Goal: Task Accomplishment & Management: Manage account settings

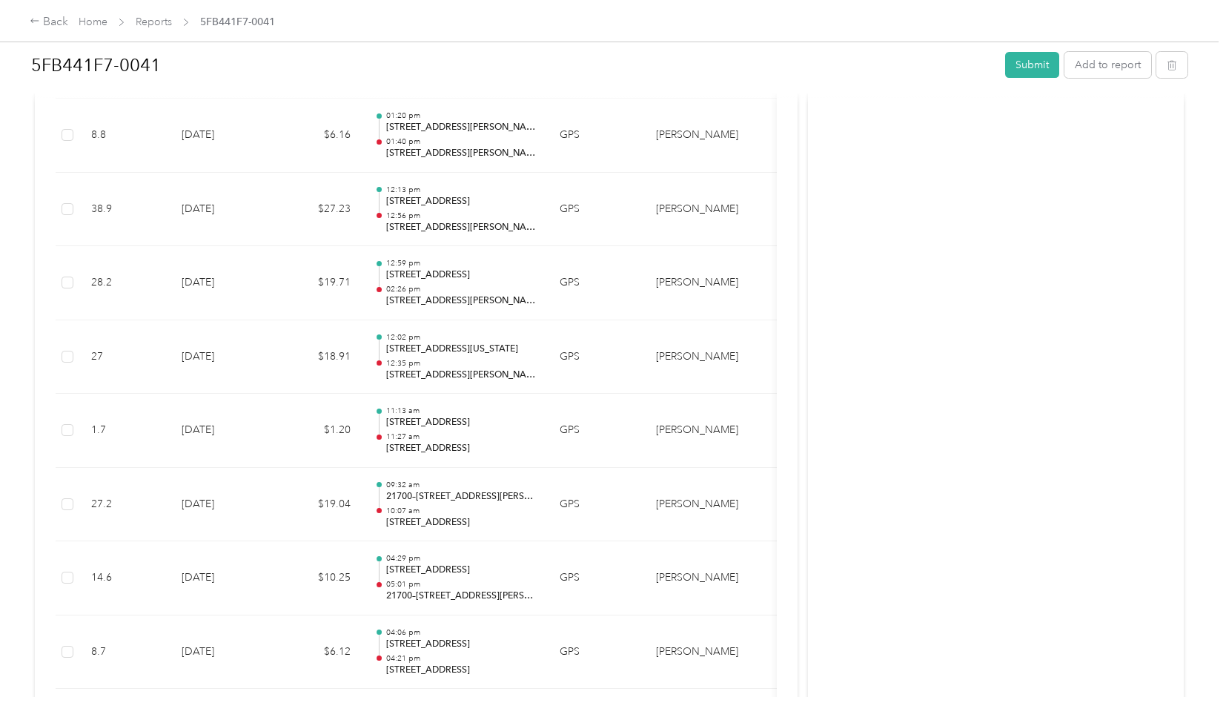
scroll to position [3700, 0]
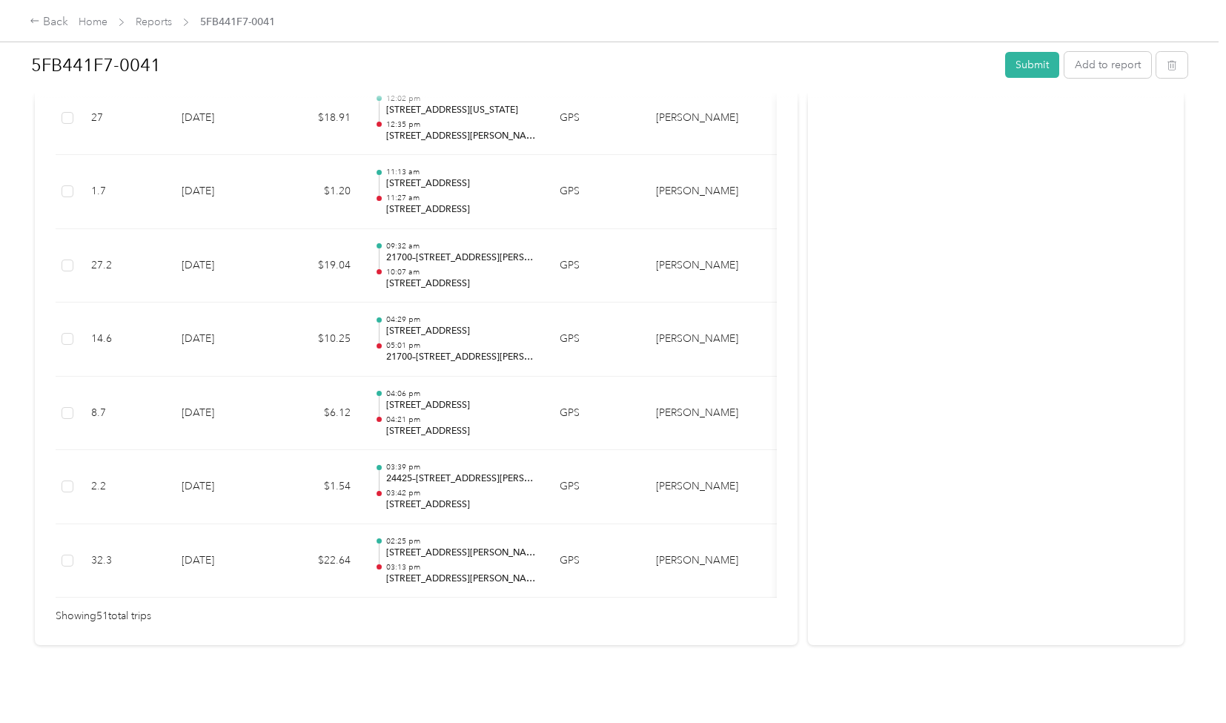
click at [0, 410] on div "5FB441F7-0041 Submit Add to report Draft Draft, awaiting submission View activi…" at bounding box center [609, 348] width 1219 height 697
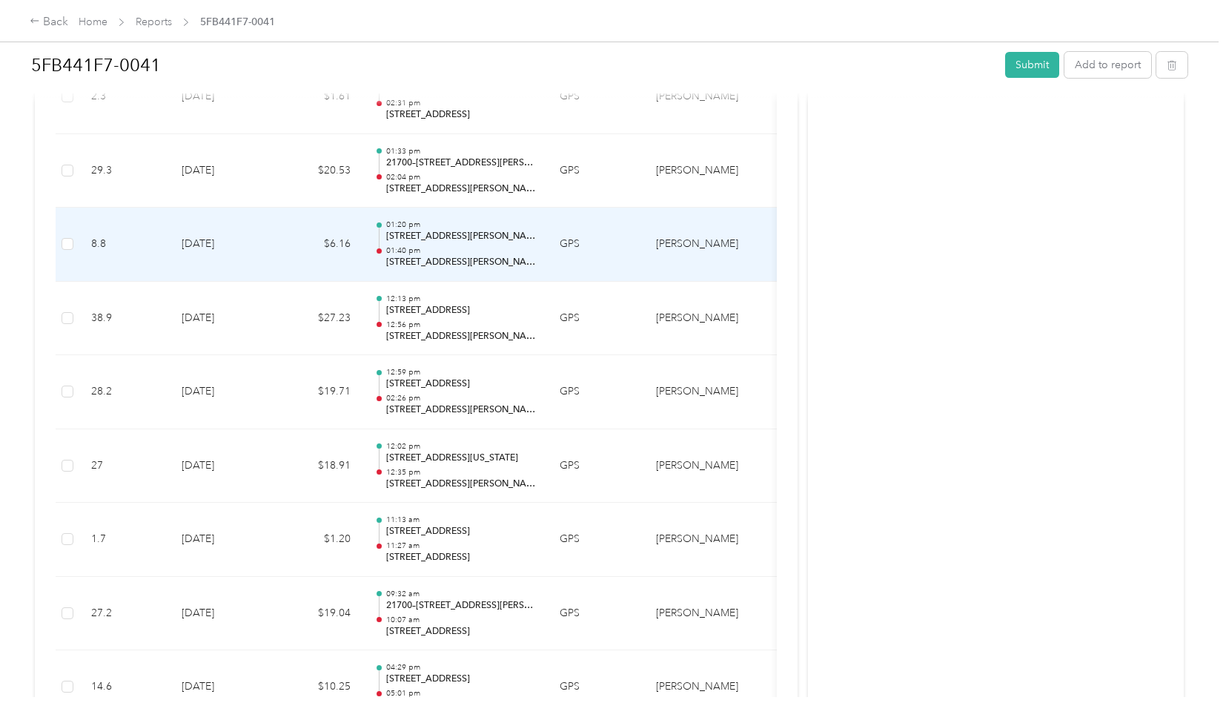
scroll to position [3314, 0]
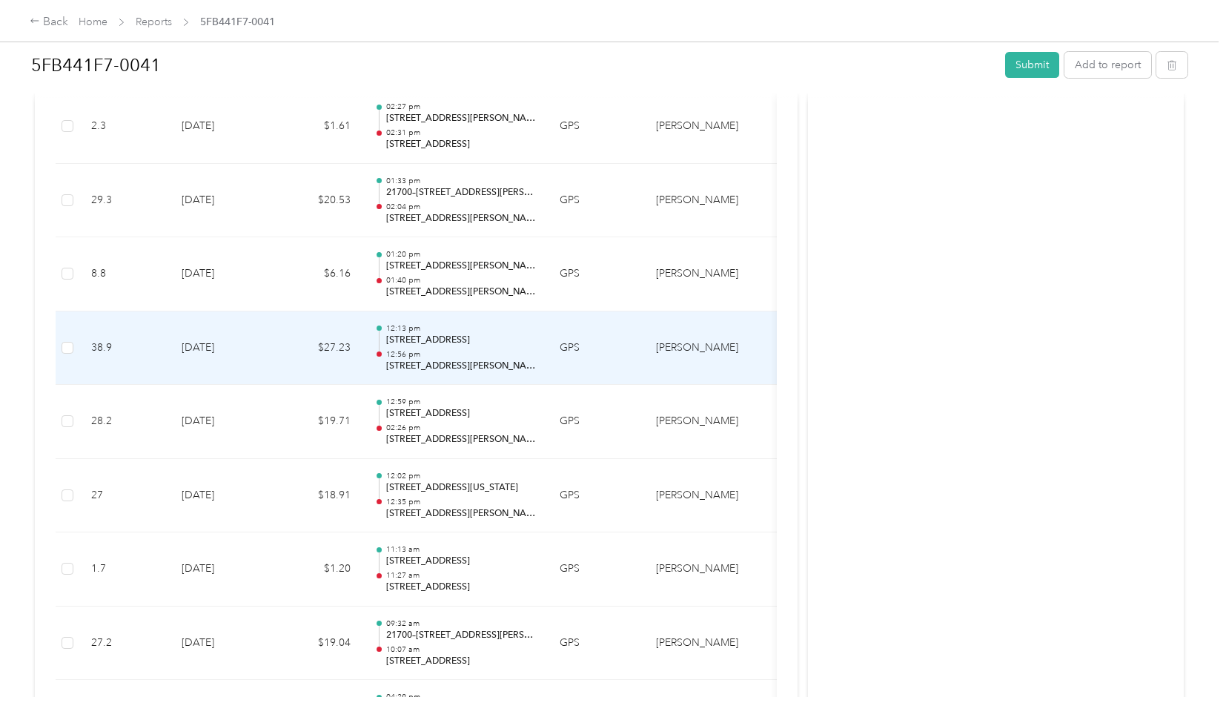
click at [521, 360] on p "[STREET_ADDRESS][PERSON_NAME]" at bounding box center [461, 366] width 150 height 13
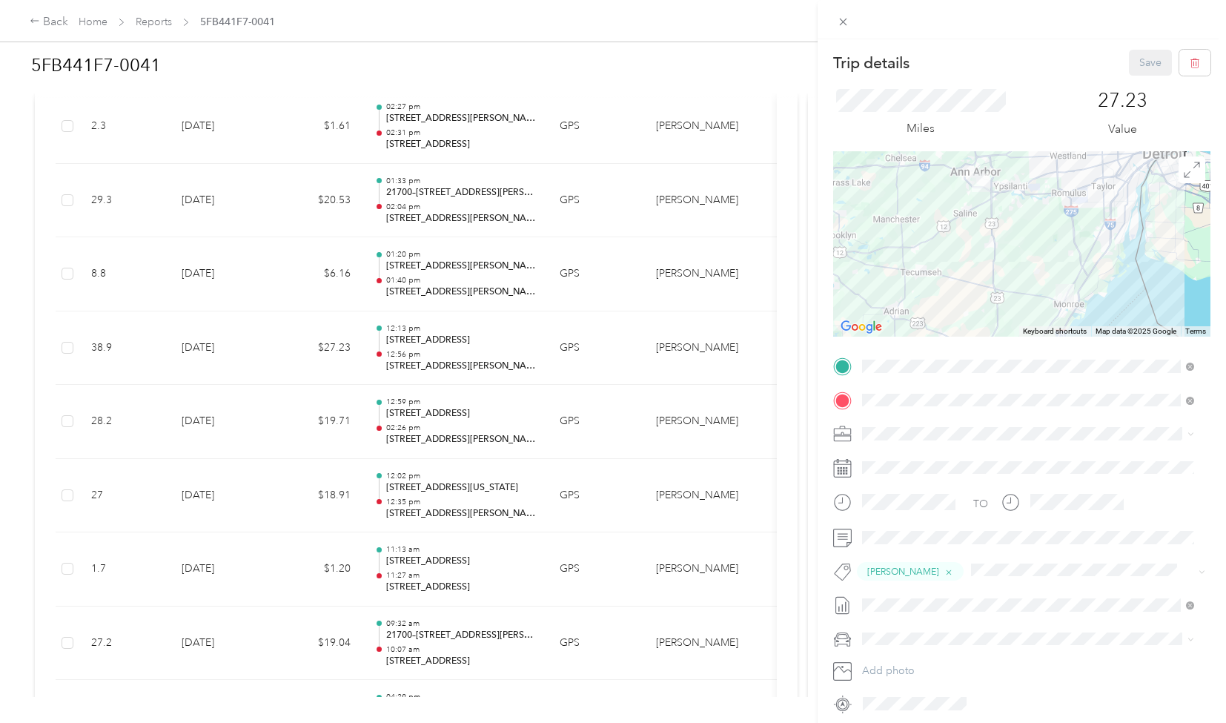
click at [88, 22] on div "Trip details Save This trip cannot be edited because it is either under review,…" at bounding box center [613, 361] width 1226 height 723
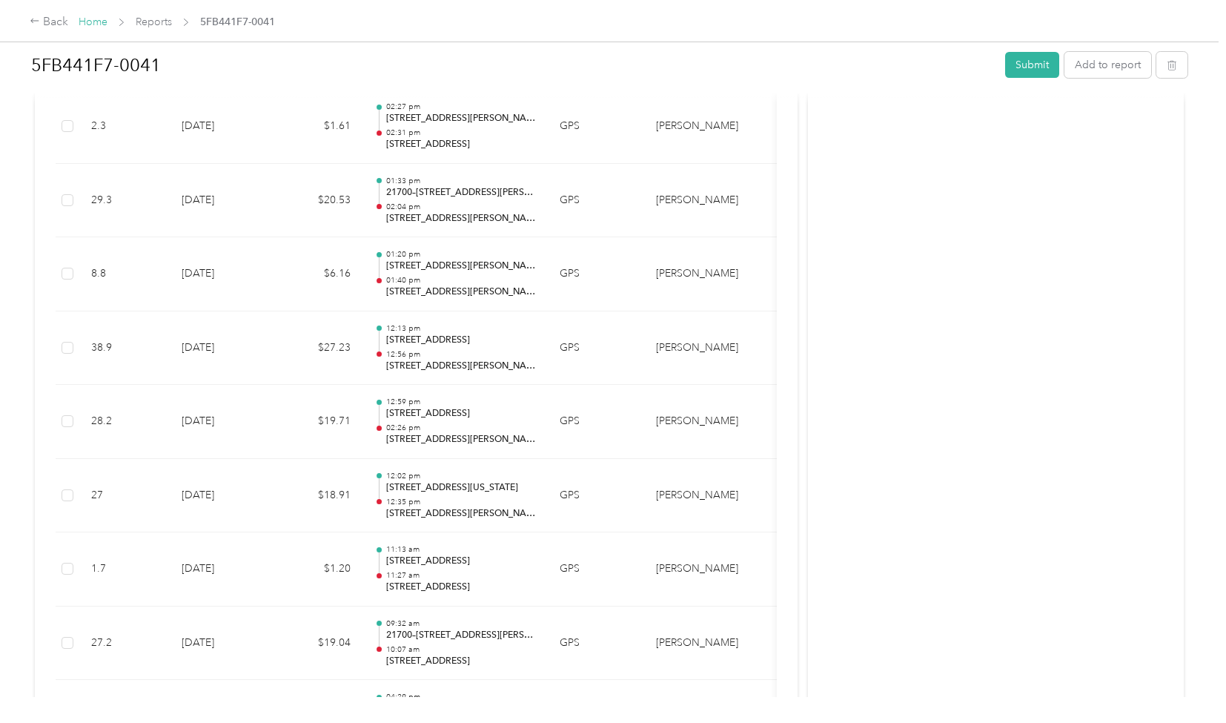
click at [88, 22] on link "Home" at bounding box center [93, 22] width 29 height 13
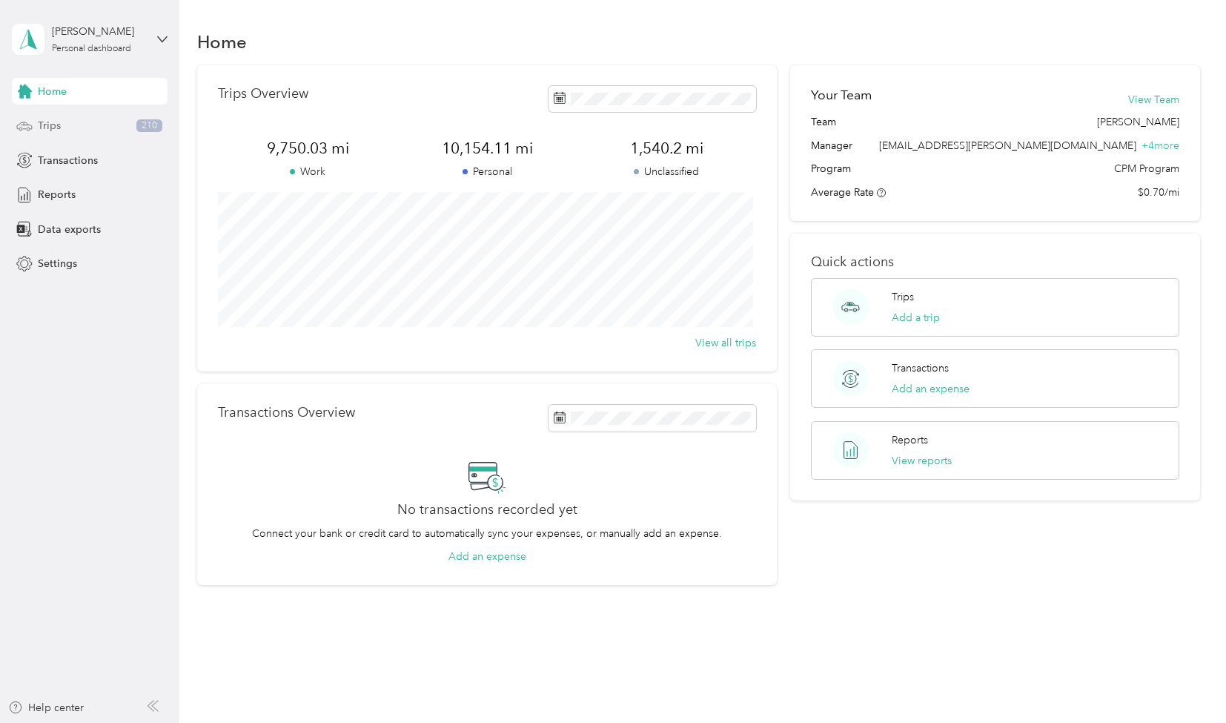
click at [53, 125] on span "Trips" at bounding box center [49, 126] width 23 height 16
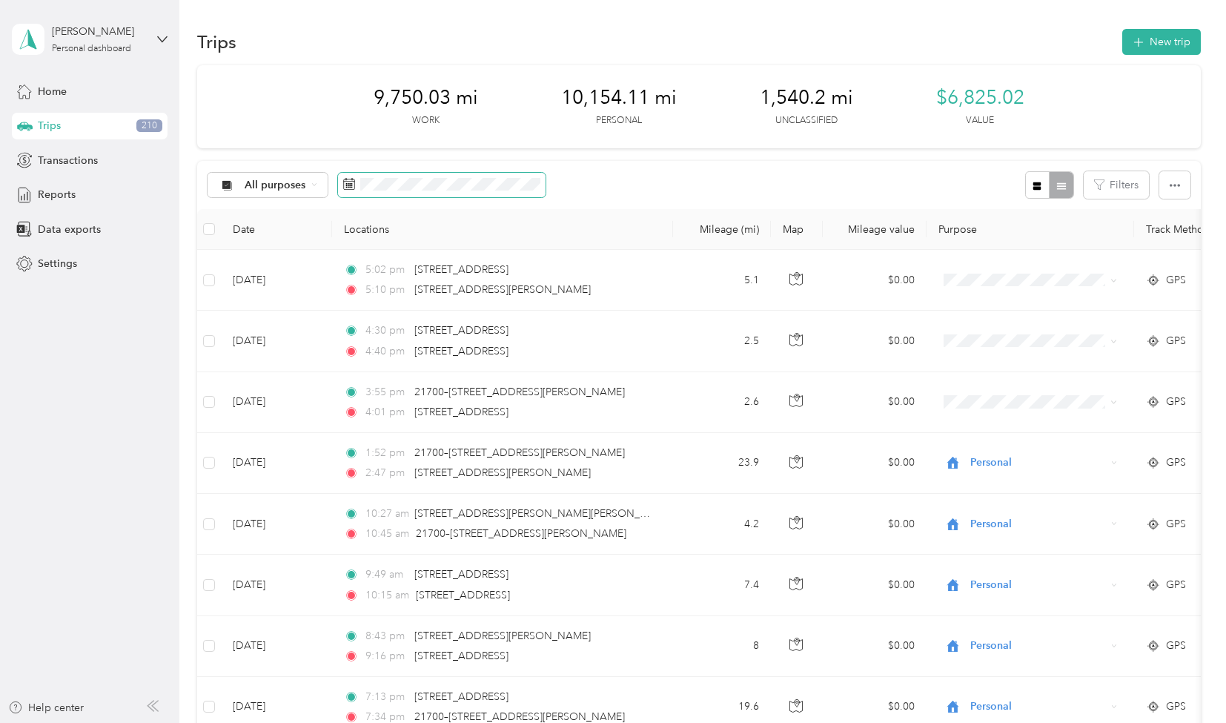
click at [418, 195] on span at bounding box center [442, 185] width 208 height 25
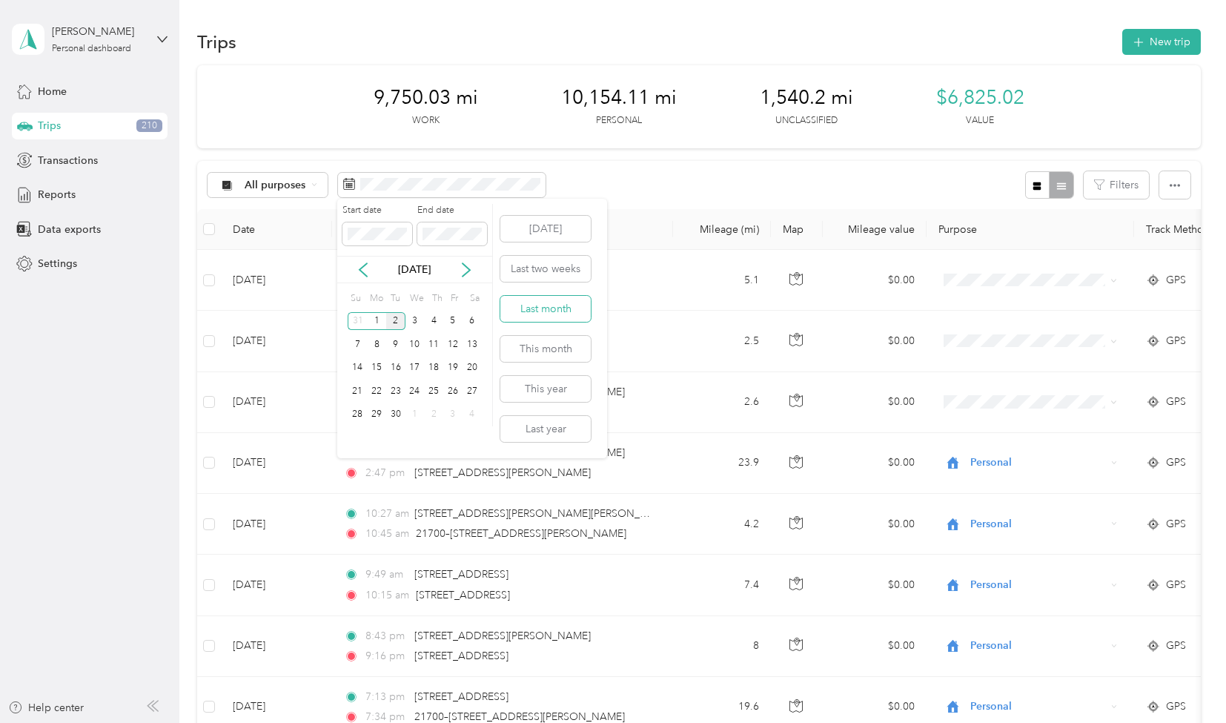
click at [544, 309] on button "Last month" at bounding box center [546, 309] width 90 height 26
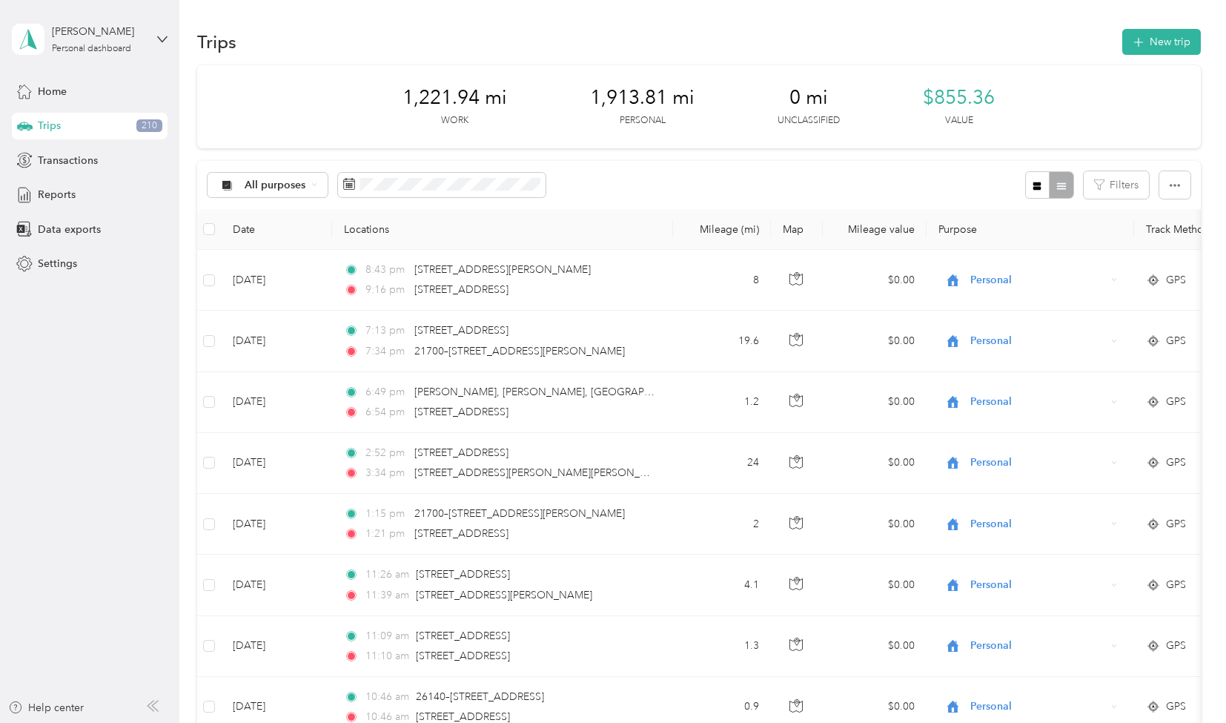
scroll to position [1313, 0]
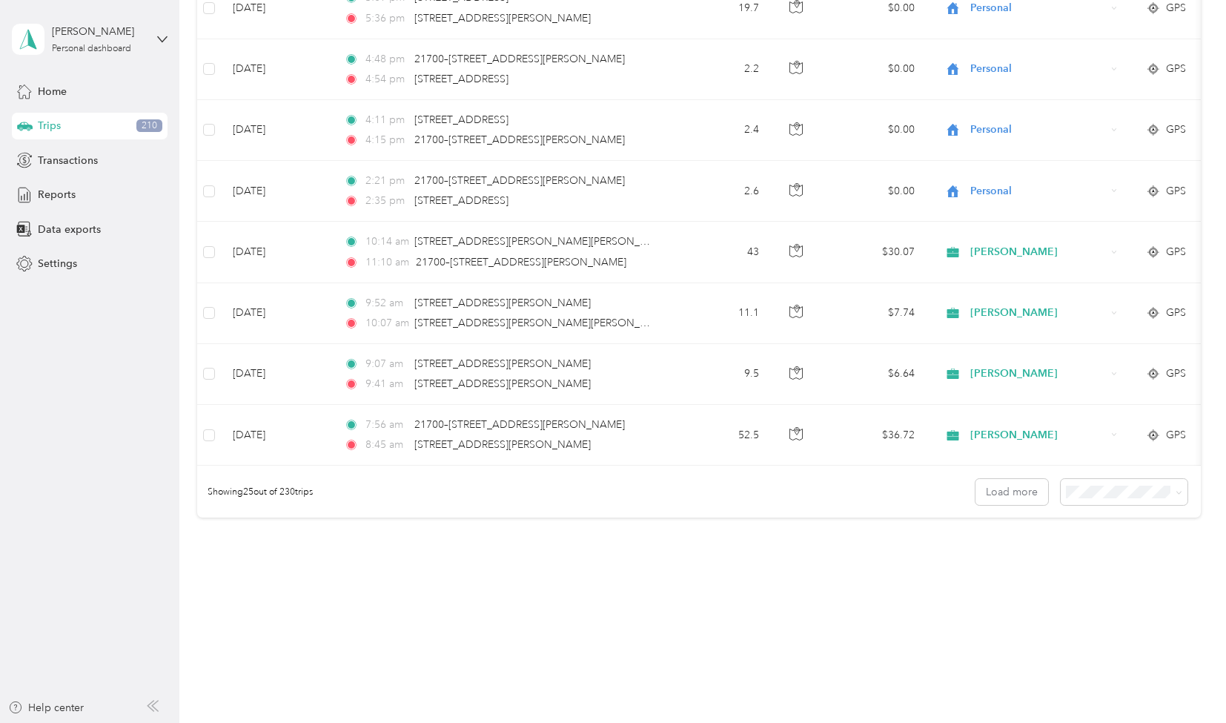
click at [1105, 575] on li "100 per load" at bounding box center [1120, 563] width 127 height 26
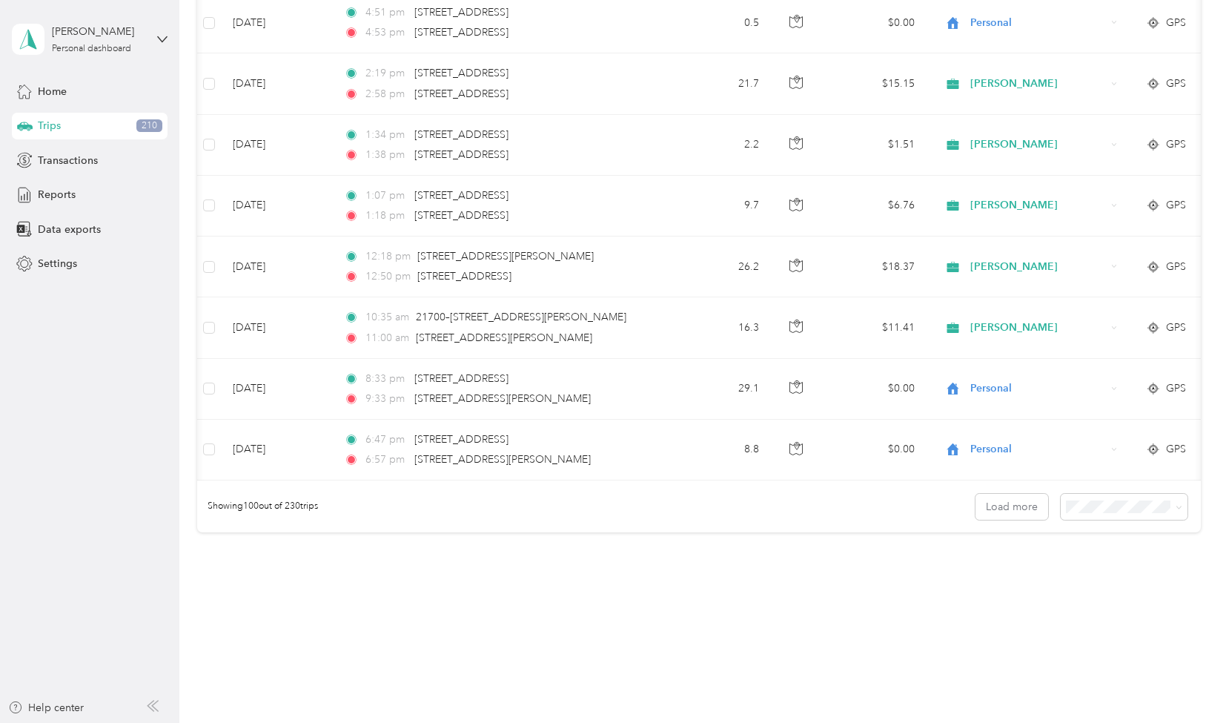
scroll to position [0, 1]
click at [1019, 494] on button "Load more" at bounding box center [1012, 507] width 73 height 26
click at [1031, 498] on button "Load more" at bounding box center [1012, 507] width 73 height 26
click at [1006, 494] on button "Load more" at bounding box center [1012, 507] width 73 height 26
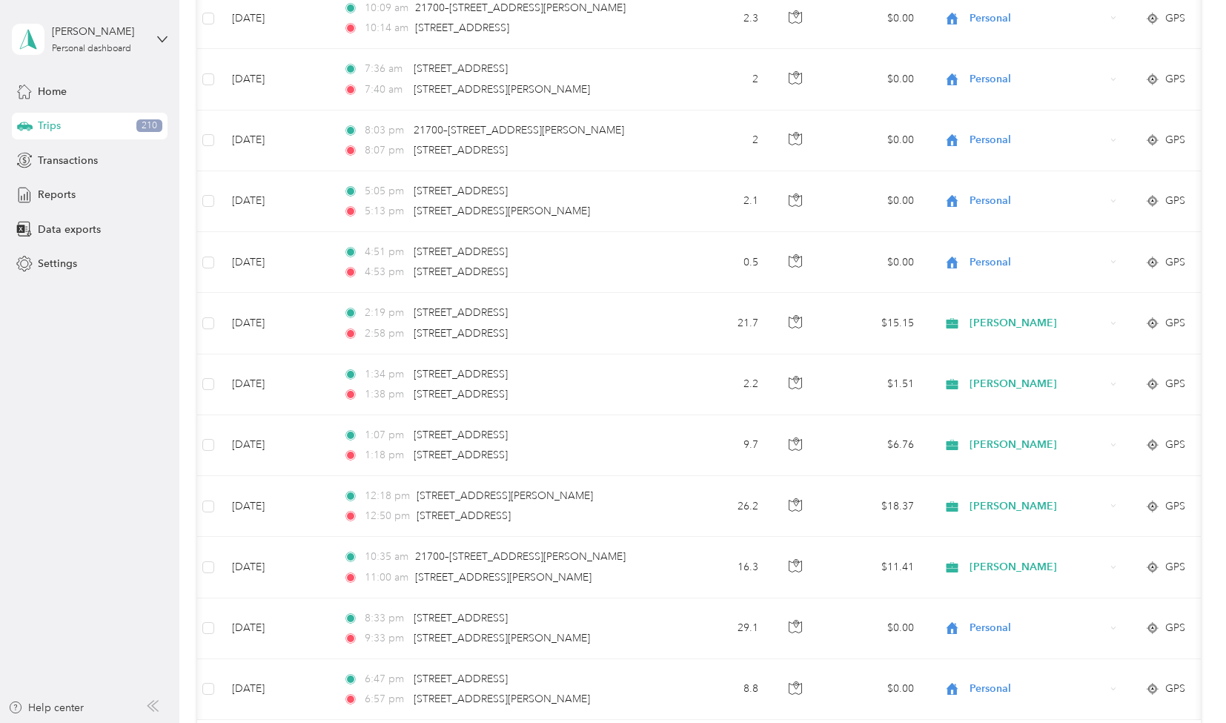
scroll to position [5868, 0]
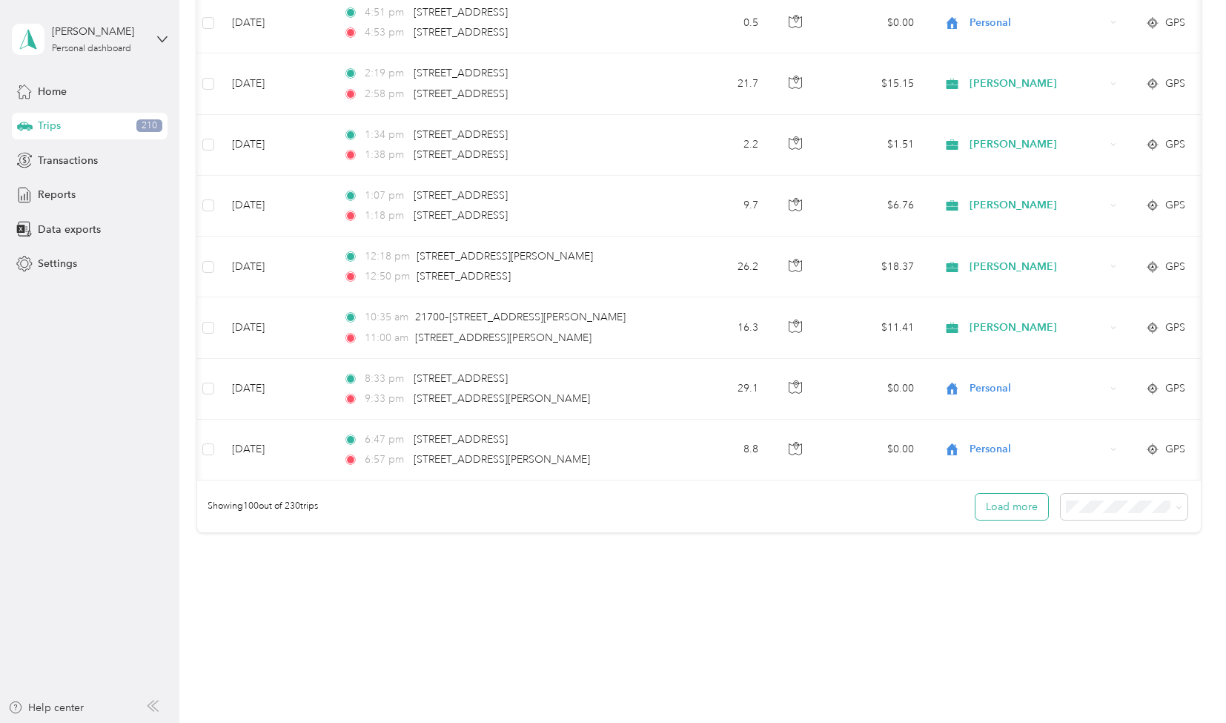
click at [1022, 494] on button "Load more" at bounding box center [1012, 507] width 73 height 26
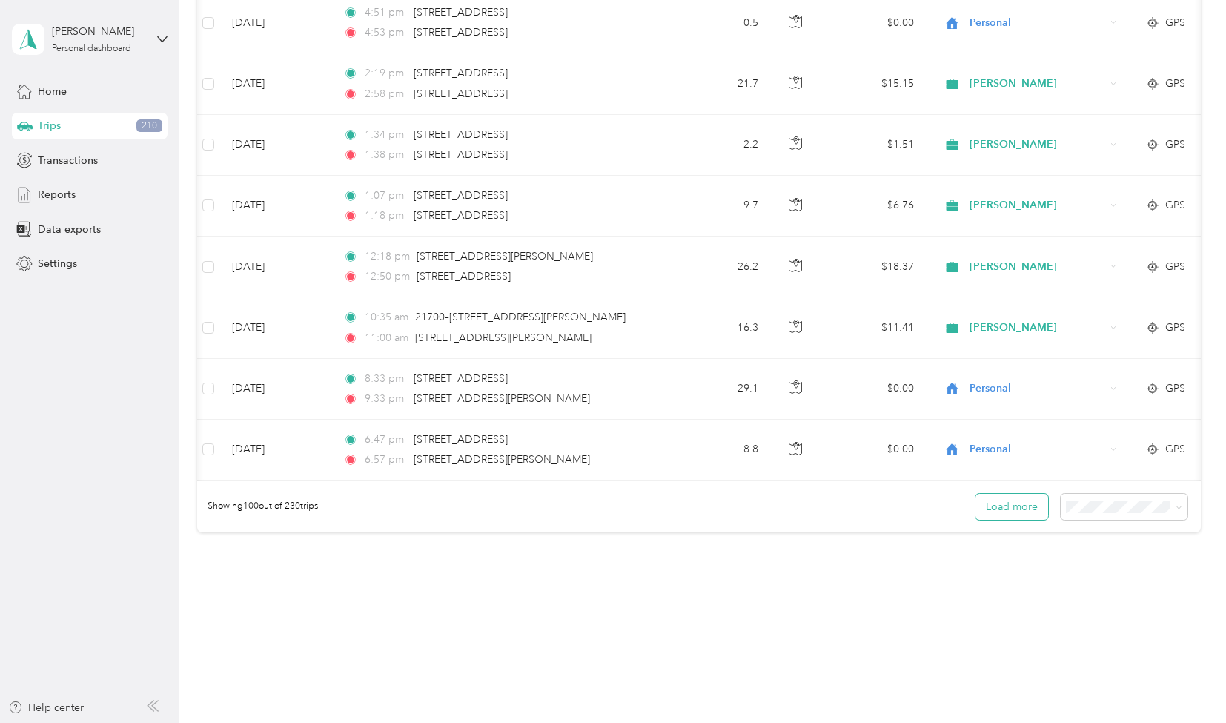
click at [1022, 494] on button "Load more" at bounding box center [1012, 507] width 73 height 26
click at [1022, 497] on button "Load more" at bounding box center [1012, 507] width 73 height 26
click at [991, 494] on button "Load more" at bounding box center [1012, 507] width 73 height 26
drag, startPoint x: 991, startPoint y: 481, endPoint x: 1016, endPoint y: 502, distance: 33.1
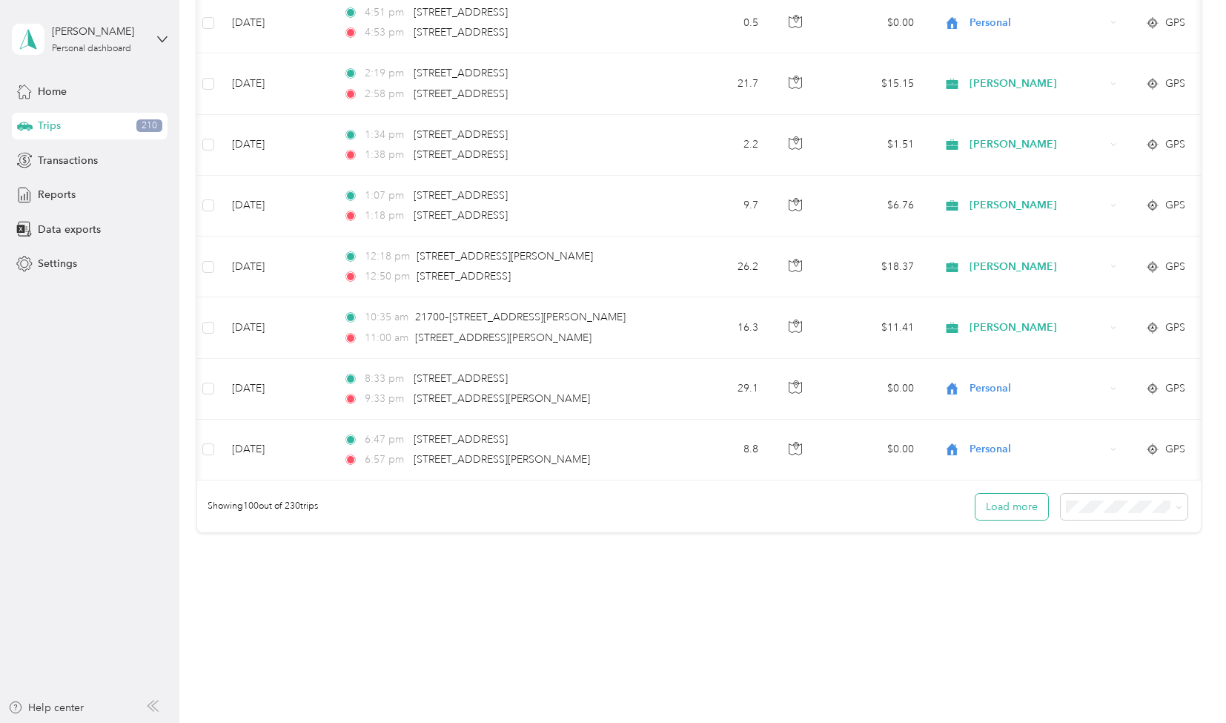
click at [1016, 502] on button "Load more" at bounding box center [1012, 507] width 73 height 26
click at [1011, 498] on button "Load more" at bounding box center [1012, 507] width 73 height 26
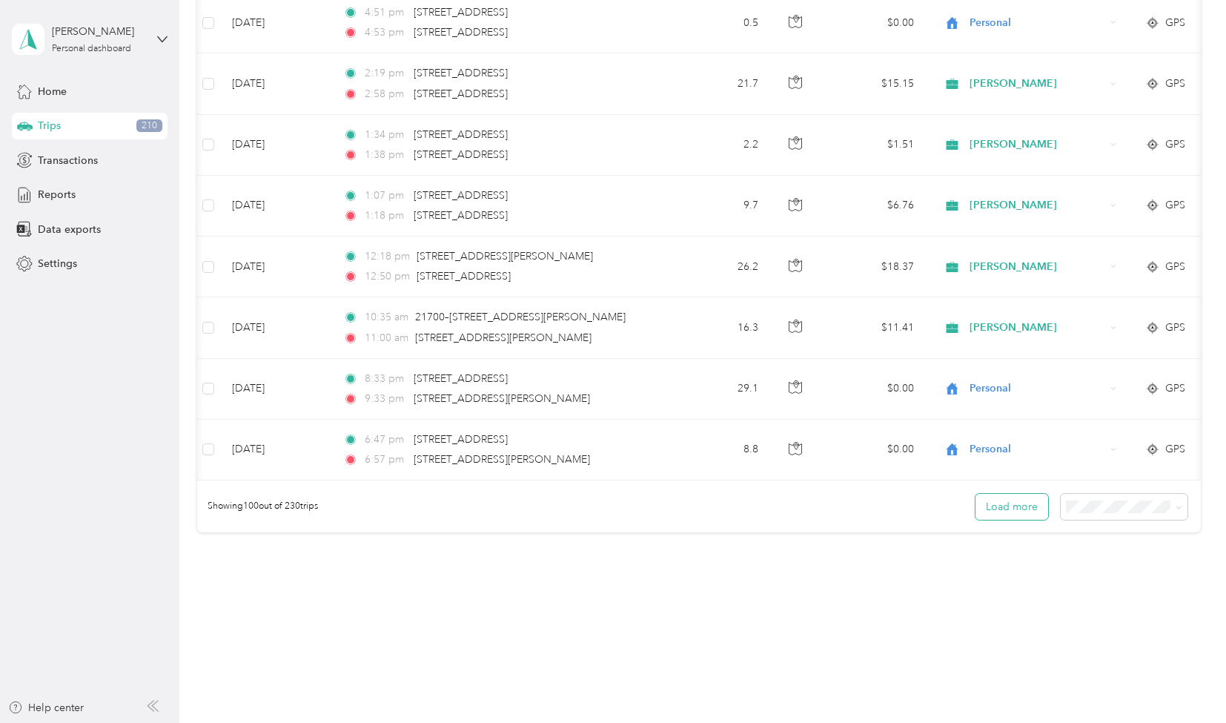
click at [1011, 498] on button "Load more" at bounding box center [1012, 507] width 73 height 26
click at [1006, 494] on button "Load more" at bounding box center [1012, 507] width 73 height 26
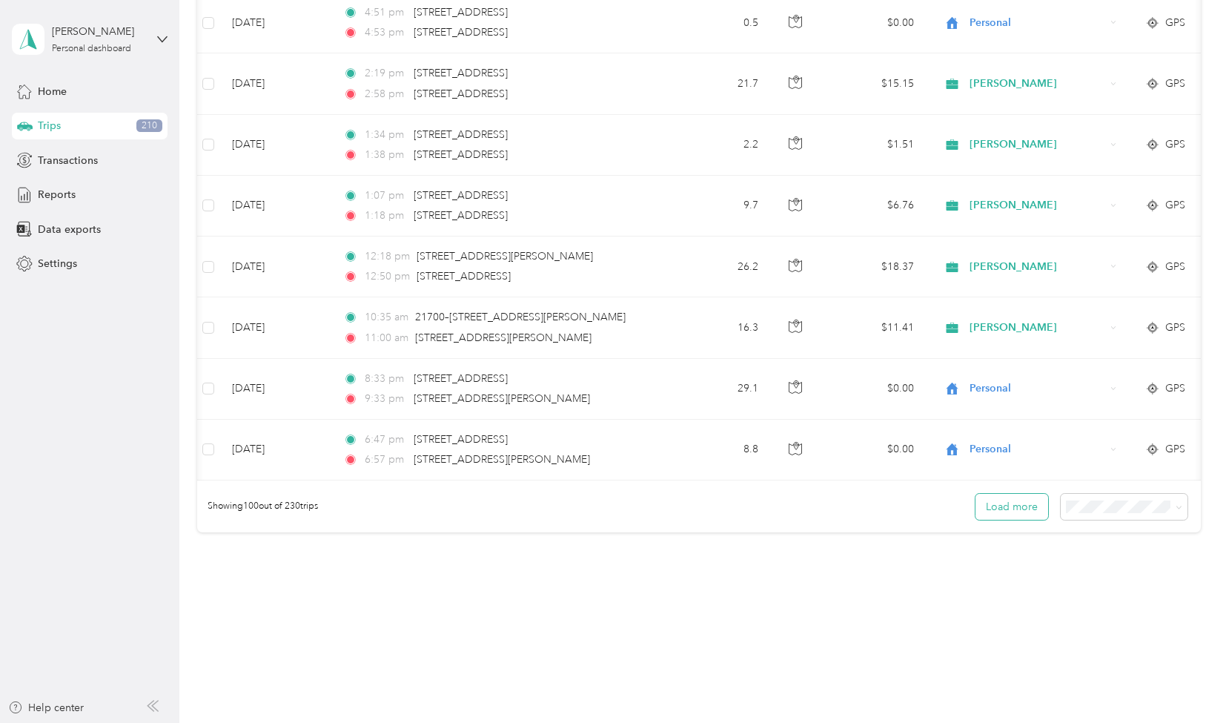
click at [1011, 495] on button "Load more" at bounding box center [1012, 507] width 73 height 26
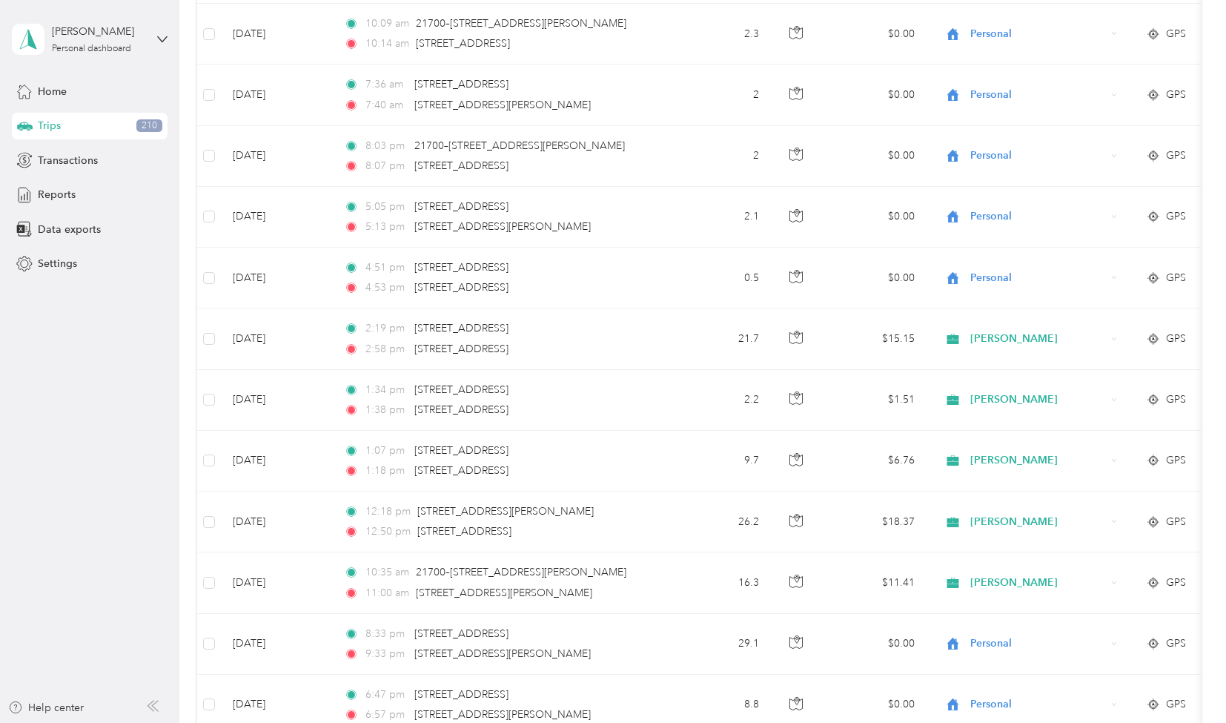
scroll to position [5868, 0]
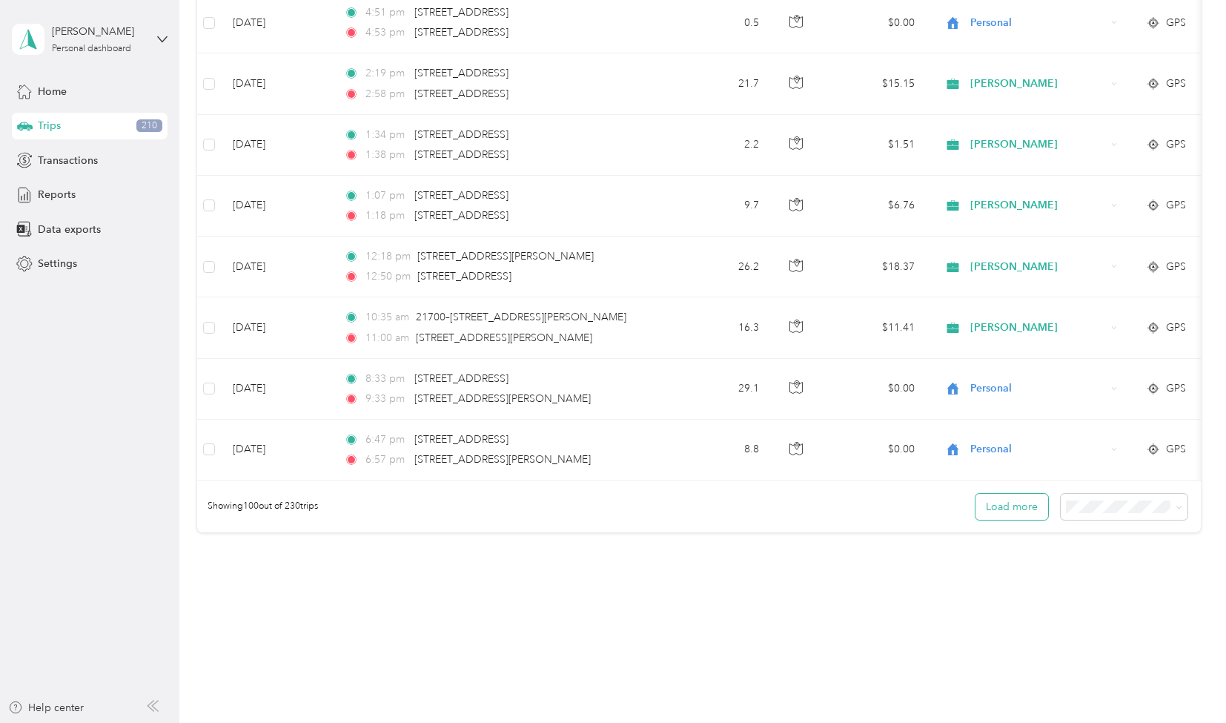
click at [1013, 494] on button "Load more" at bounding box center [1012, 507] width 73 height 26
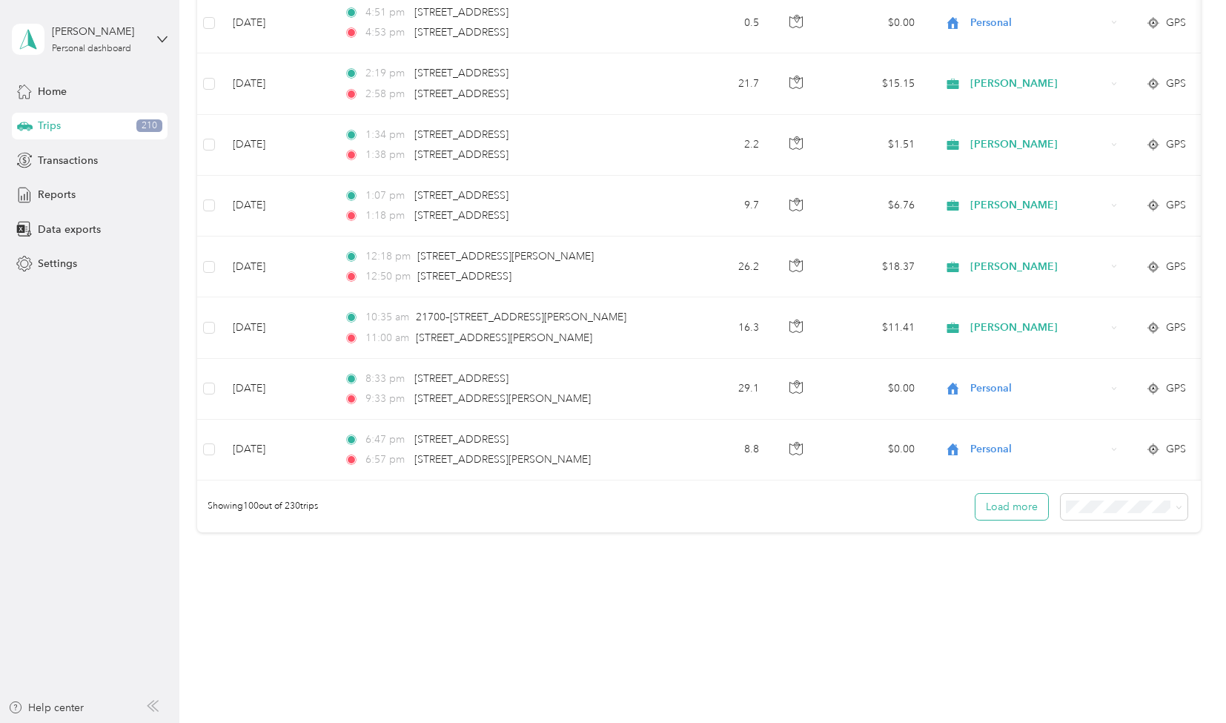
click at [1013, 494] on button "Load more" at bounding box center [1012, 507] width 73 height 26
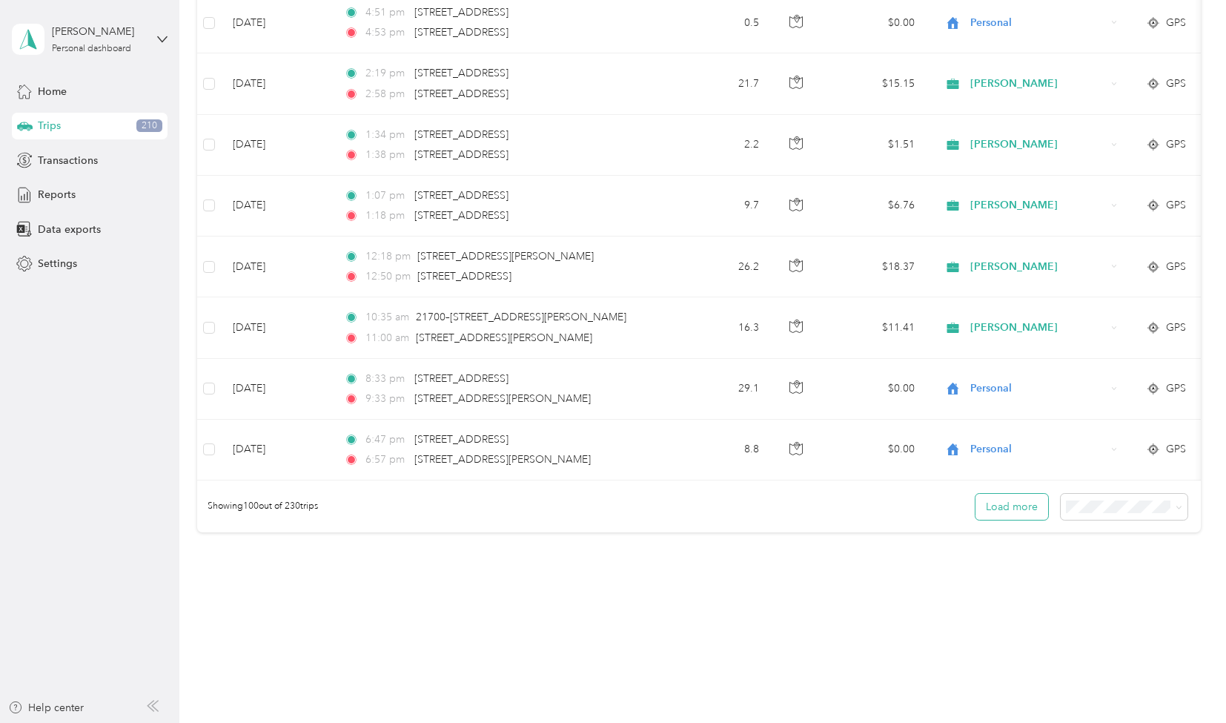
click at [1013, 494] on button "Load more" at bounding box center [1012, 507] width 73 height 26
click at [976, 498] on button "Load more" at bounding box center [1012, 507] width 73 height 26
click at [997, 498] on button "Load more" at bounding box center [1012, 507] width 73 height 26
click at [1004, 497] on button "Load more" at bounding box center [1012, 507] width 73 height 26
click at [1007, 494] on button "Load more" at bounding box center [1012, 507] width 73 height 26
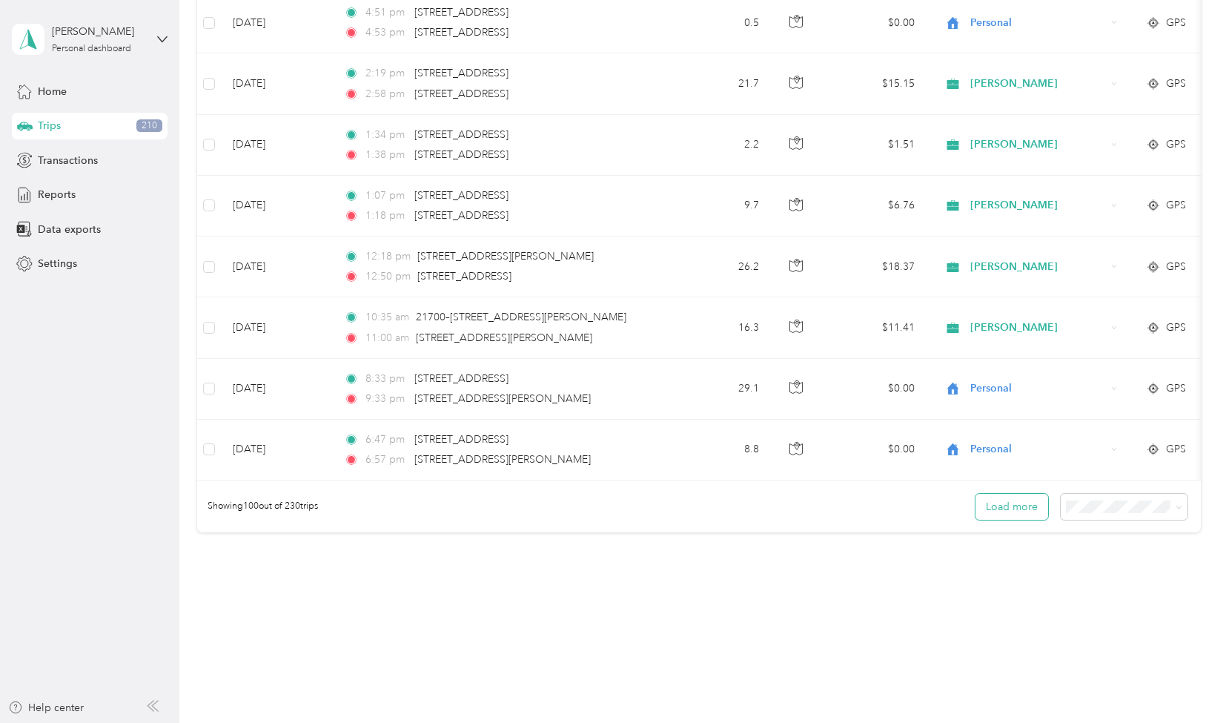
click at [1016, 494] on button "Load more" at bounding box center [1012, 507] width 73 height 26
click at [1019, 494] on button "Load more" at bounding box center [1012, 507] width 73 height 26
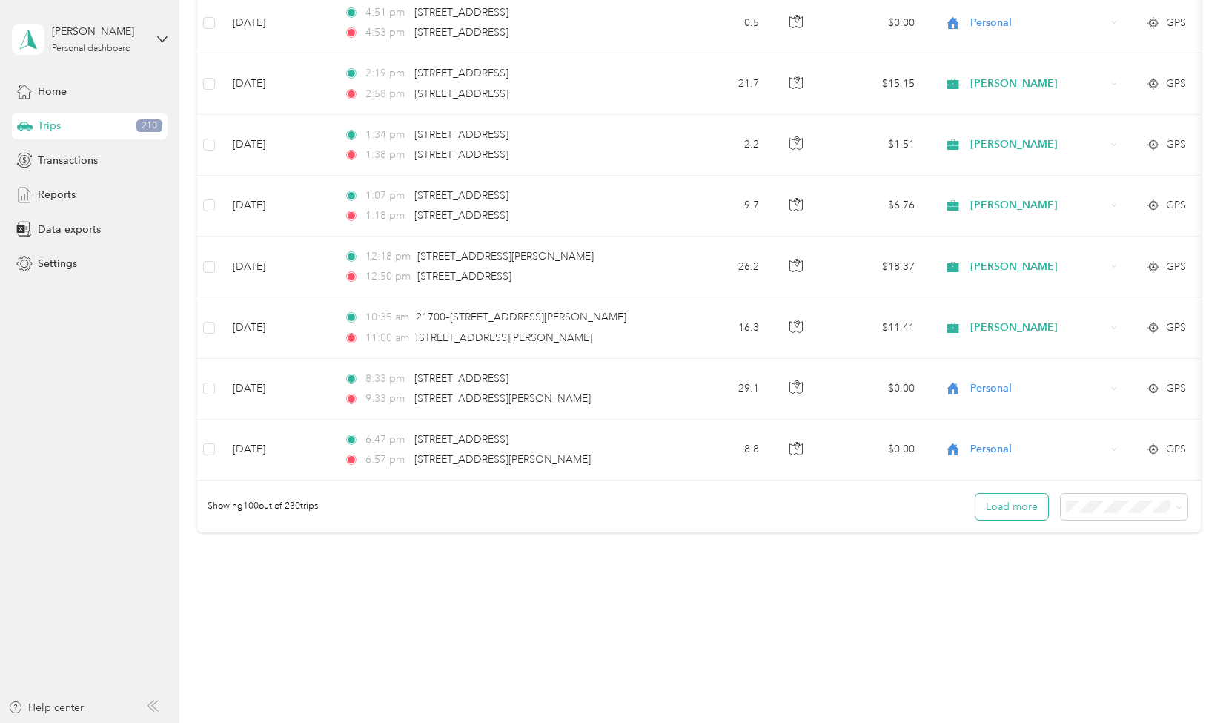
click at [1019, 494] on button "Load more" at bounding box center [1012, 507] width 73 height 26
click at [1025, 494] on button "Load more" at bounding box center [1012, 507] width 73 height 26
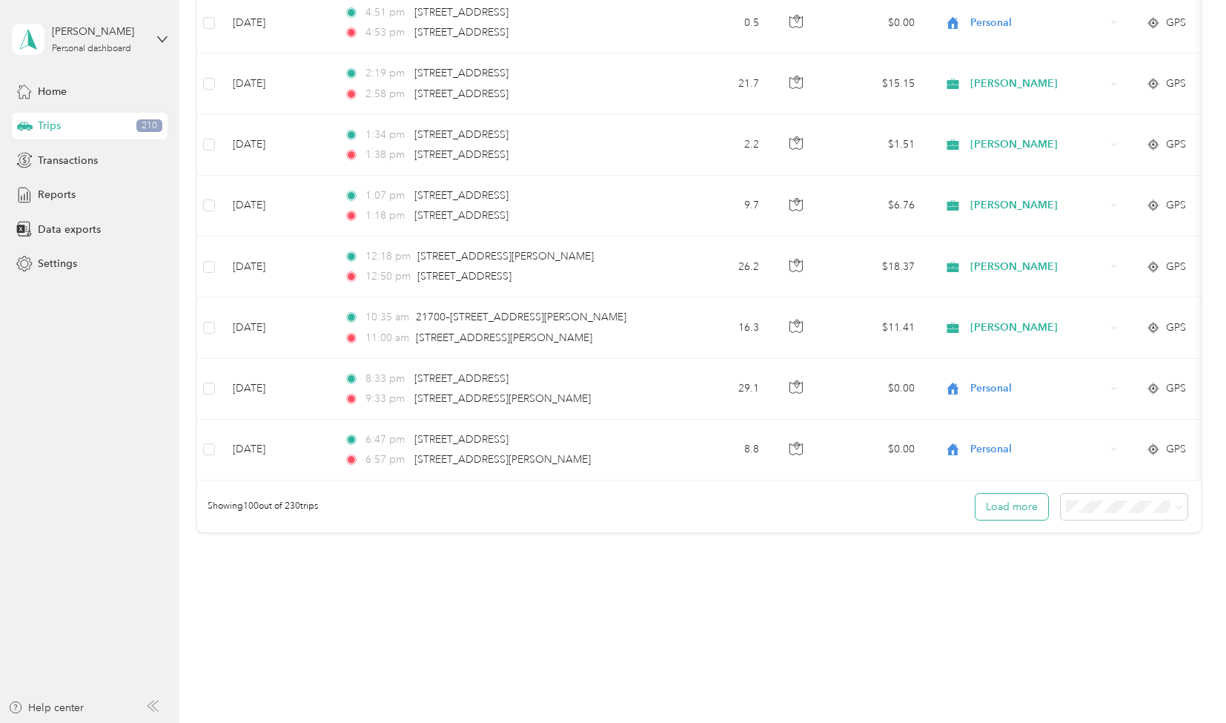
click at [1025, 494] on button "Load more" at bounding box center [1012, 507] width 73 height 26
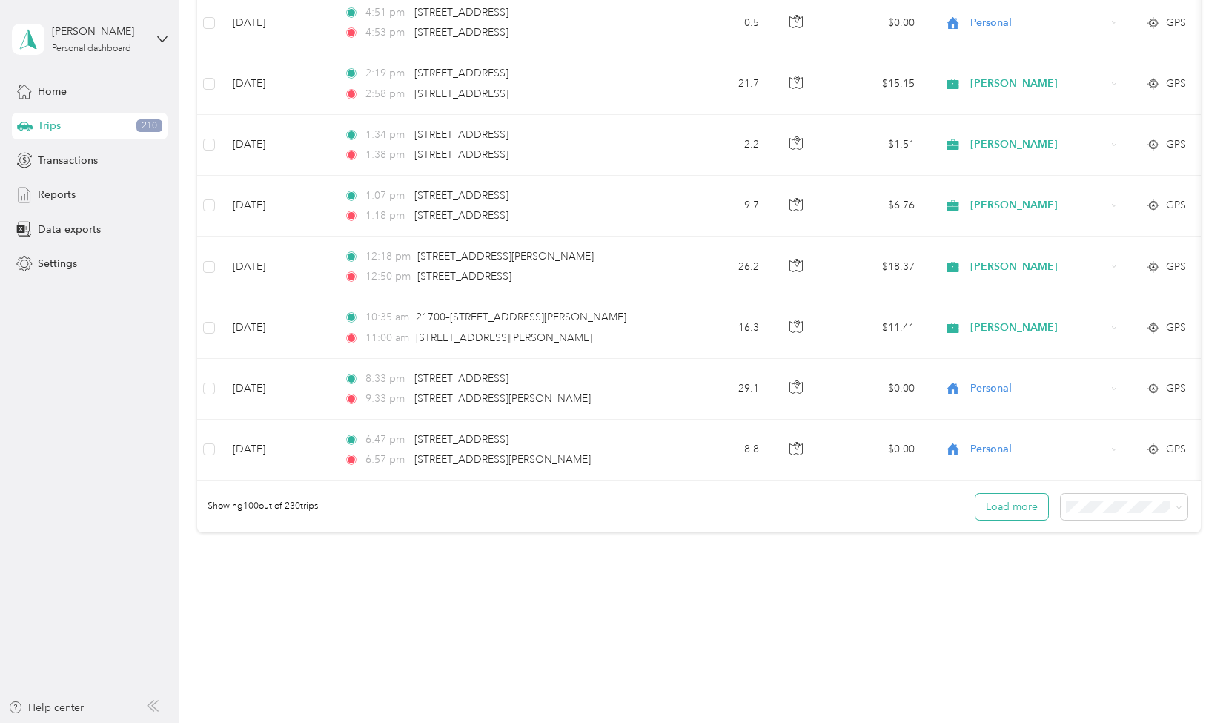
click at [1026, 494] on button "Load more" at bounding box center [1012, 507] width 73 height 26
click at [997, 502] on button "Load more" at bounding box center [1012, 507] width 73 height 26
click at [1000, 504] on button "Load more" at bounding box center [1012, 507] width 73 height 26
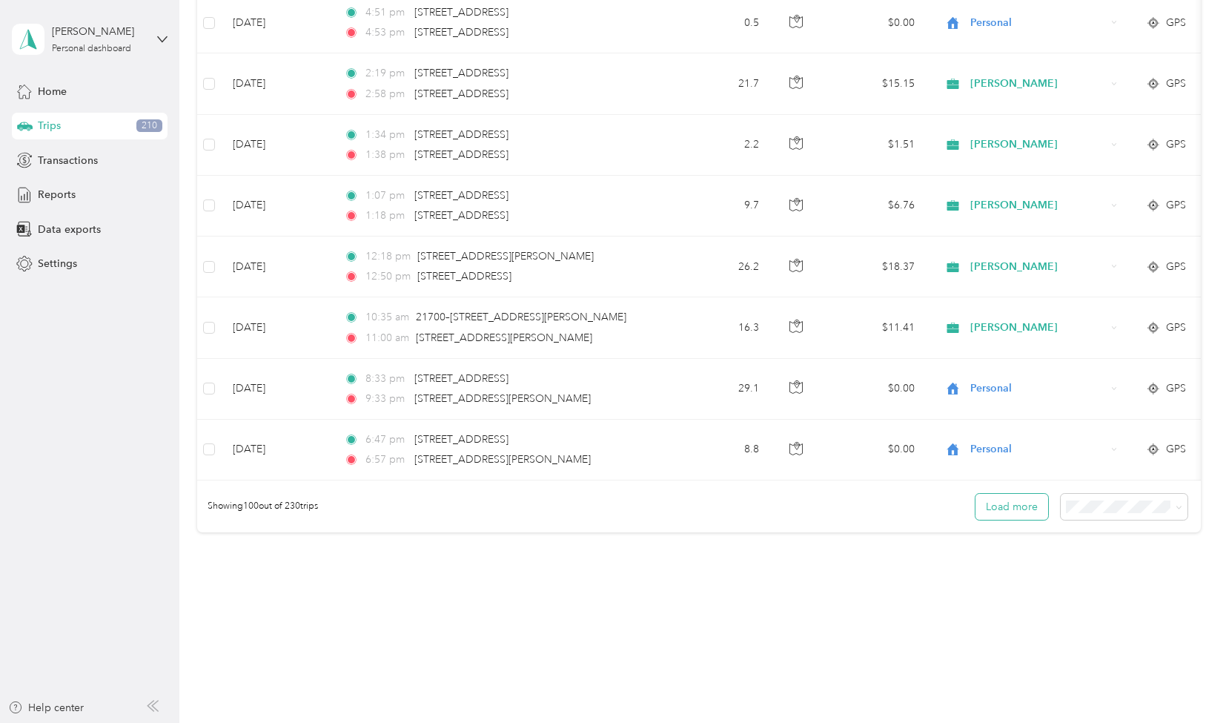
click at [1007, 494] on button "Load more" at bounding box center [1012, 507] width 73 height 26
click at [1011, 494] on button "Load more" at bounding box center [1012, 507] width 73 height 26
click at [1012, 494] on button "Load more" at bounding box center [1012, 507] width 73 height 26
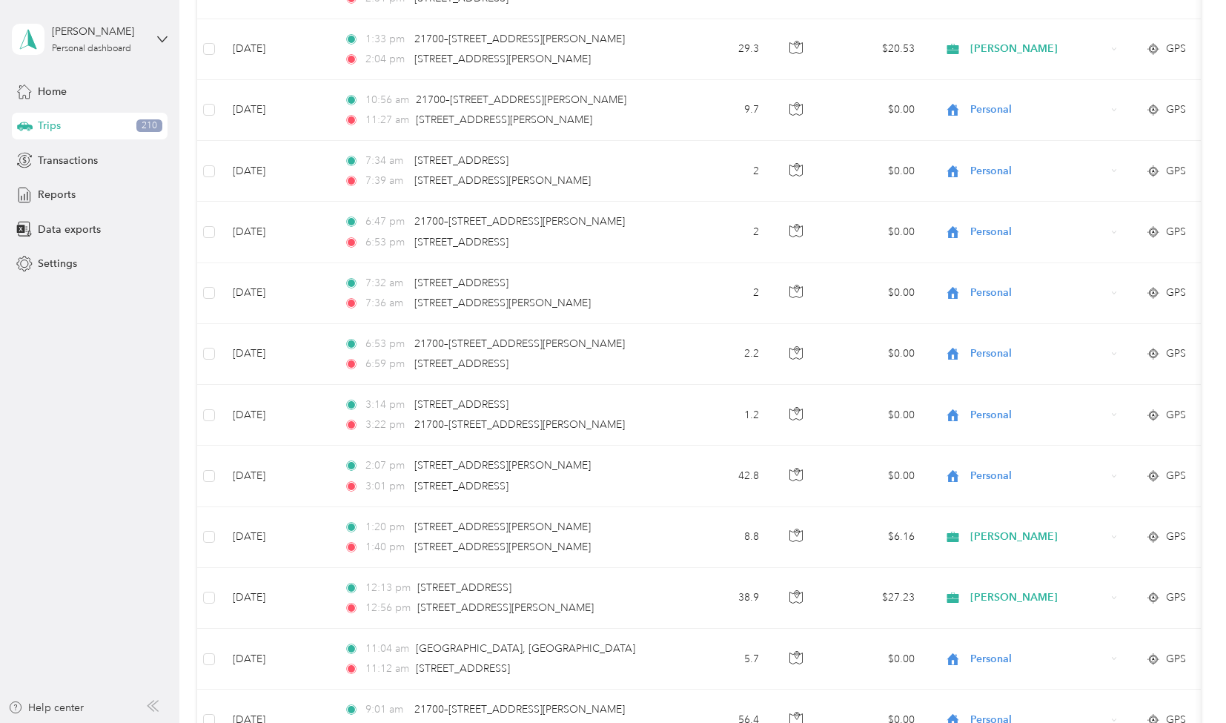
scroll to position [11611, 0]
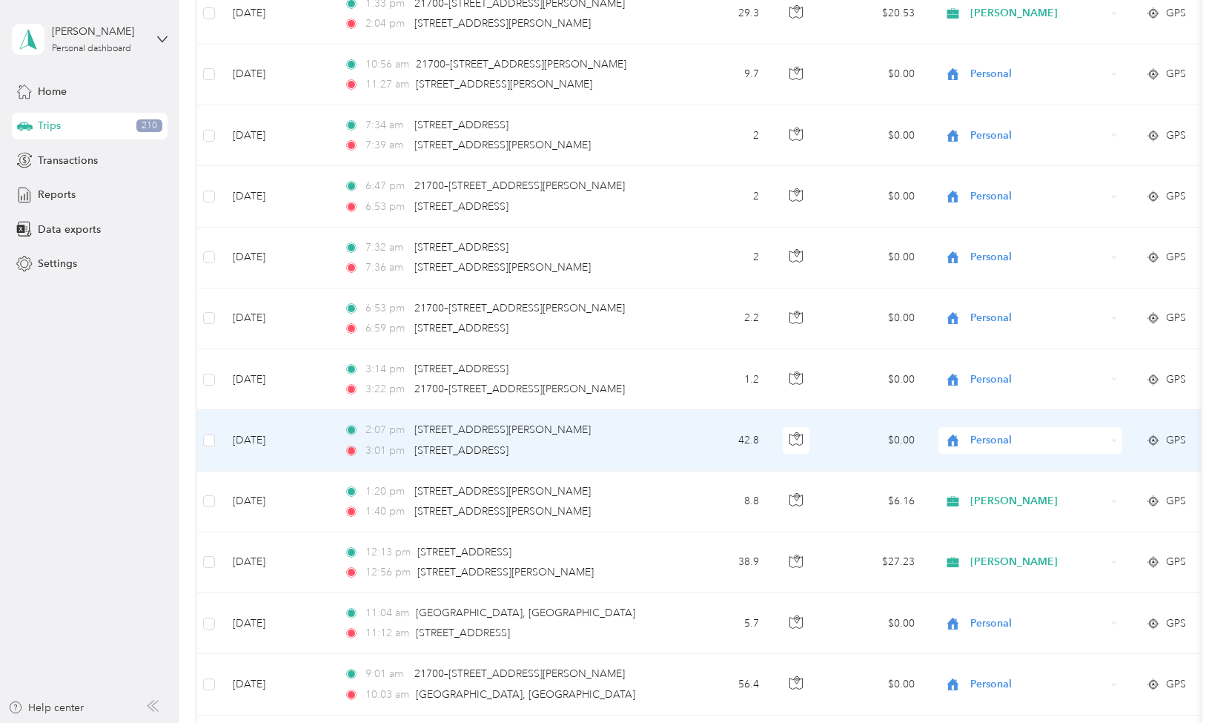
click at [1003, 432] on span "Personal" at bounding box center [1039, 440] width 136 height 16
click at [991, 445] on li "[PERSON_NAME]" at bounding box center [1032, 437] width 184 height 26
click at [922, 410] on td "$0.00" at bounding box center [875, 440] width 104 height 61
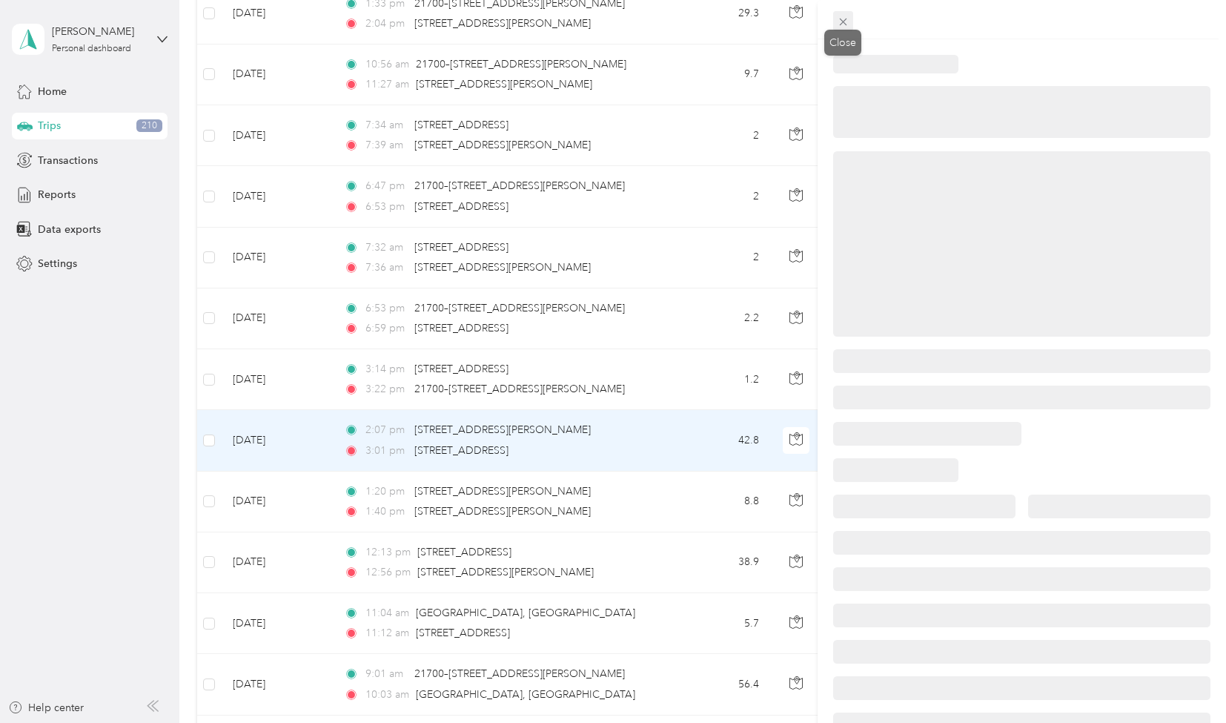
click at [843, 18] on icon at bounding box center [843, 22] width 13 height 13
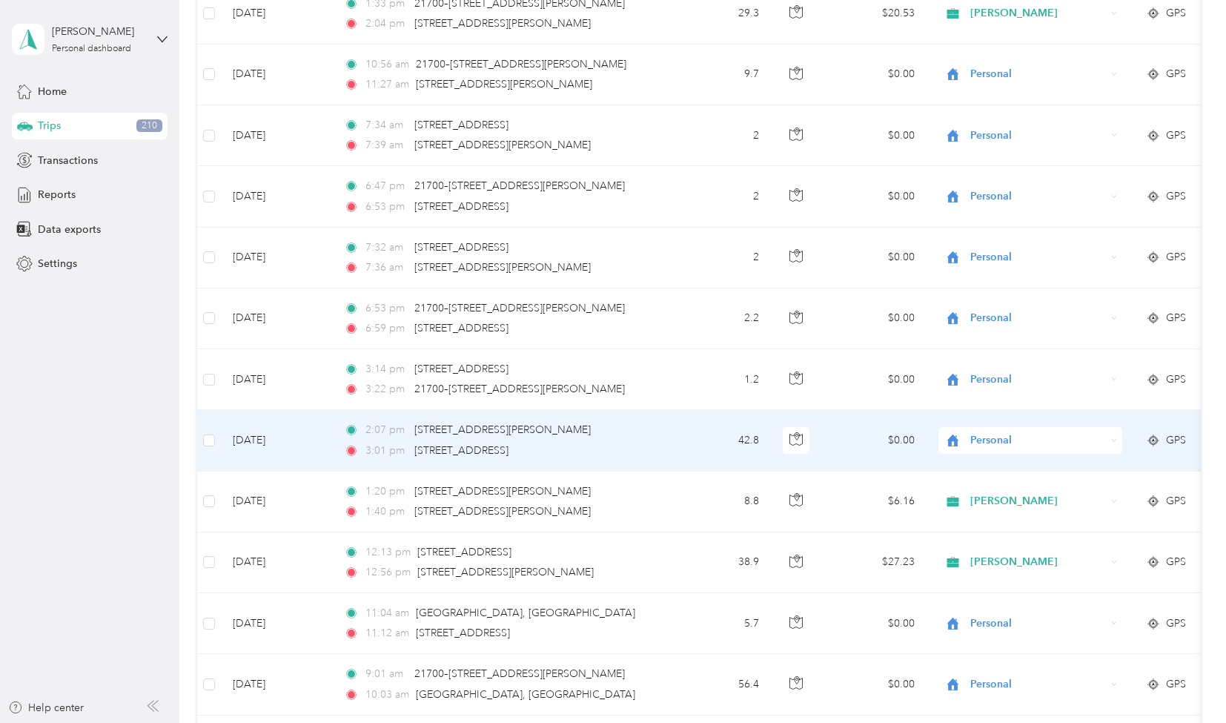
click at [990, 432] on span "Personal" at bounding box center [1039, 440] width 136 height 16
click at [977, 441] on span "[PERSON_NAME]" at bounding box center [1044, 443] width 137 height 16
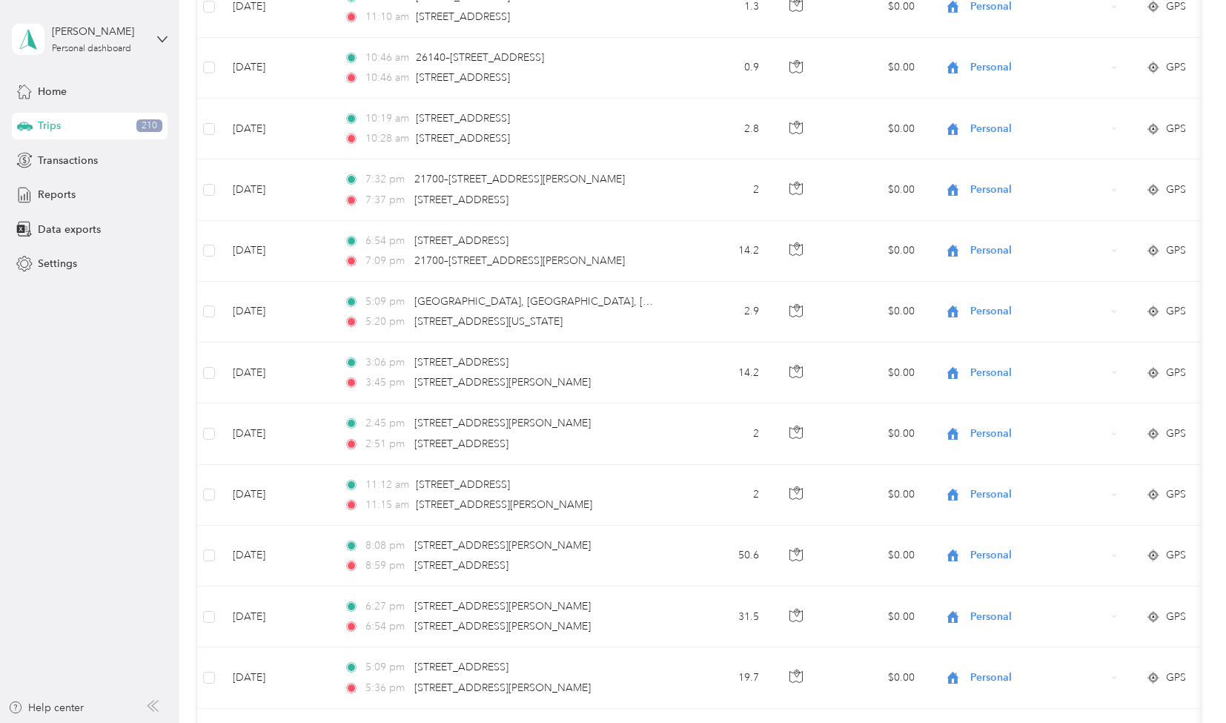
scroll to position [5, 0]
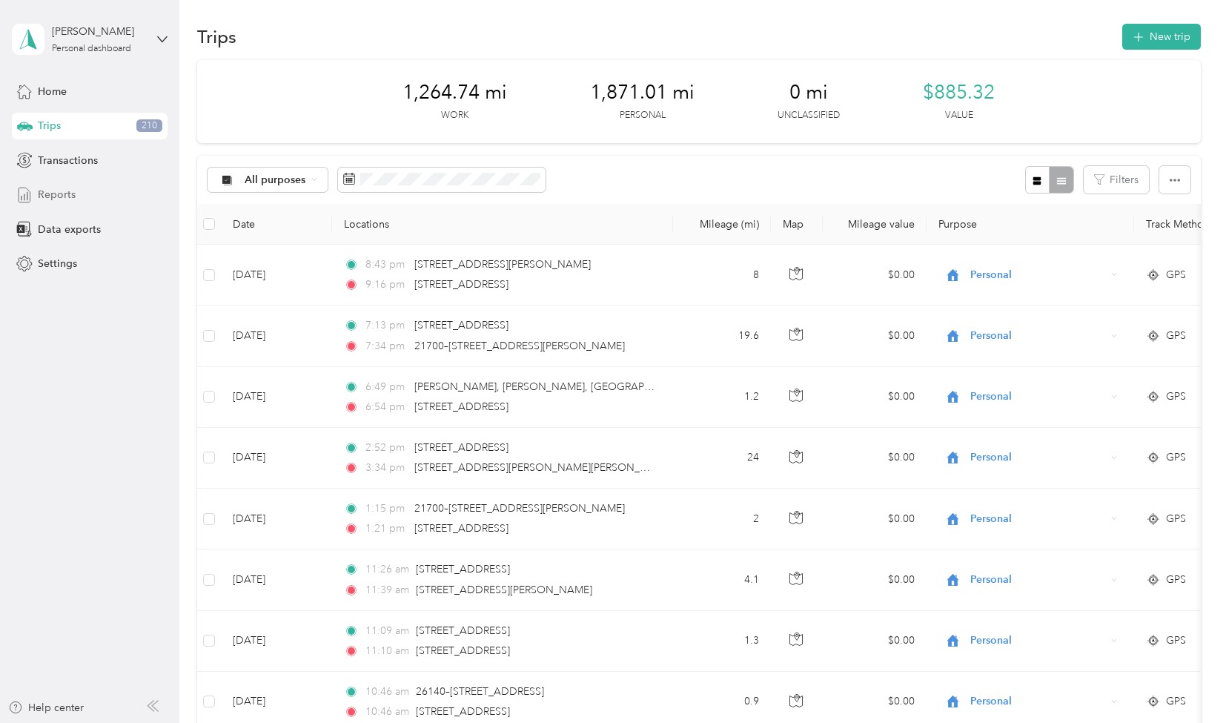
click at [82, 196] on div "Reports" at bounding box center [90, 195] width 156 height 27
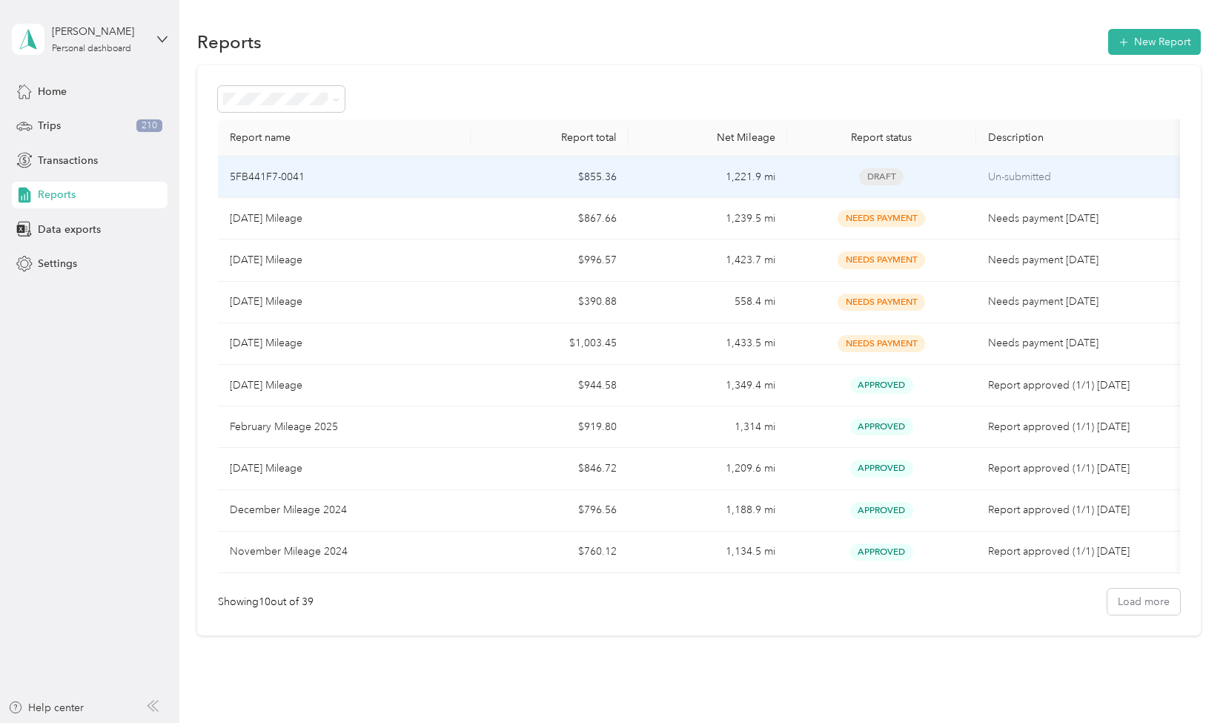
click at [1081, 170] on p "Un-submitted" at bounding box center [1081, 177] width 187 height 16
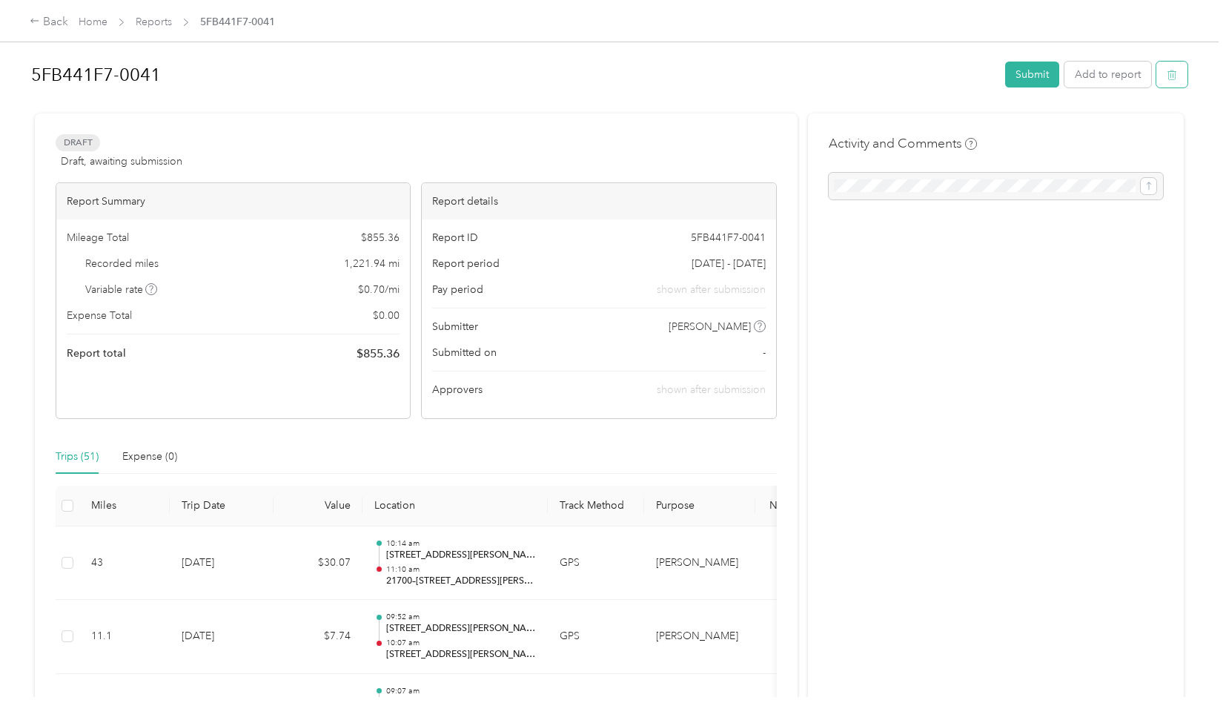
click at [1168, 75] on icon "button" at bounding box center [1172, 75] width 10 height 10
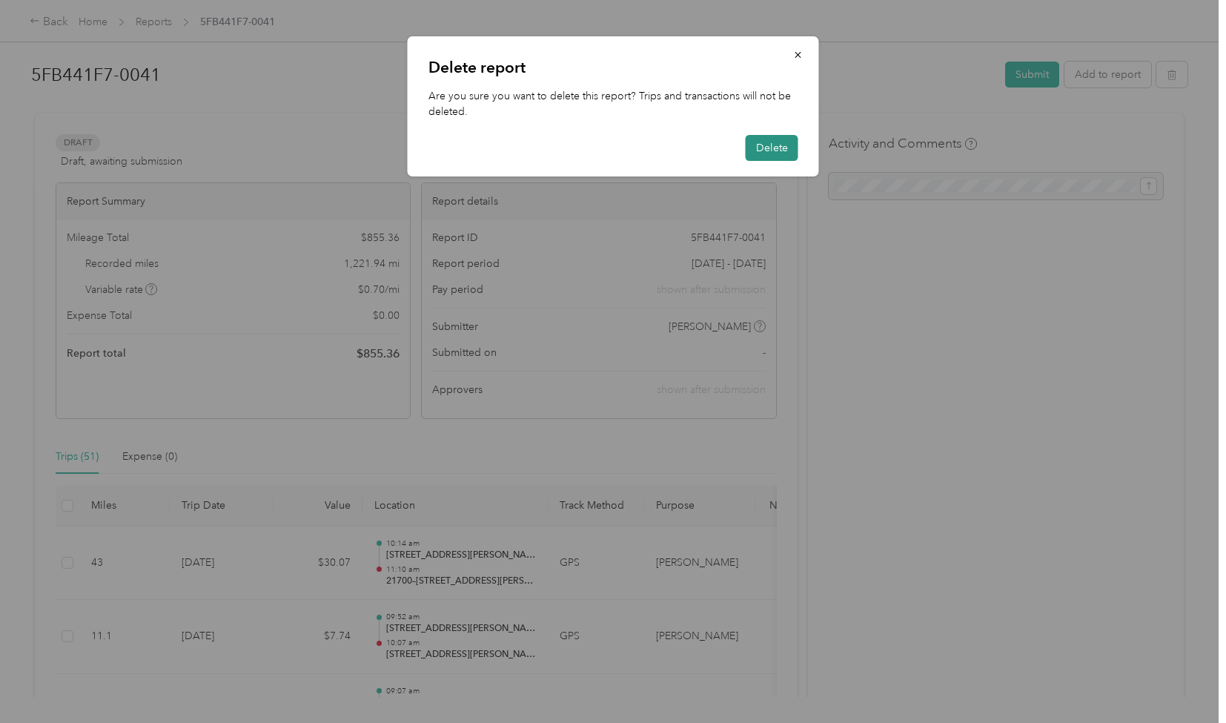
click at [785, 148] on button "Delete" at bounding box center [772, 148] width 53 height 26
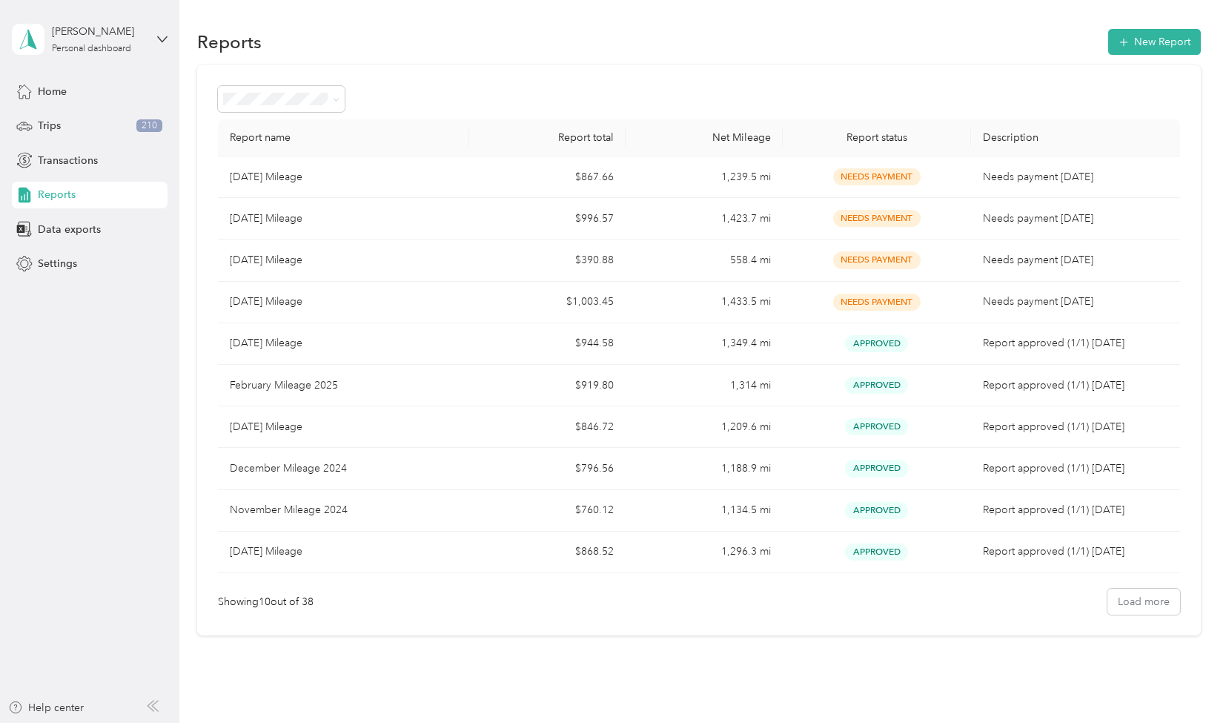
click at [64, 197] on span "Reports" at bounding box center [57, 195] width 38 height 16
click at [1154, 38] on button "New Report" at bounding box center [1155, 42] width 93 height 26
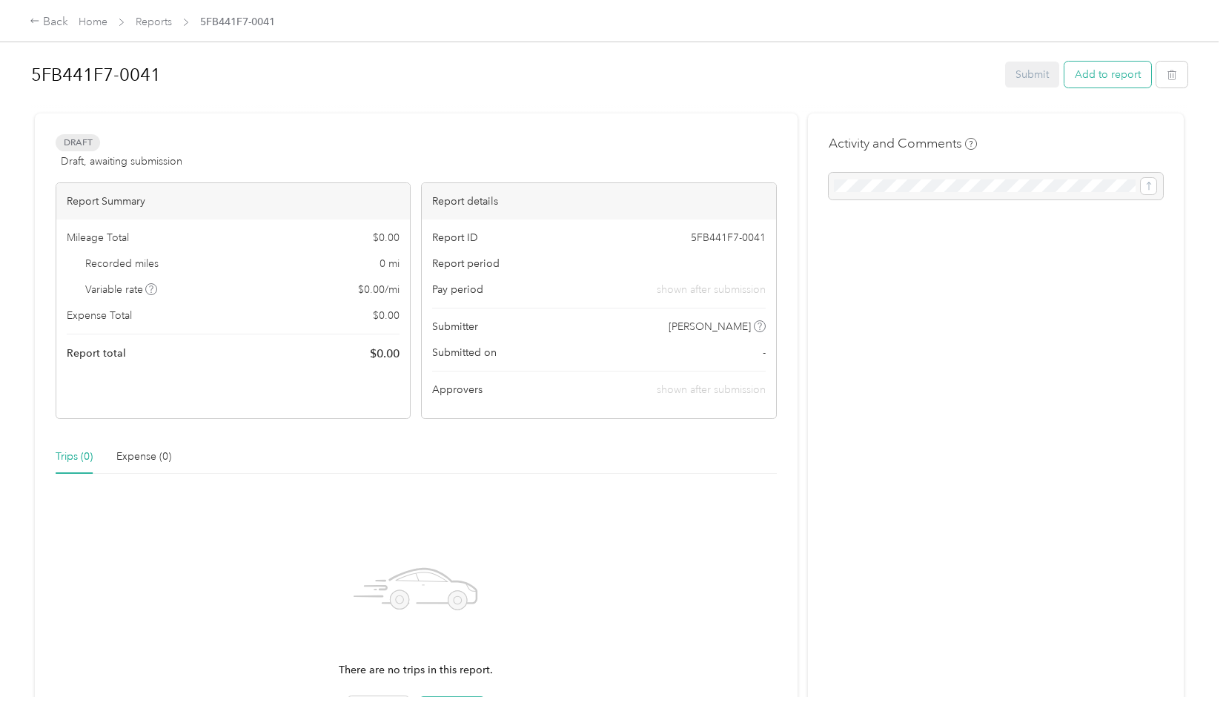
click at [1124, 70] on button "Add to report" at bounding box center [1108, 75] width 87 height 26
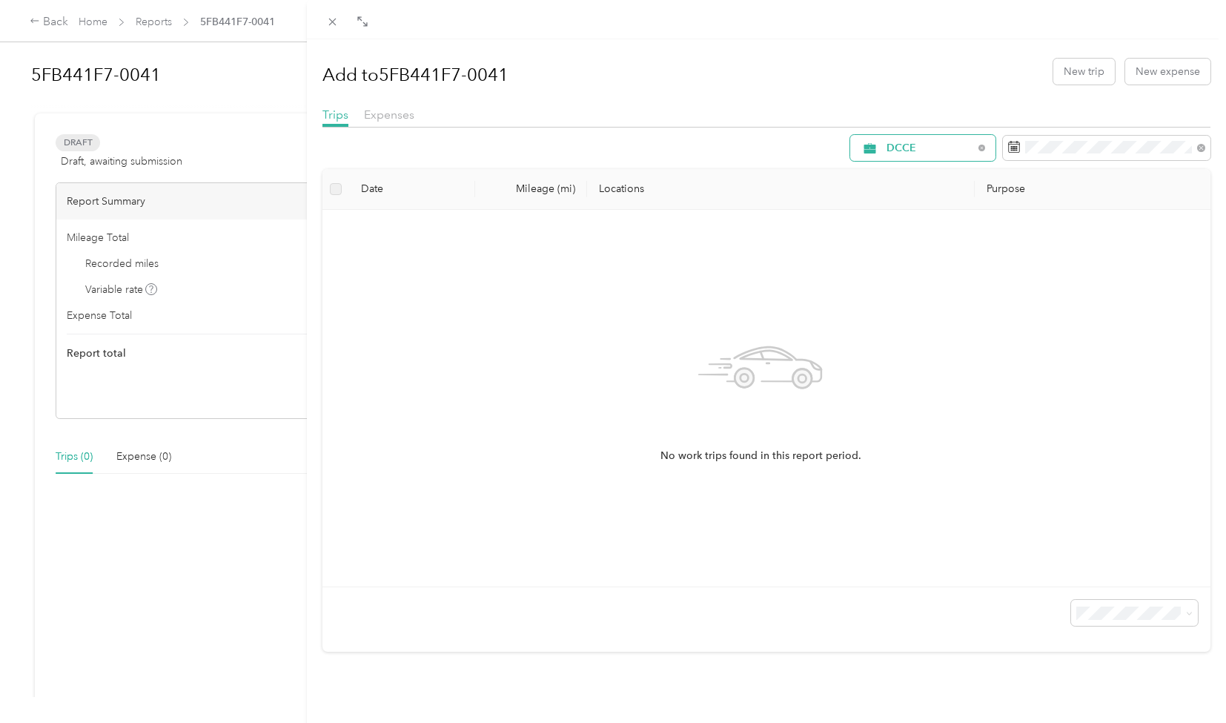
click at [930, 153] on div "DCCE" at bounding box center [923, 148] width 145 height 26
click at [894, 253] on li "[PERSON_NAME]" at bounding box center [911, 253] width 145 height 26
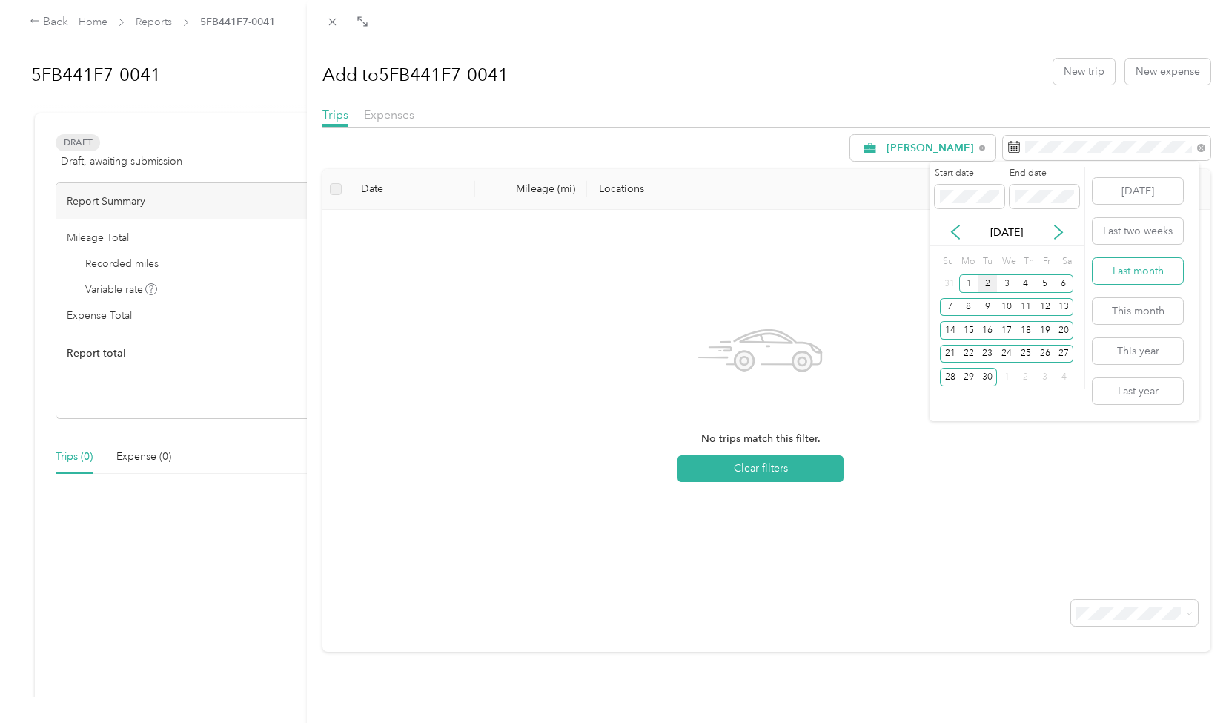
click at [1123, 269] on button "Last month" at bounding box center [1138, 271] width 90 height 26
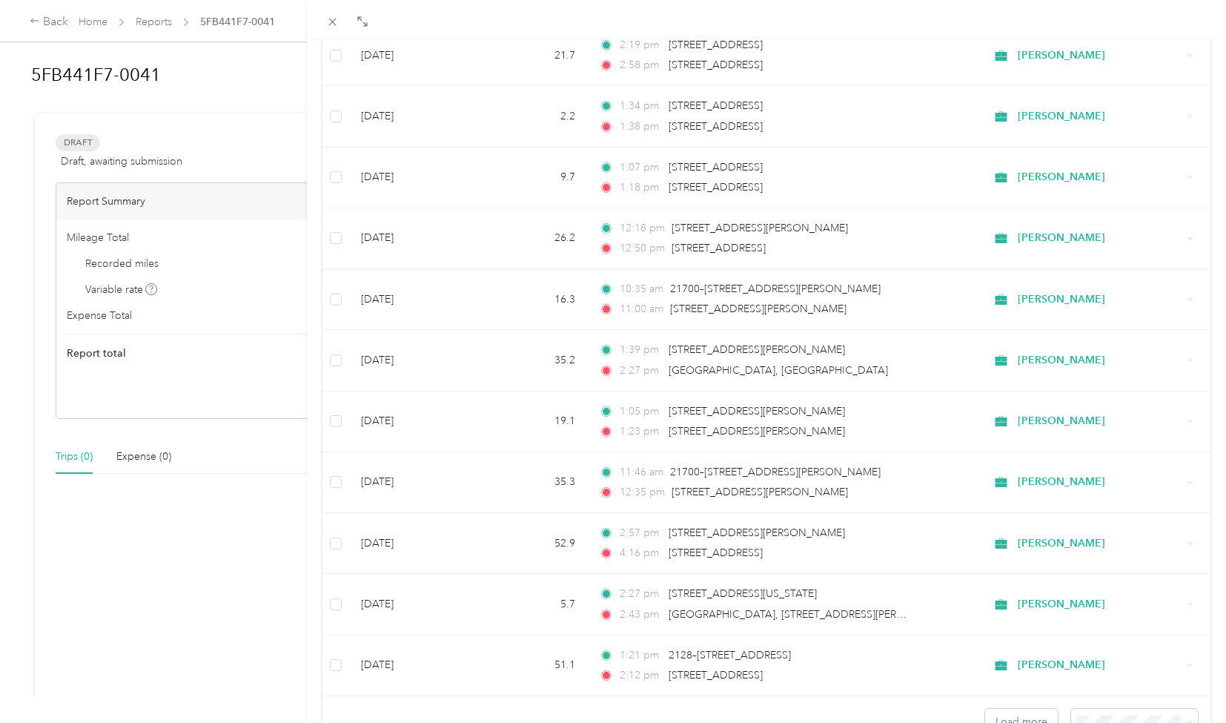
scroll to position [1119, 0]
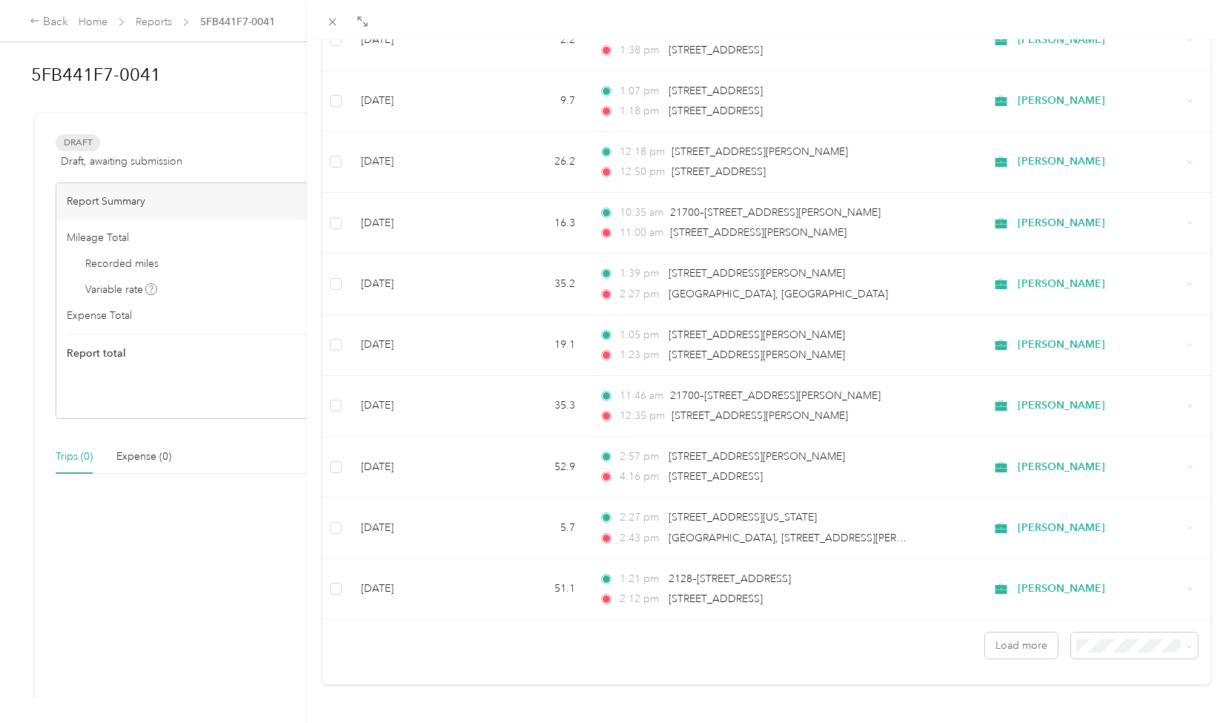
click at [1101, 600] on span "100 per load" at bounding box center [1101, 598] width 61 height 13
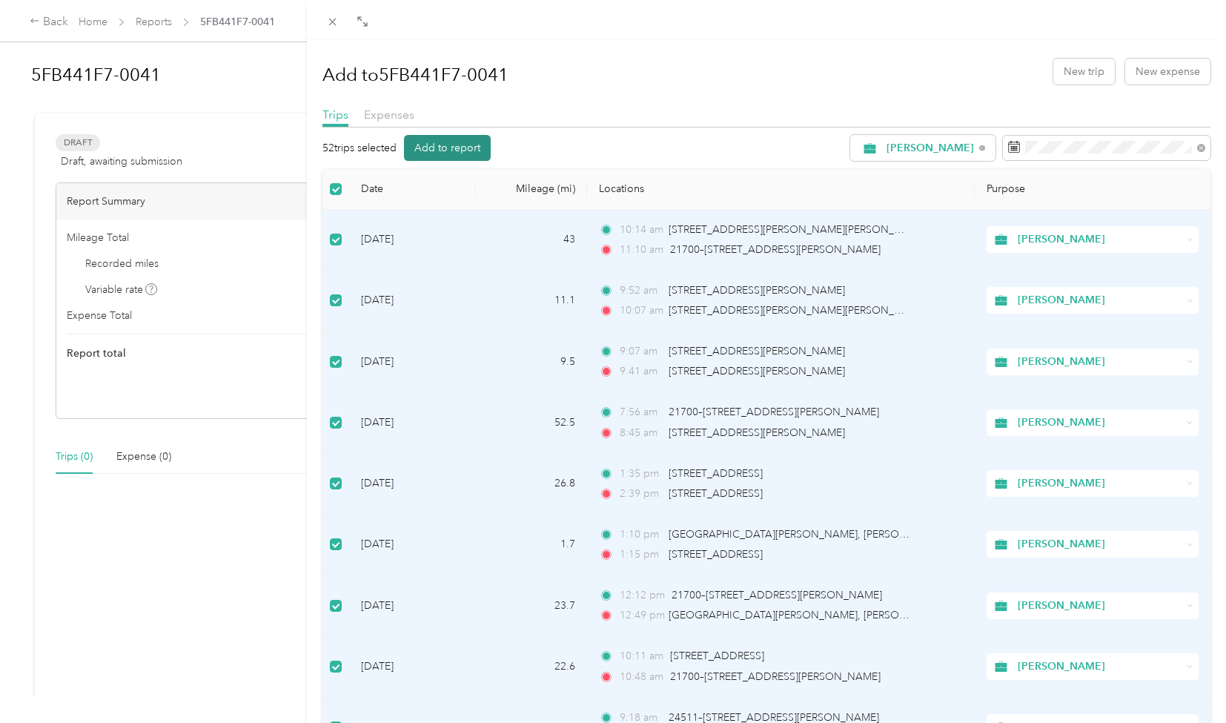
click at [446, 139] on button "Add to report" at bounding box center [447, 148] width 87 height 26
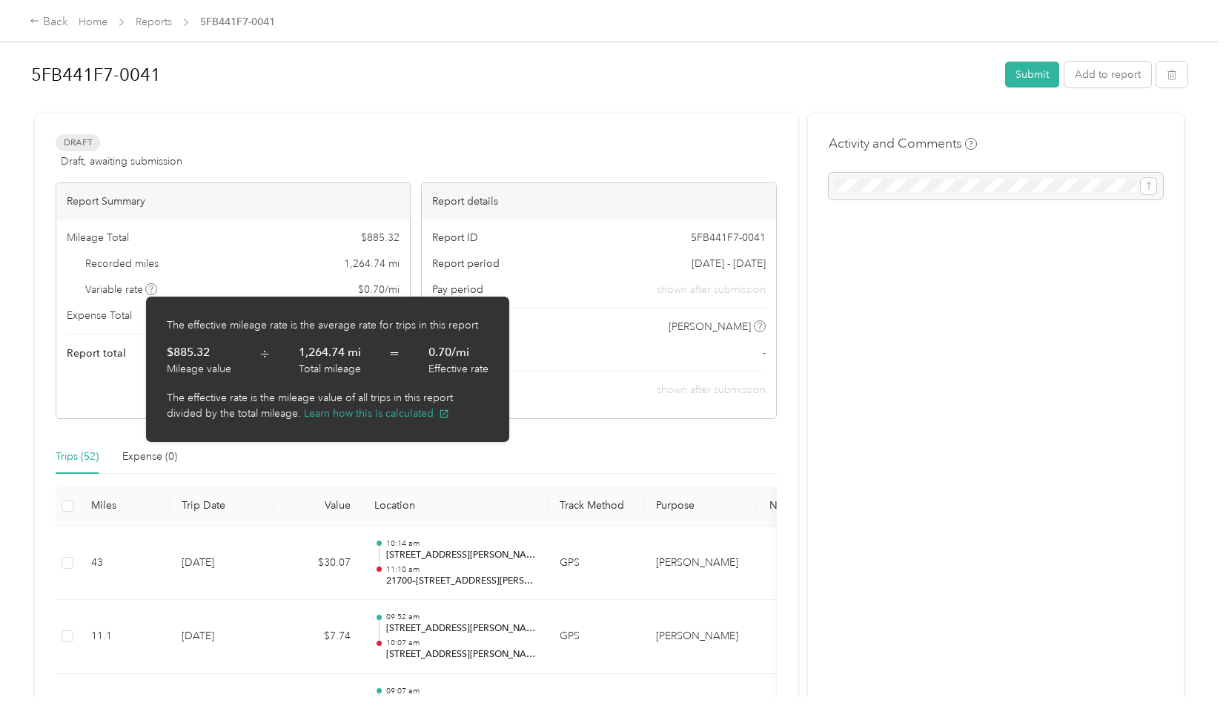
click at [147, 288] on span at bounding box center [151, 289] width 12 height 12
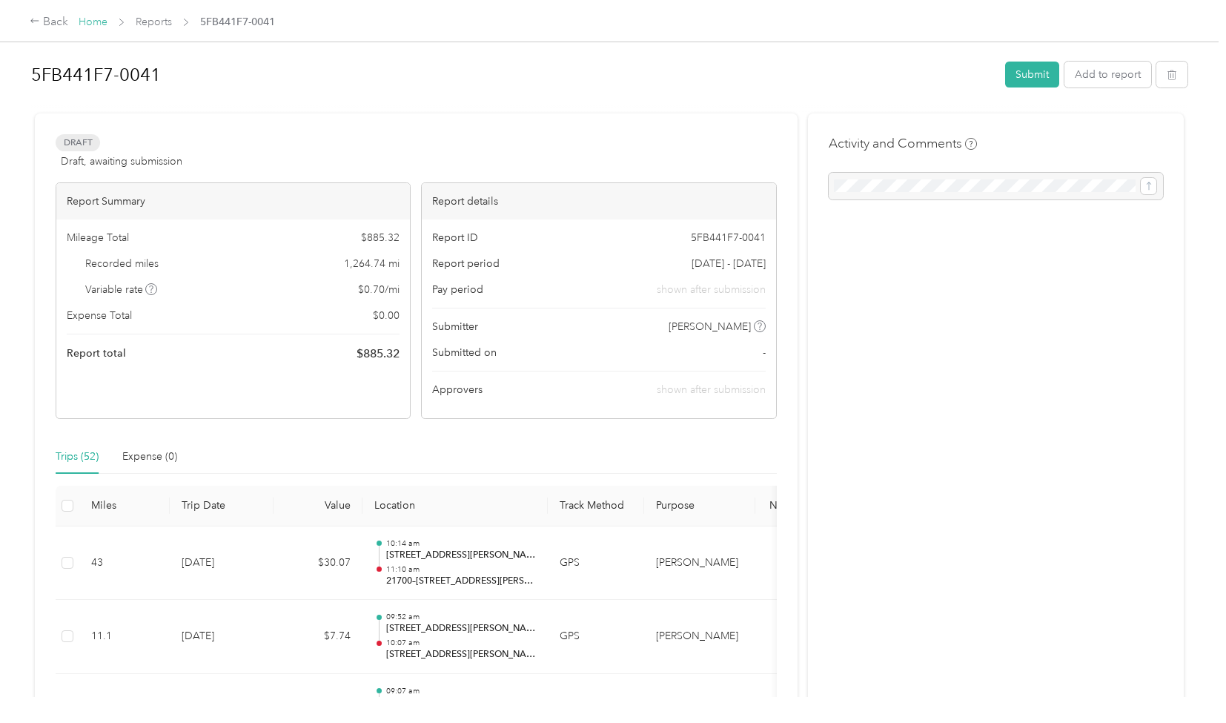
click at [101, 24] on link "Home" at bounding box center [93, 22] width 29 height 13
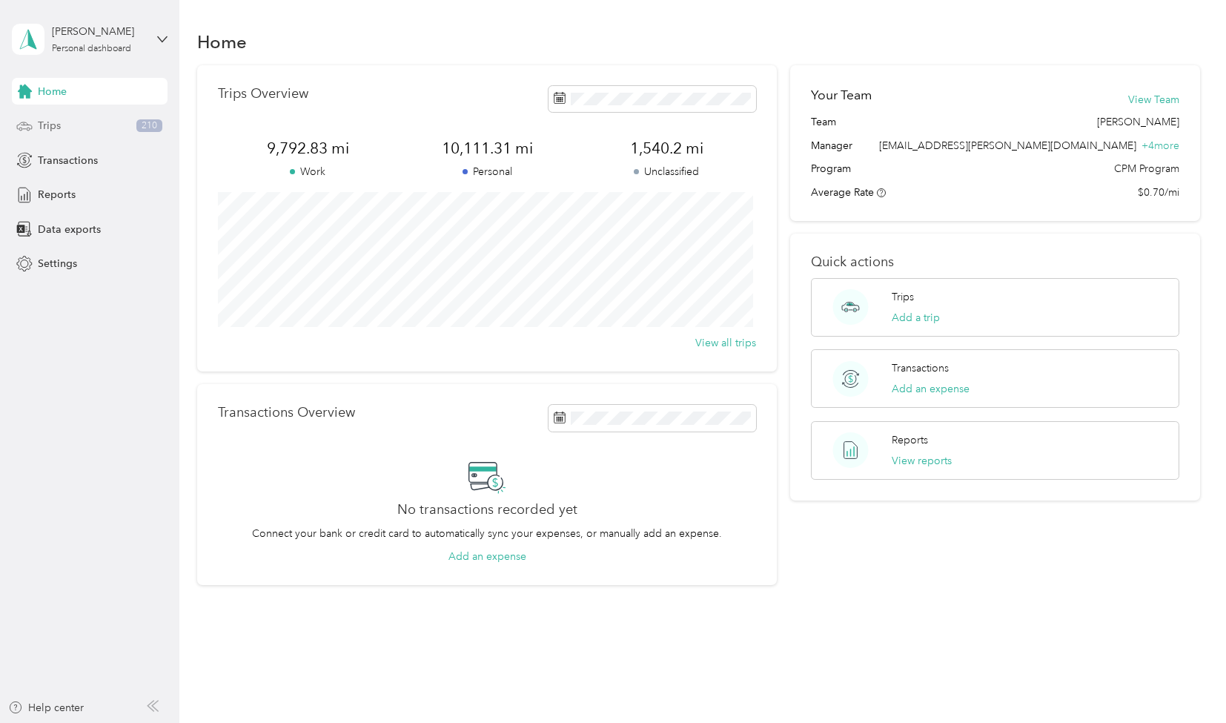
click at [53, 122] on span "Trips" at bounding box center [49, 126] width 23 height 16
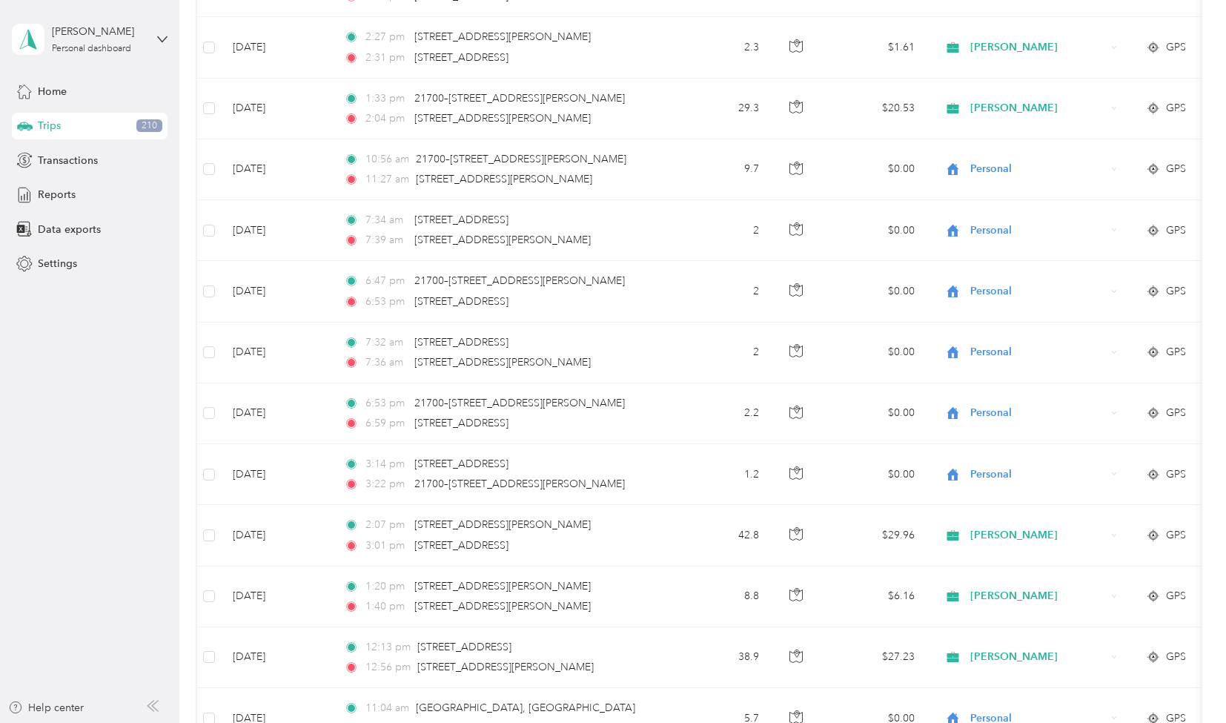
scroll to position [11943, 0]
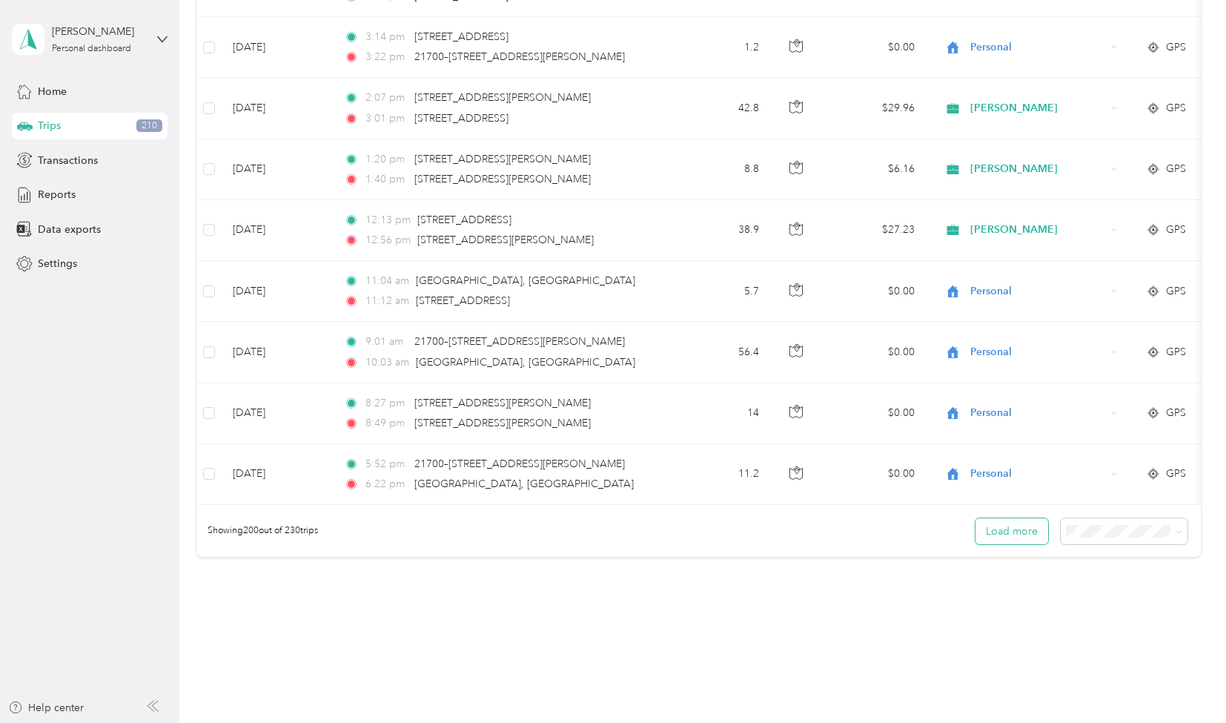
click at [1020, 518] on button "Load more" at bounding box center [1012, 531] width 73 height 26
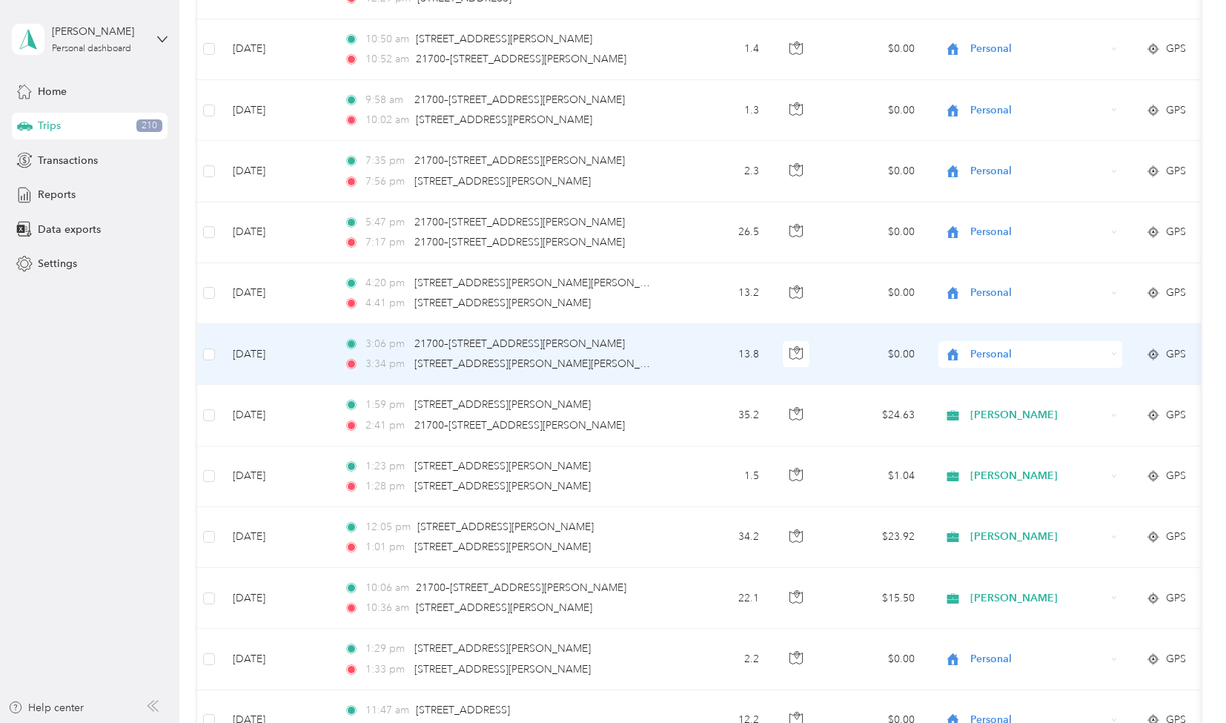
scroll to position [9670, 0]
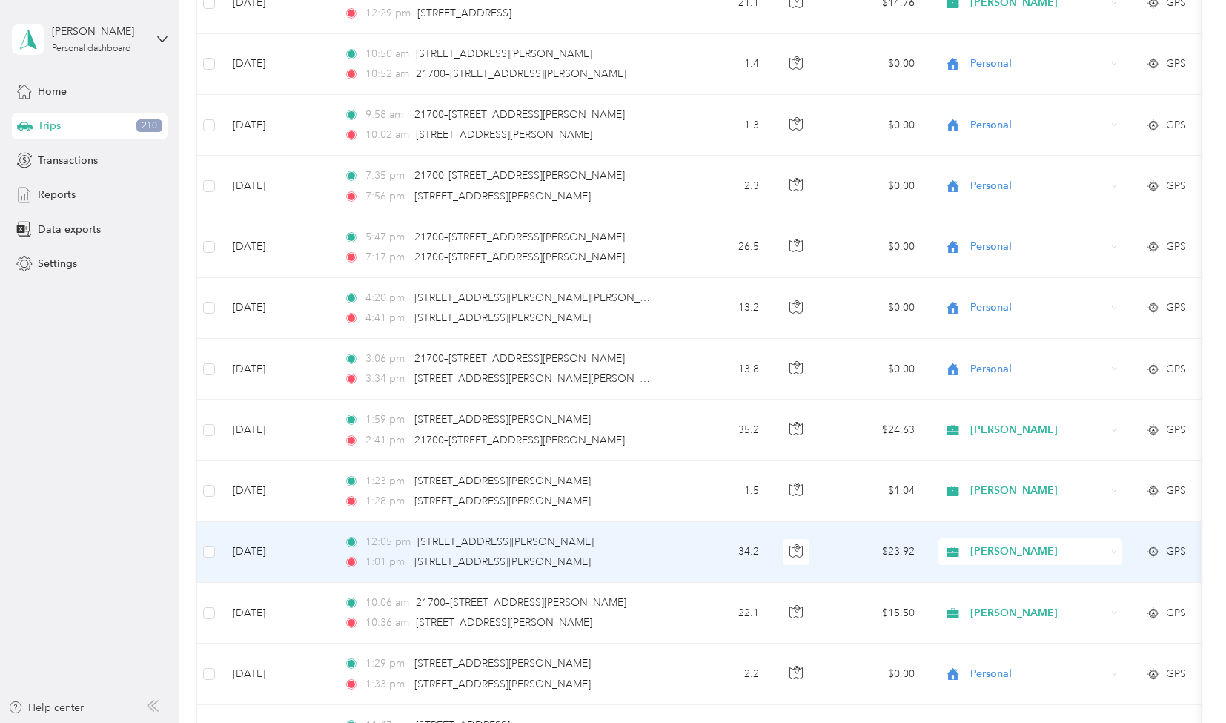
click at [705, 522] on td "34.2" at bounding box center [722, 552] width 98 height 61
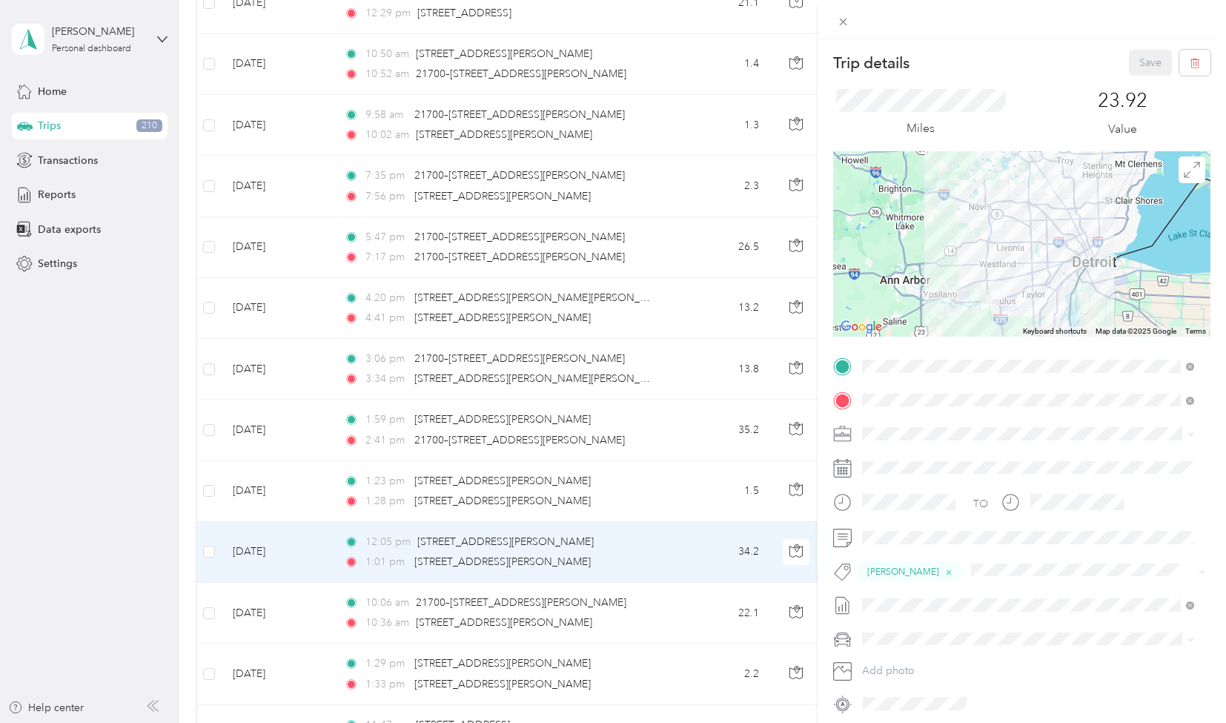
click at [707, 452] on div "Trip details Save This trip cannot be edited because it is either under review,…" at bounding box center [613, 361] width 1226 height 723
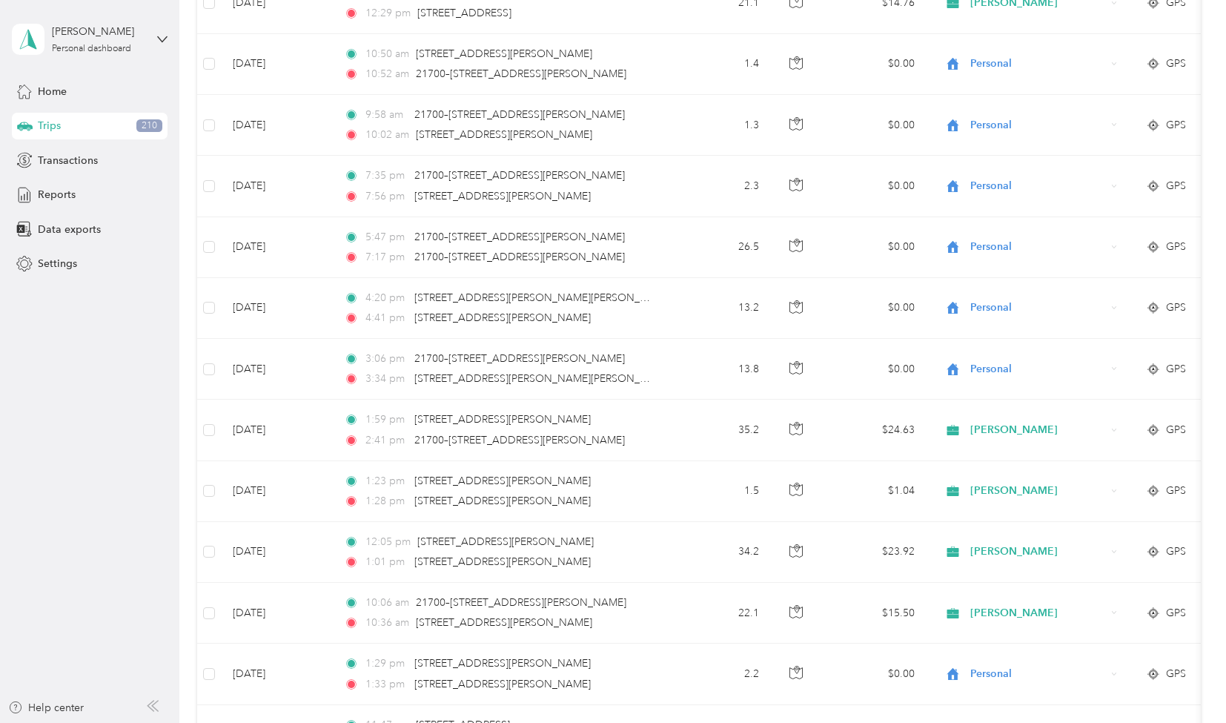
scroll to position [2, 0]
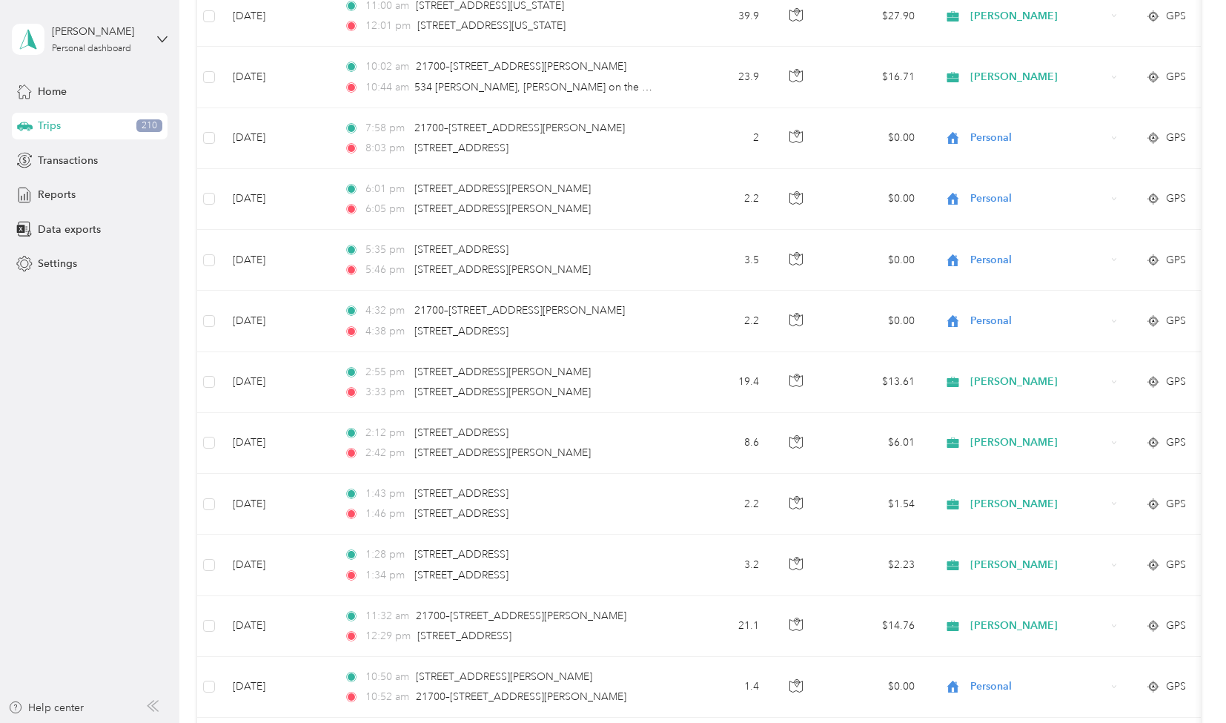
scroll to position [9017, 0]
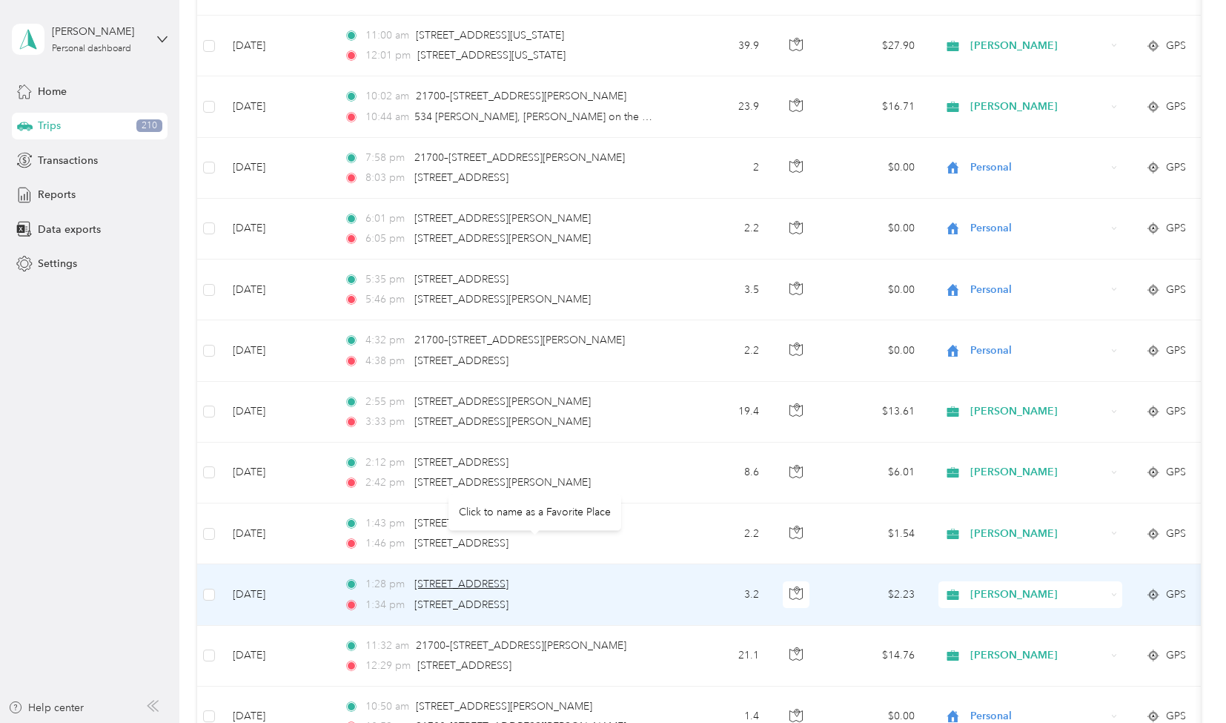
drag, startPoint x: 691, startPoint y: 554, endPoint x: 631, endPoint y: 549, distance: 60.3
click at [509, 578] on span "[STREET_ADDRESS]" at bounding box center [462, 584] width 94 height 13
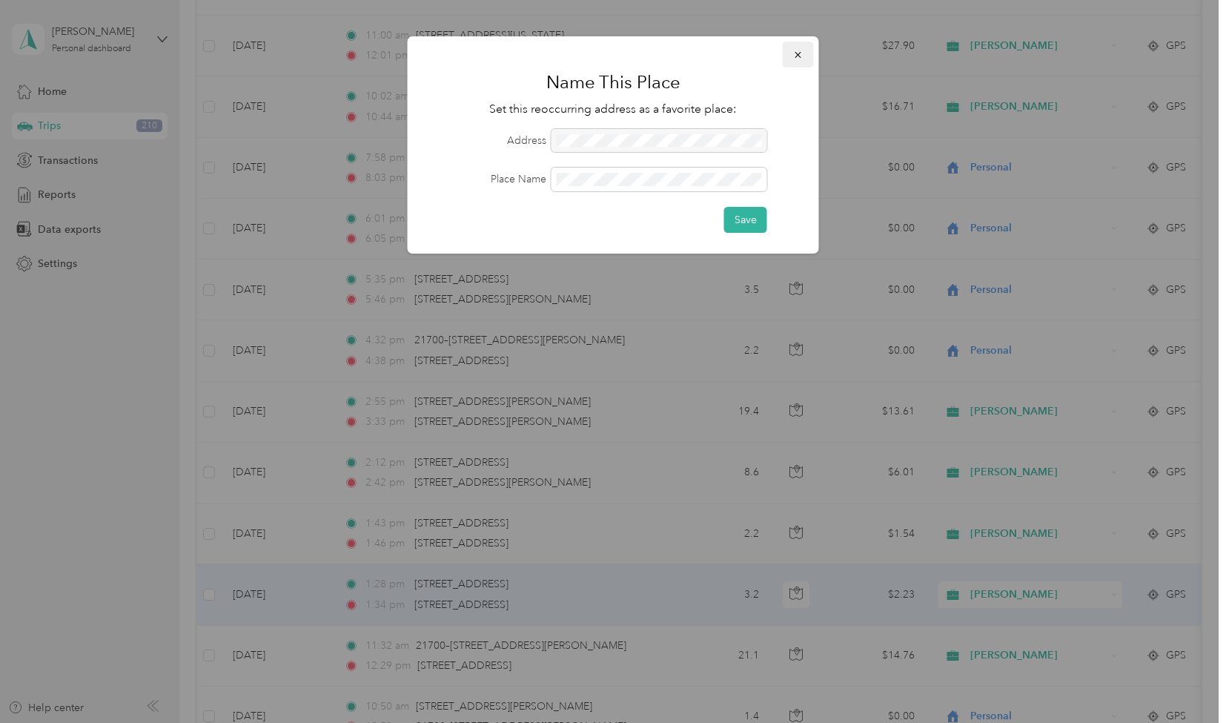
click at [802, 54] on icon "button" at bounding box center [798, 55] width 10 height 10
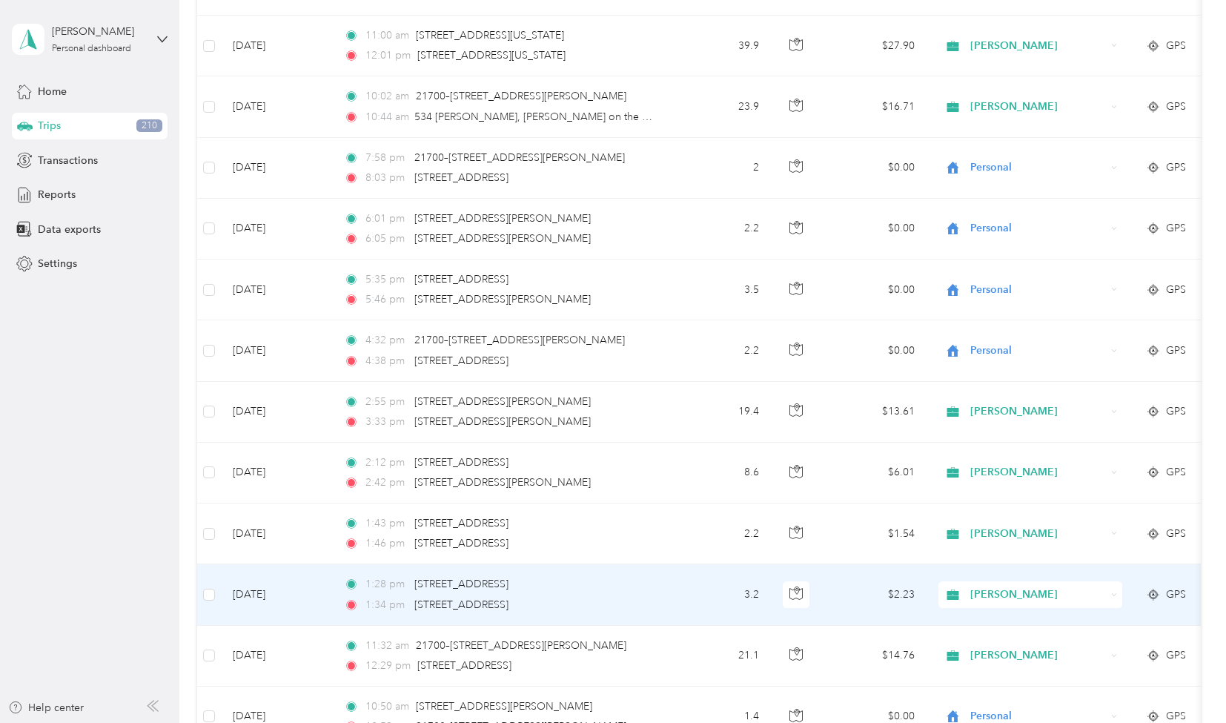
click at [719, 564] on td "3.2" at bounding box center [722, 594] width 98 height 61
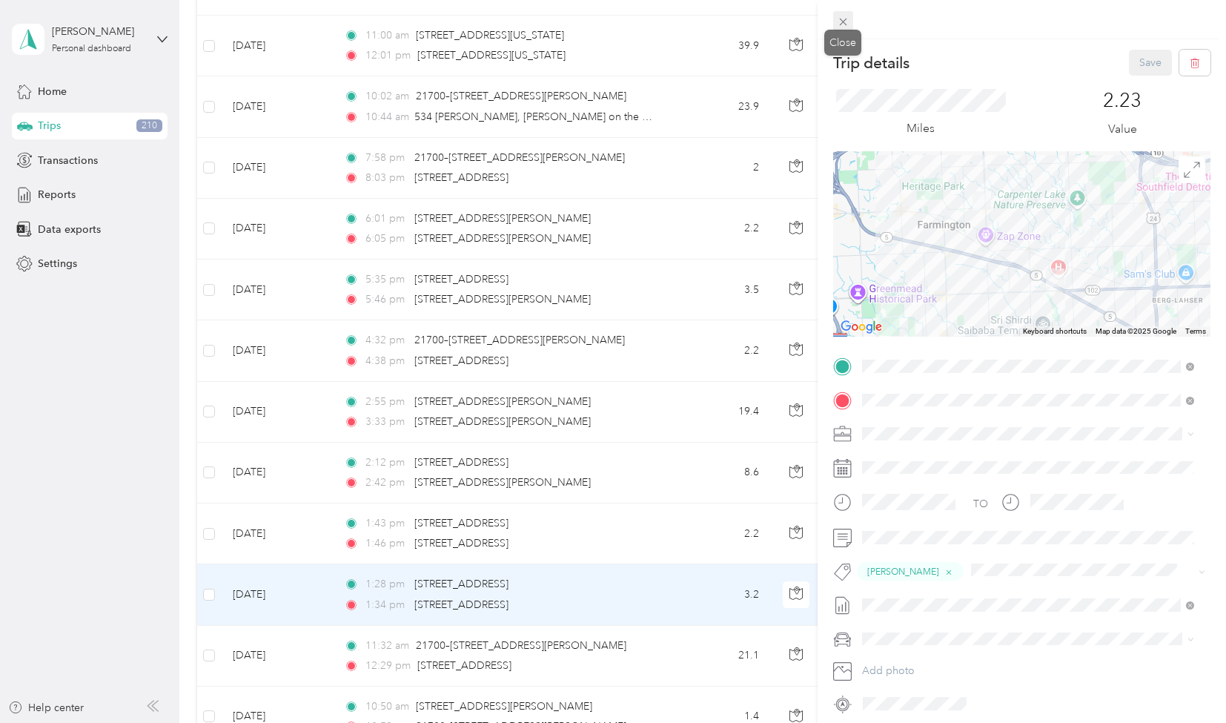
click at [842, 20] on icon at bounding box center [842, 22] width 7 height 7
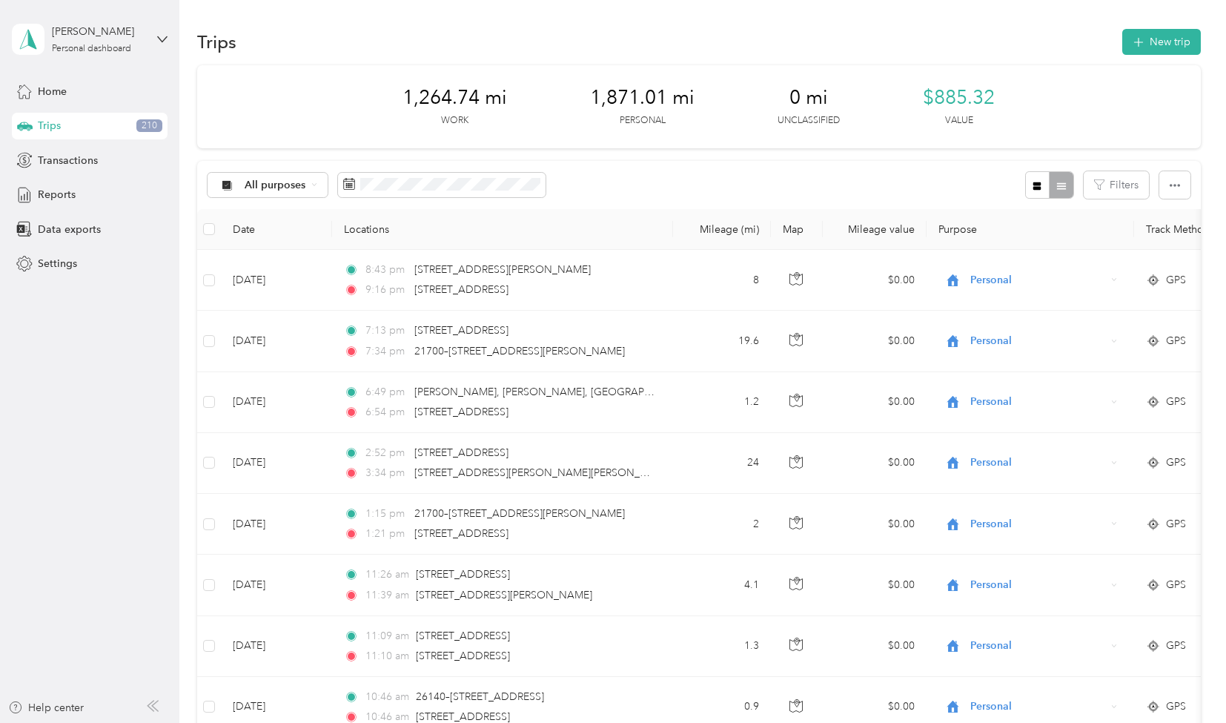
drag, startPoint x: 1221, startPoint y: 13, endPoint x: 859, endPoint y: 39, distance: 362.1
click at [859, 39] on div "Trips New trip" at bounding box center [698, 41] width 1003 height 31
click at [55, 192] on span "Reports" at bounding box center [57, 195] width 38 height 16
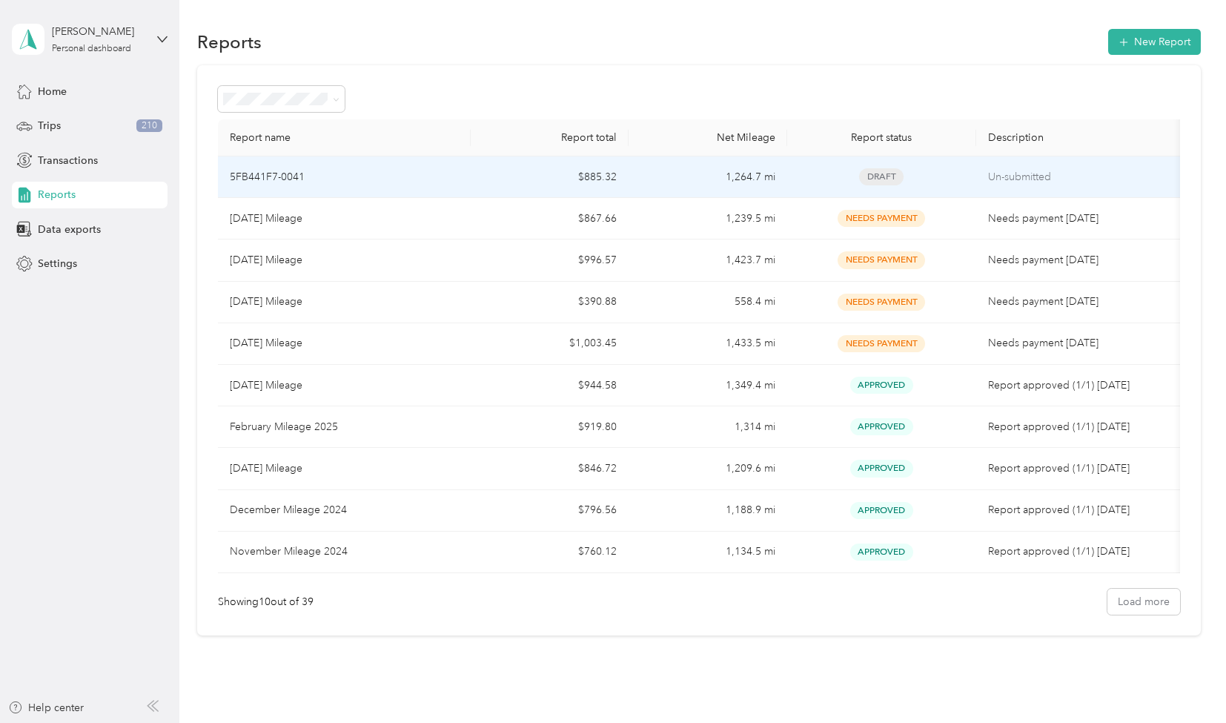
click at [556, 171] on td "$885.32" at bounding box center [550, 177] width 158 height 42
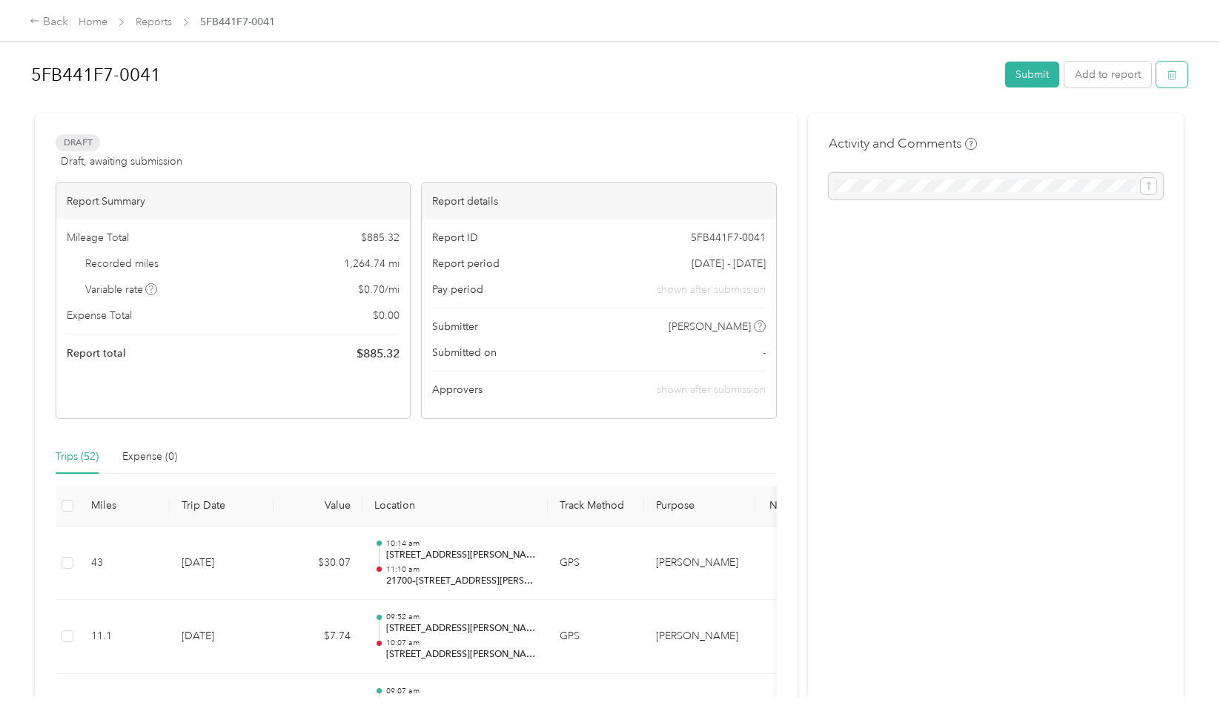
click at [1170, 75] on icon "button" at bounding box center [1172, 75] width 10 height 10
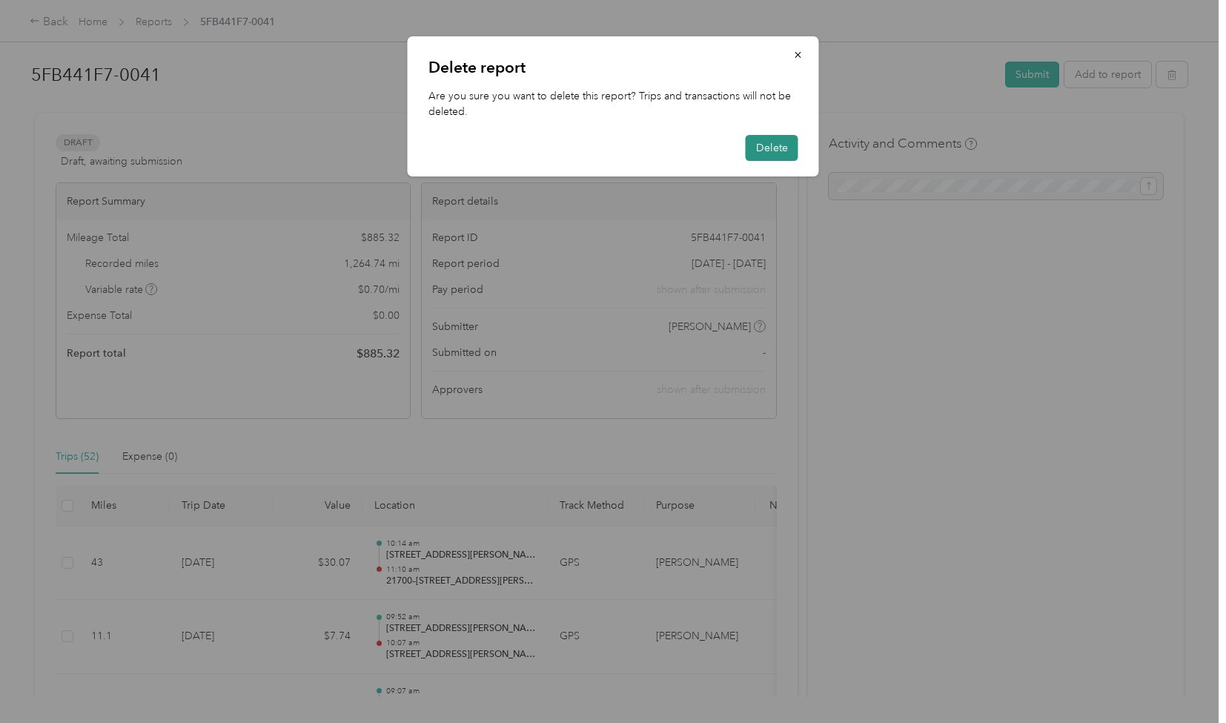
click at [773, 150] on button "Delete" at bounding box center [772, 148] width 53 height 26
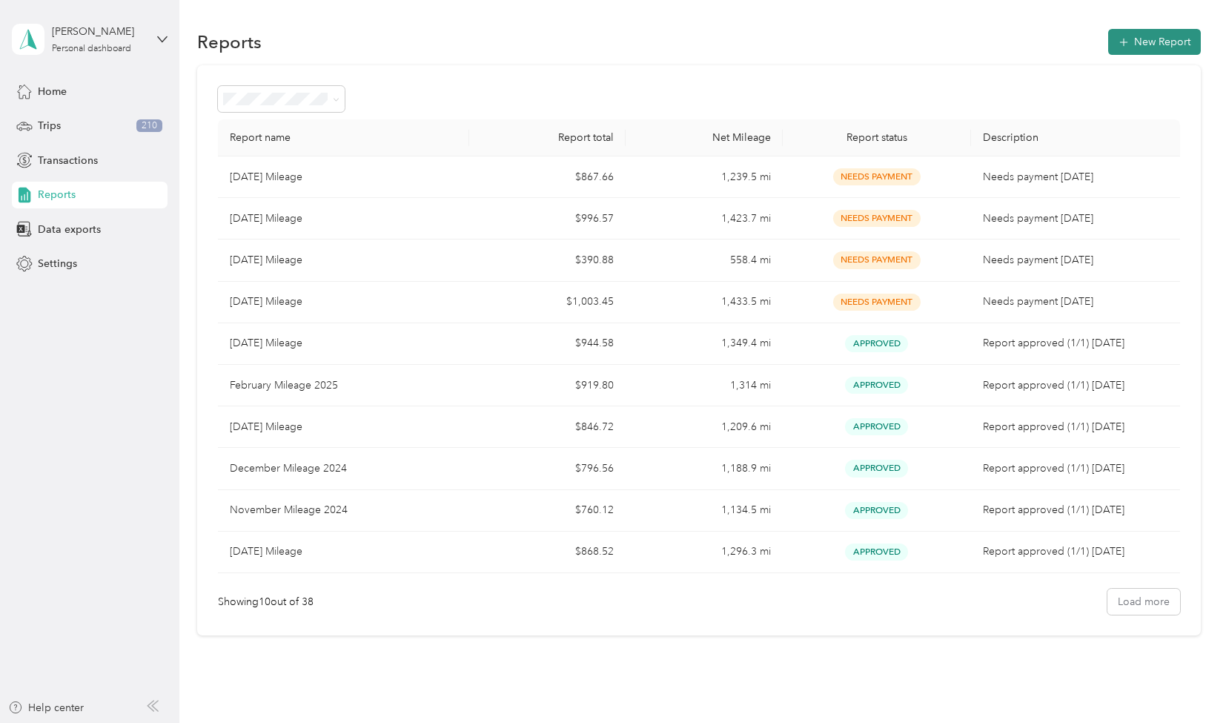
click at [1117, 36] on icon "button" at bounding box center [1124, 42] width 15 height 15
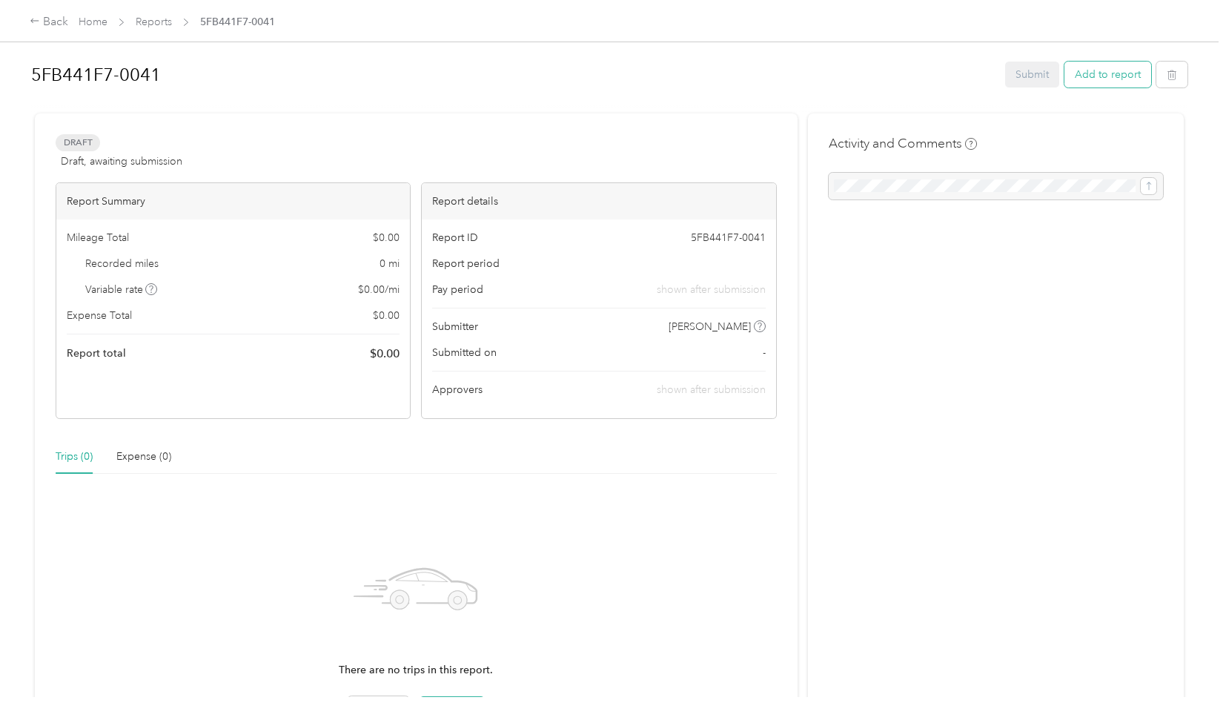
click at [1103, 73] on button "Add to report" at bounding box center [1108, 75] width 87 height 26
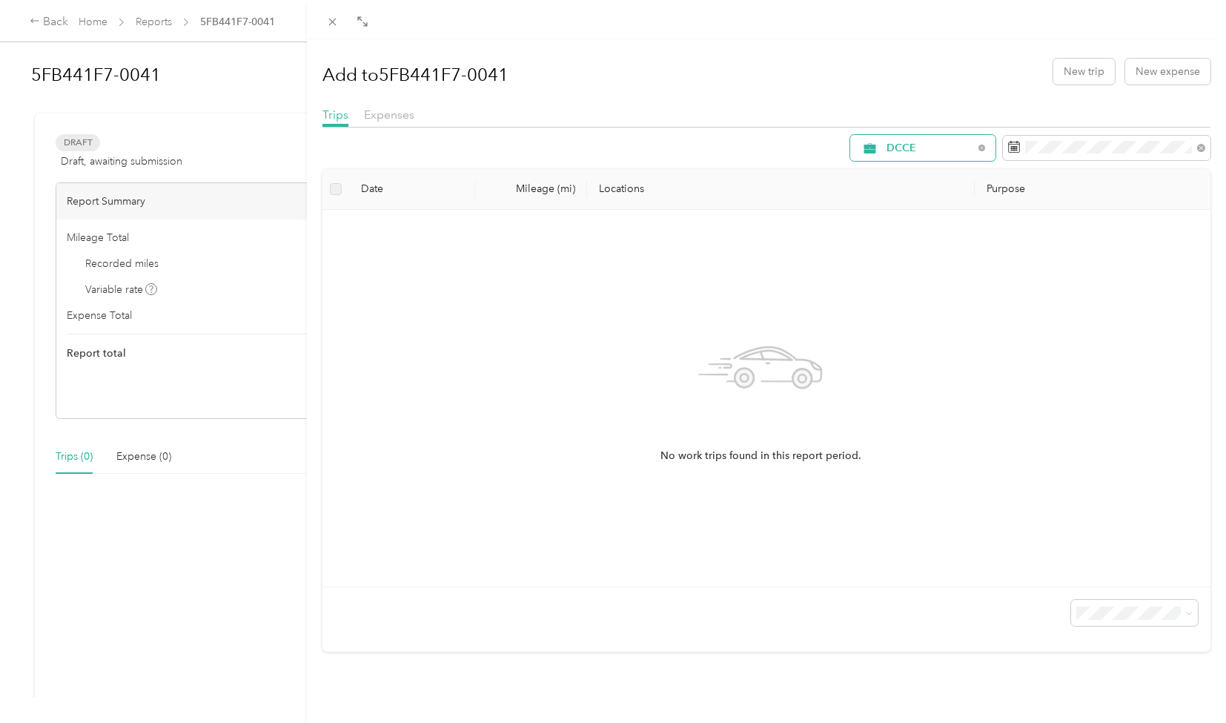
click at [899, 154] on div "DCCE" at bounding box center [923, 148] width 145 height 26
click at [892, 253] on li "[PERSON_NAME]" at bounding box center [911, 253] width 145 height 26
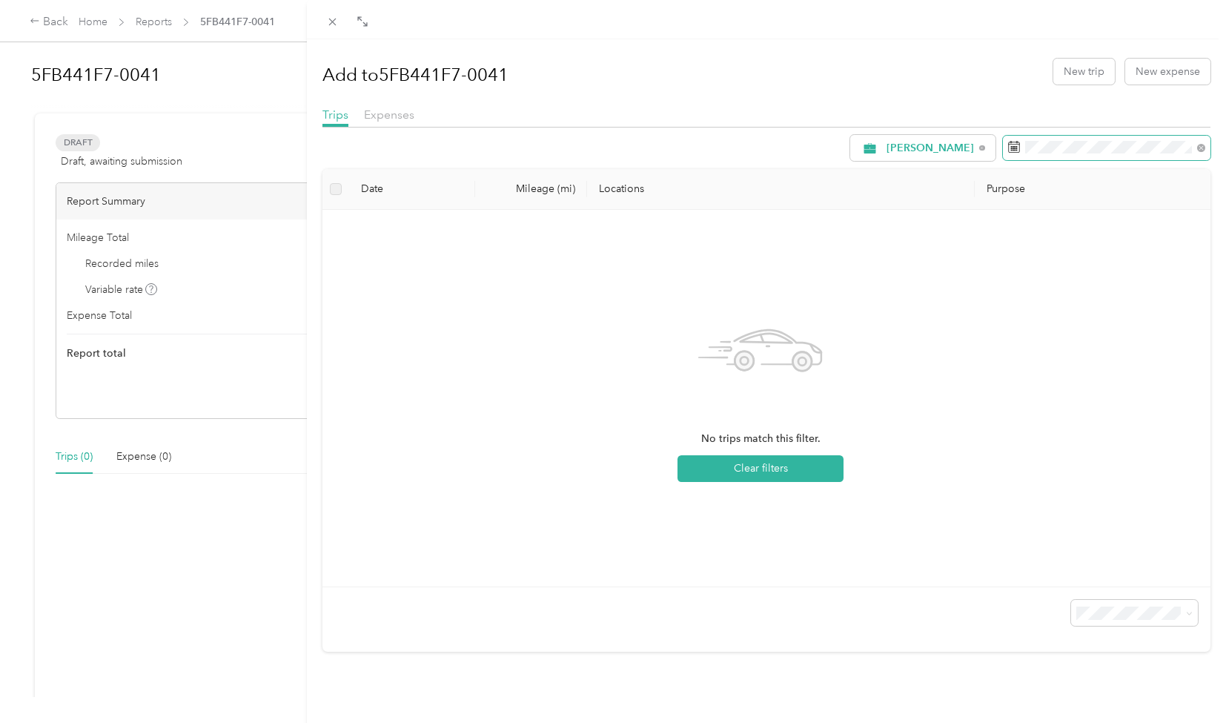
click at [1093, 156] on span at bounding box center [1107, 148] width 208 height 25
click at [1011, 149] on rect at bounding box center [1011, 149] width 1 height 1
click at [1090, 139] on span at bounding box center [1107, 148] width 208 height 25
click at [1181, 158] on span at bounding box center [1107, 148] width 208 height 25
click at [1008, 143] on icon at bounding box center [1014, 147] width 12 height 12
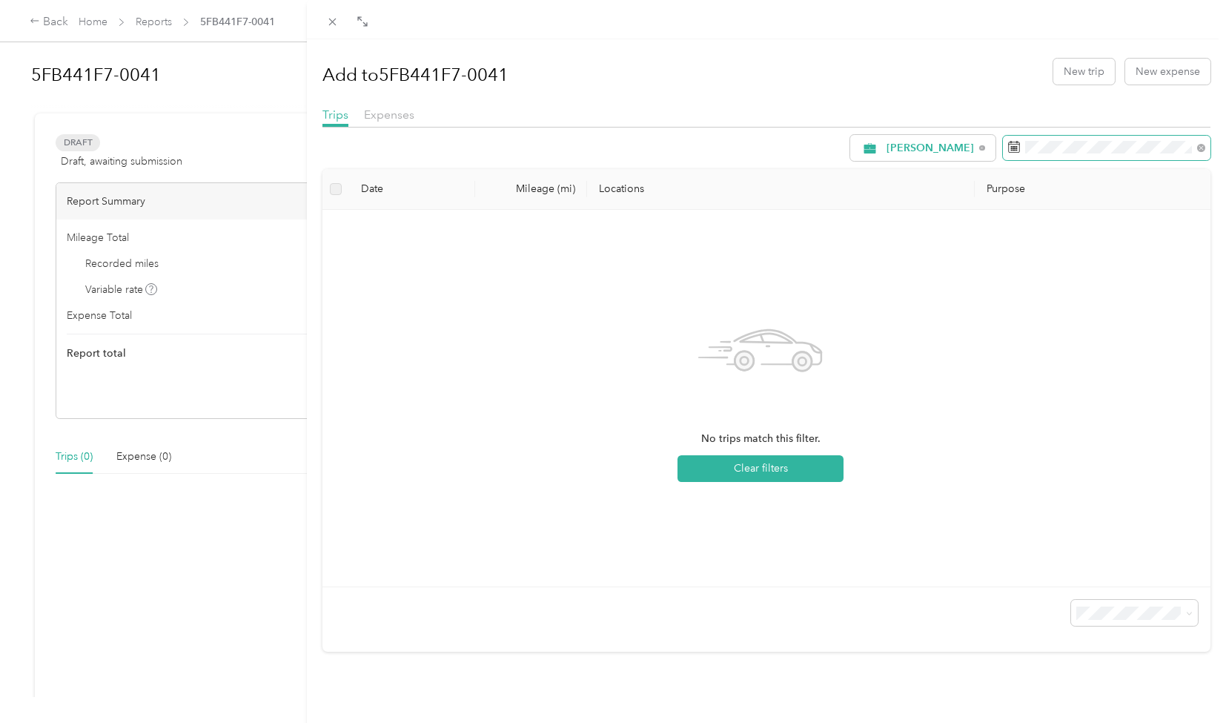
click at [1008, 143] on icon at bounding box center [1014, 147] width 12 height 12
click at [1050, 136] on span at bounding box center [1107, 148] width 208 height 25
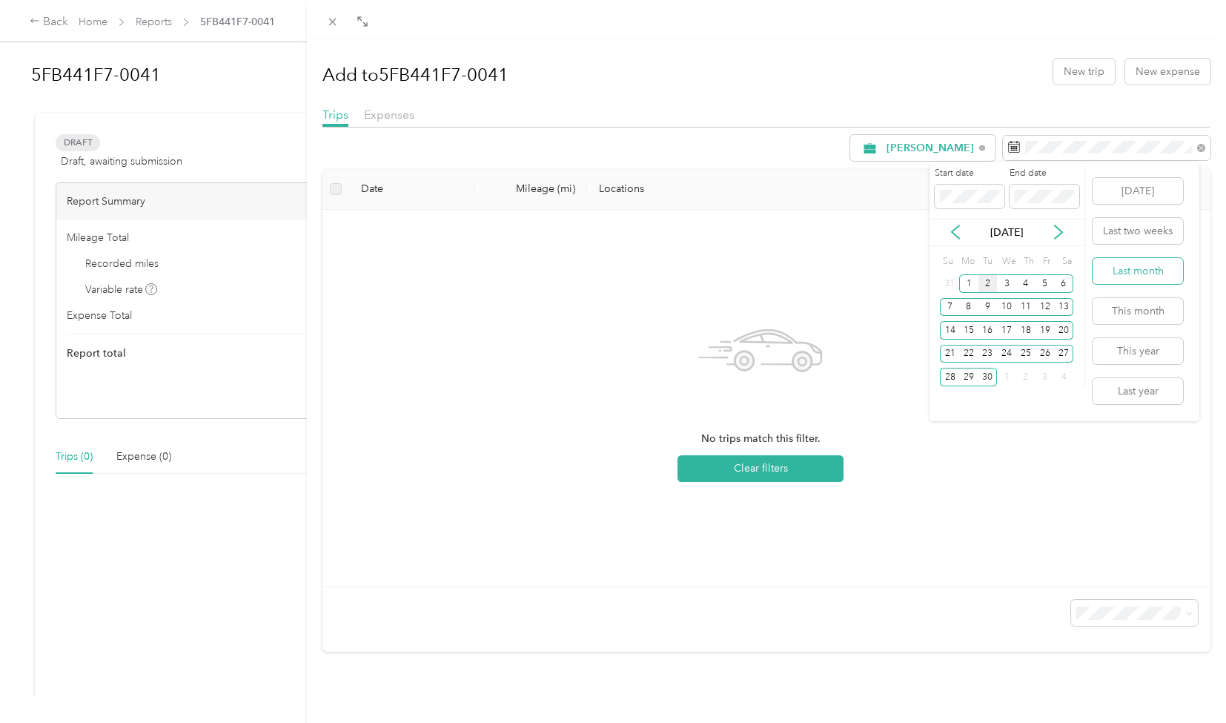
click at [1161, 275] on button "Last month" at bounding box center [1138, 271] width 90 height 26
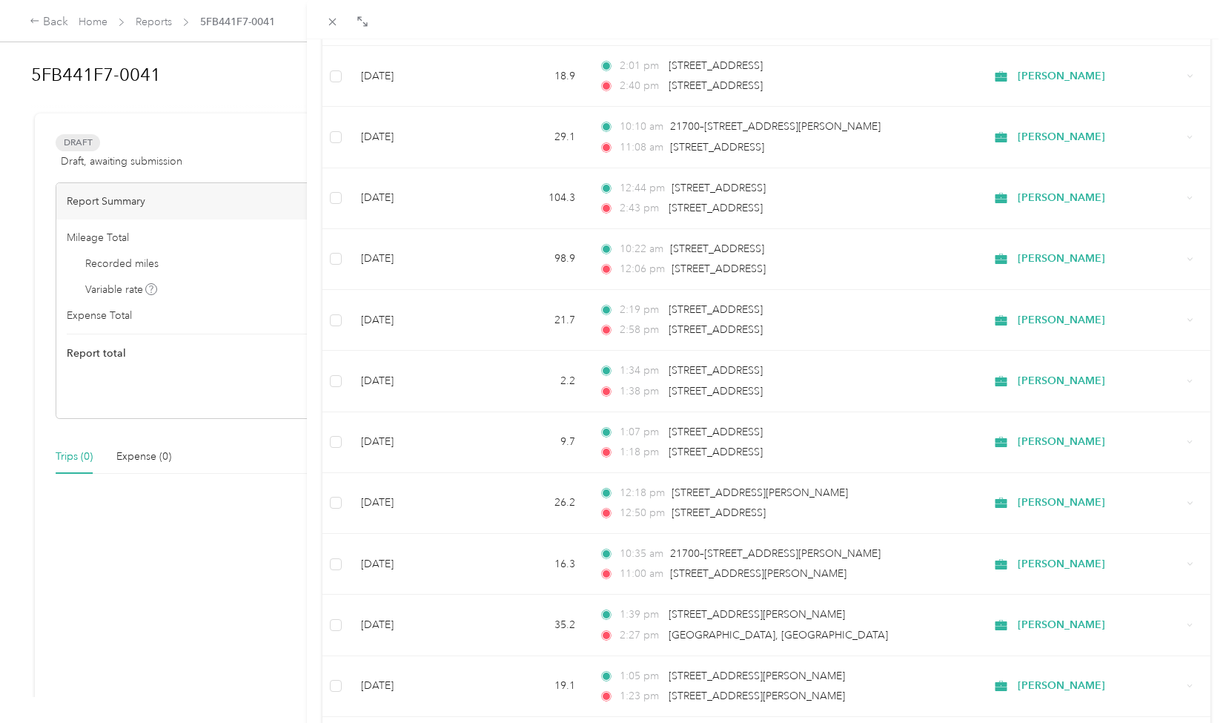
scroll to position [1119, 0]
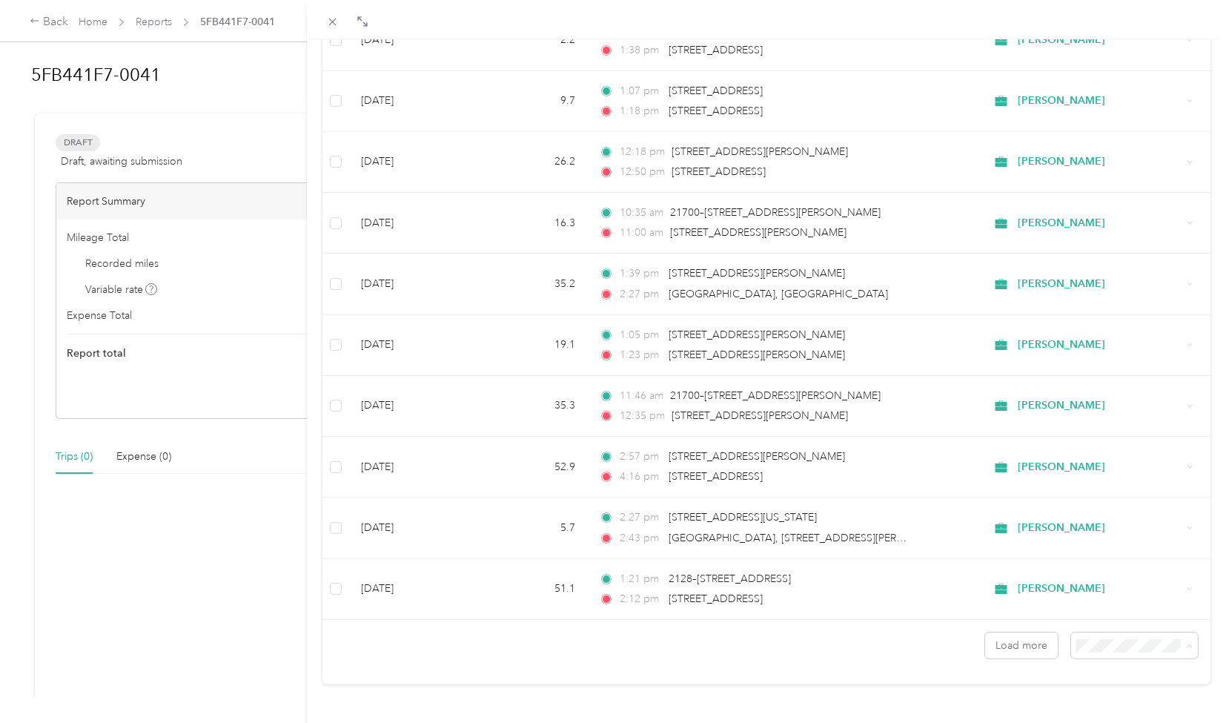
click at [1089, 607] on li "100 per load" at bounding box center [1123, 607] width 127 height 26
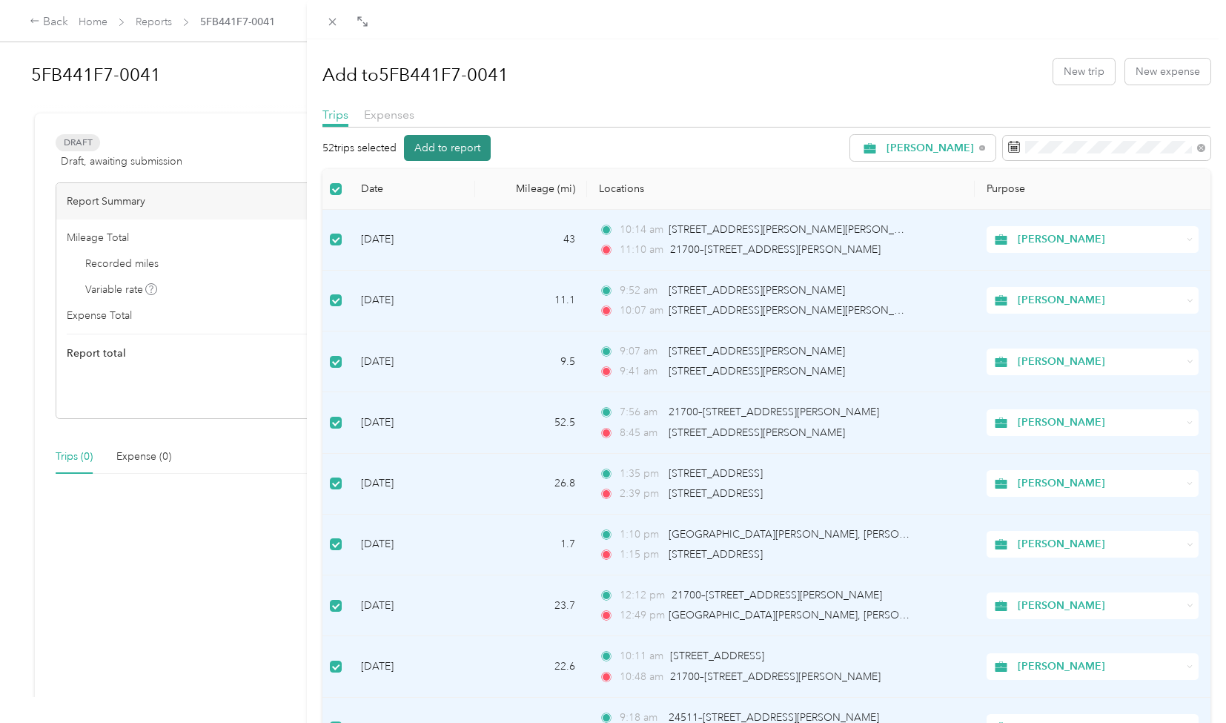
click at [445, 153] on button "Add to report" at bounding box center [447, 148] width 87 height 26
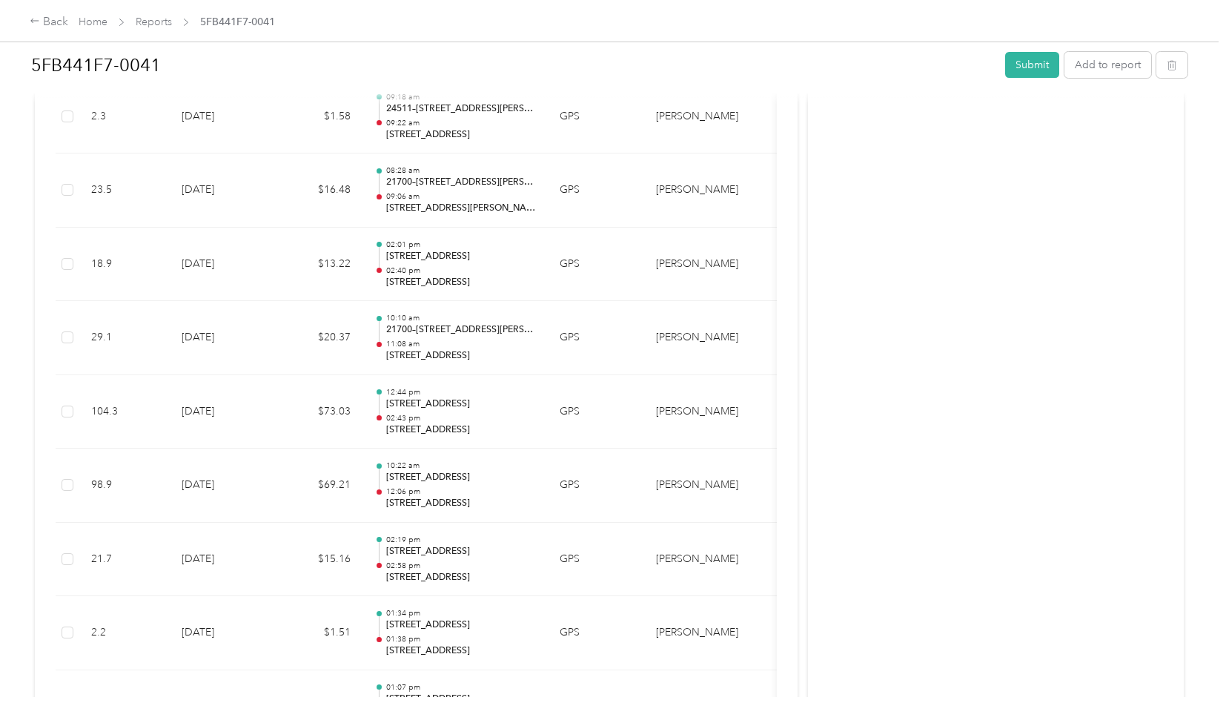
scroll to position [1033, 0]
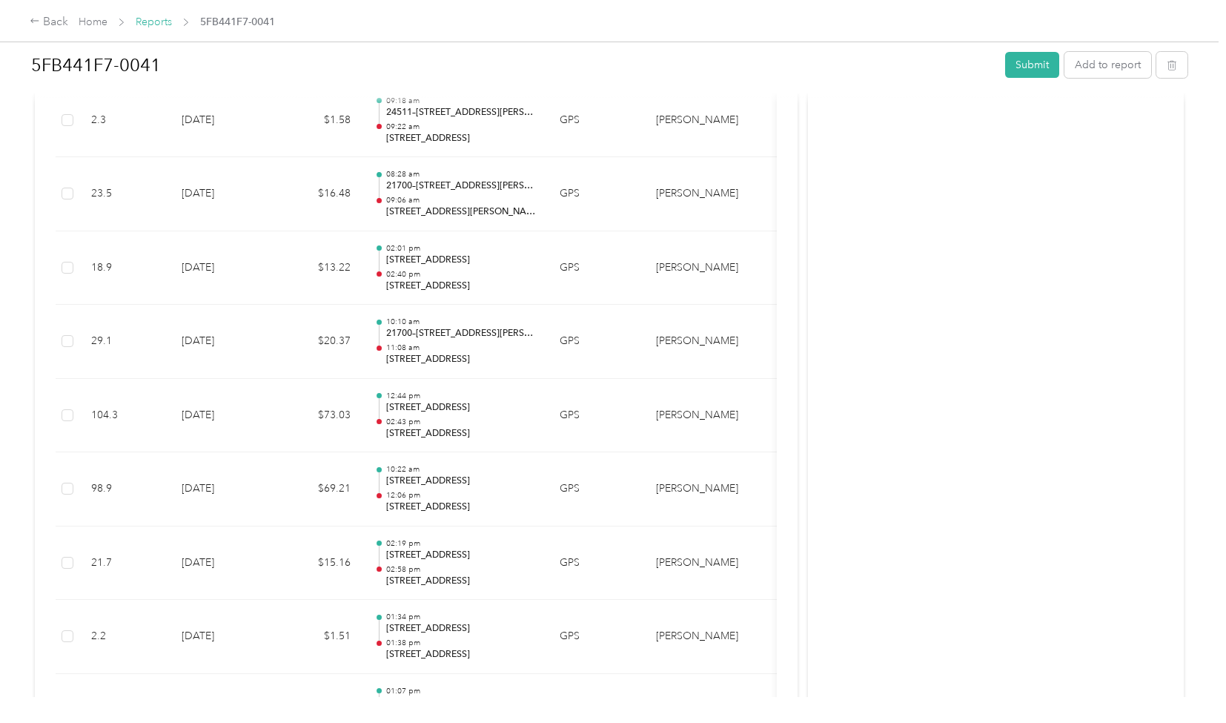
click at [153, 24] on link "Reports" at bounding box center [154, 22] width 36 height 13
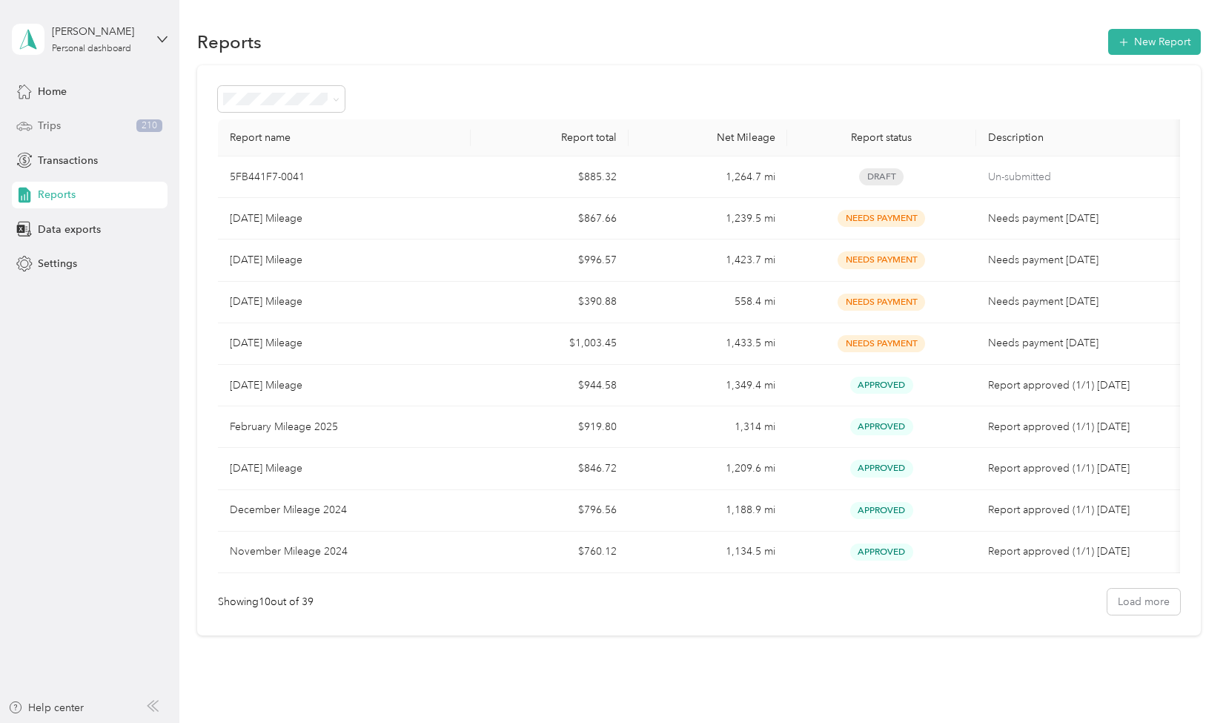
click at [71, 130] on div "Trips 210" at bounding box center [90, 126] width 156 height 27
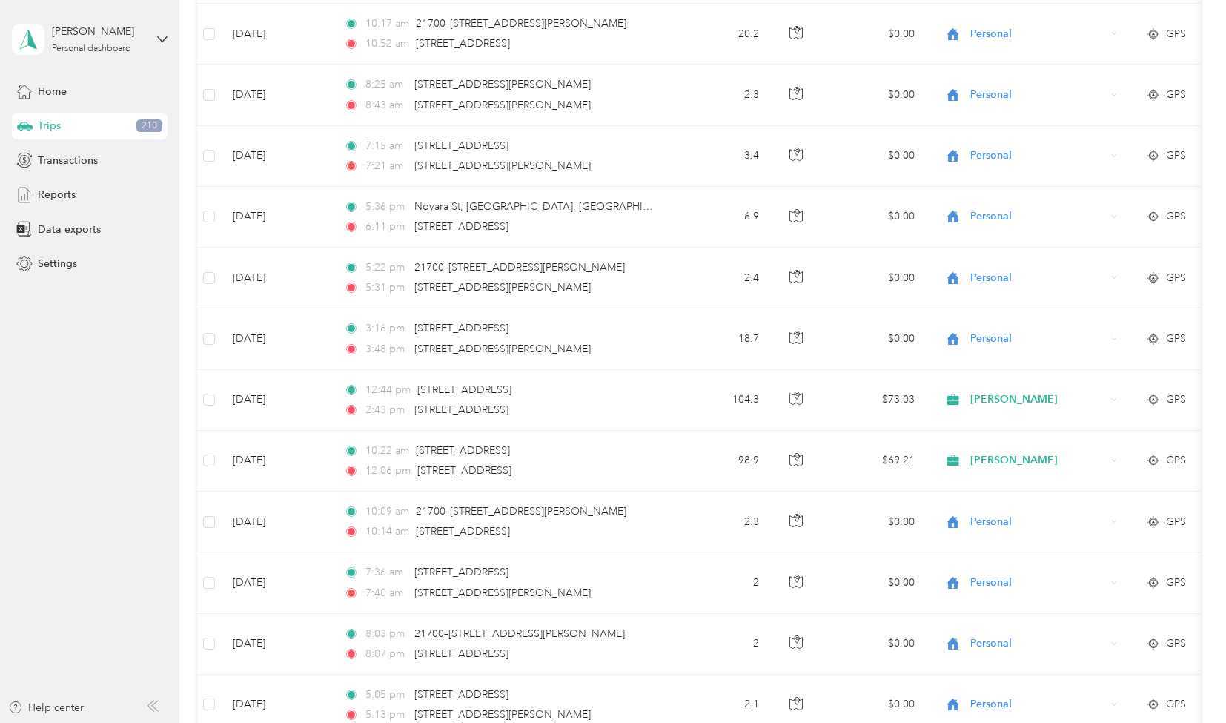
scroll to position [5130, 0]
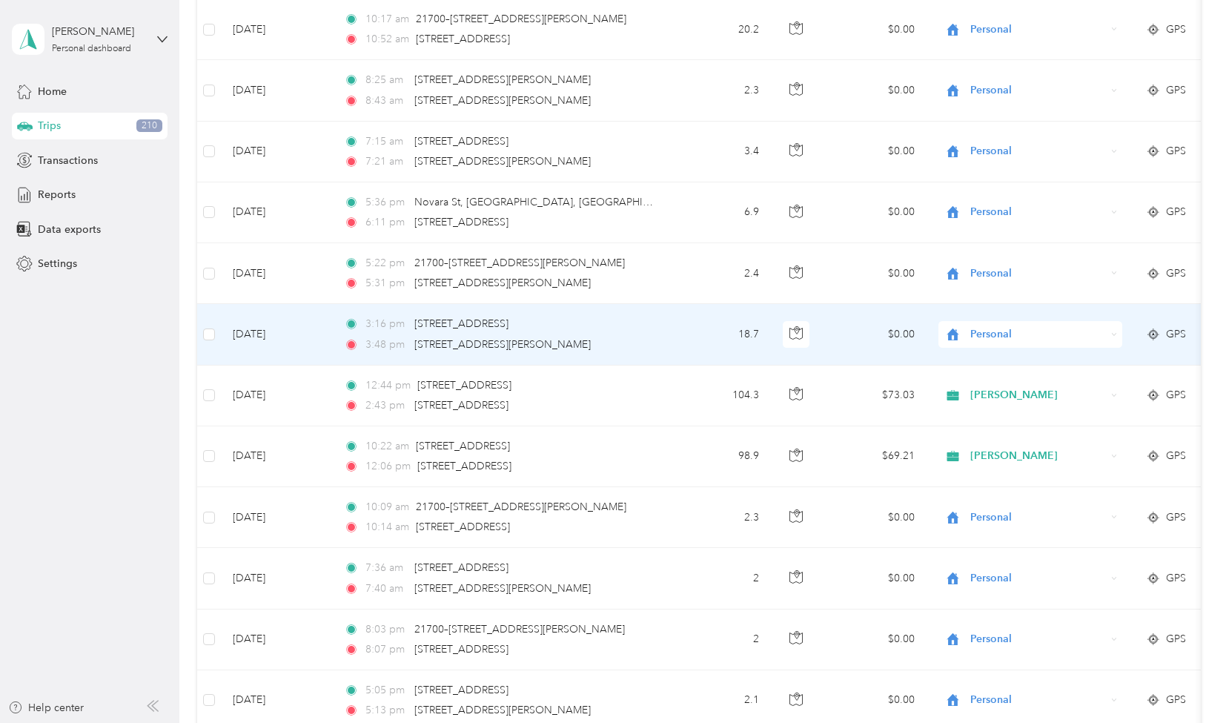
click at [685, 311] on td "18.7" at bounding box center [722, 334] width 98 height 61
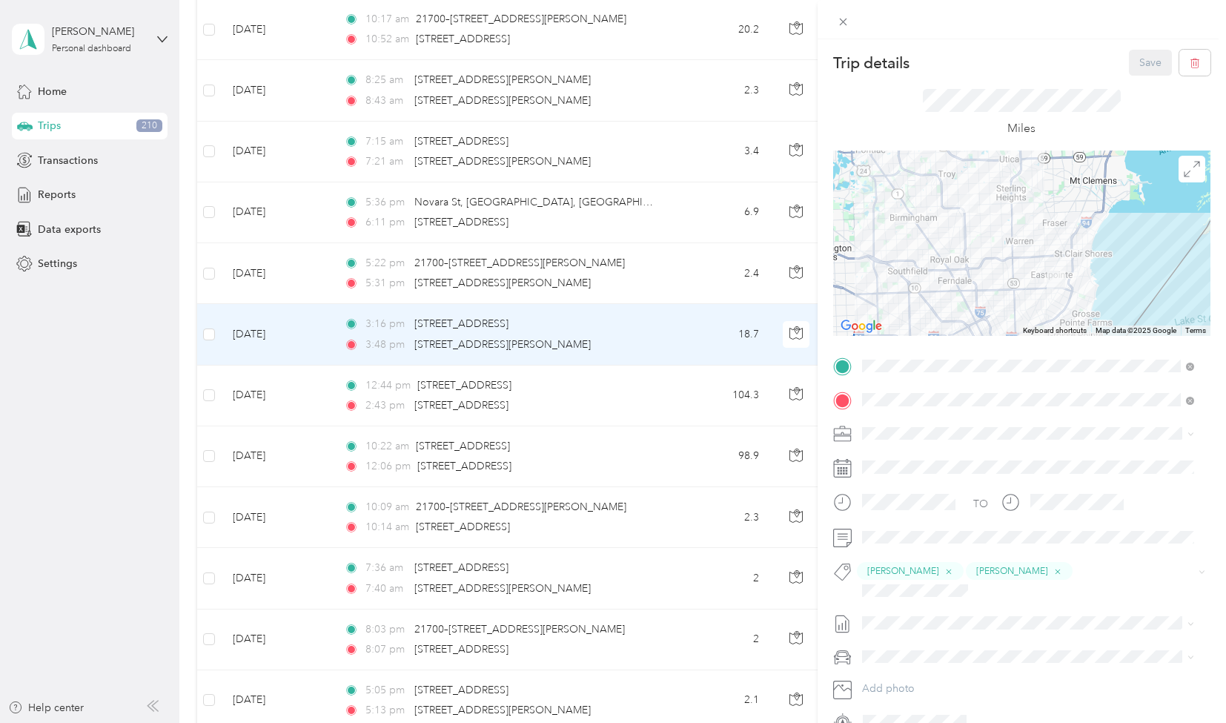
click at [884, 486] on li "[PERSON_NAME]" at bounding box center [1028, 477] width 343 height 26
click at [1139, 57] on button "Save" at bounding box center [1150, 63] width 43 height 26
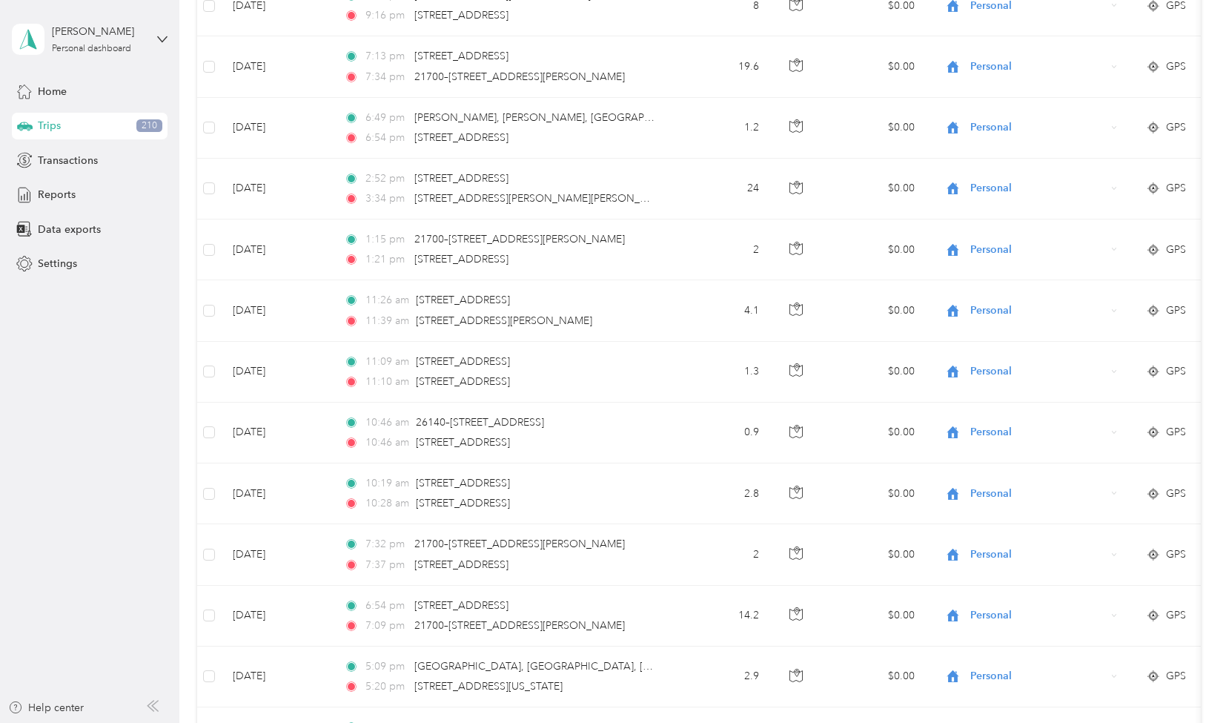
scroll to position [62, 0]
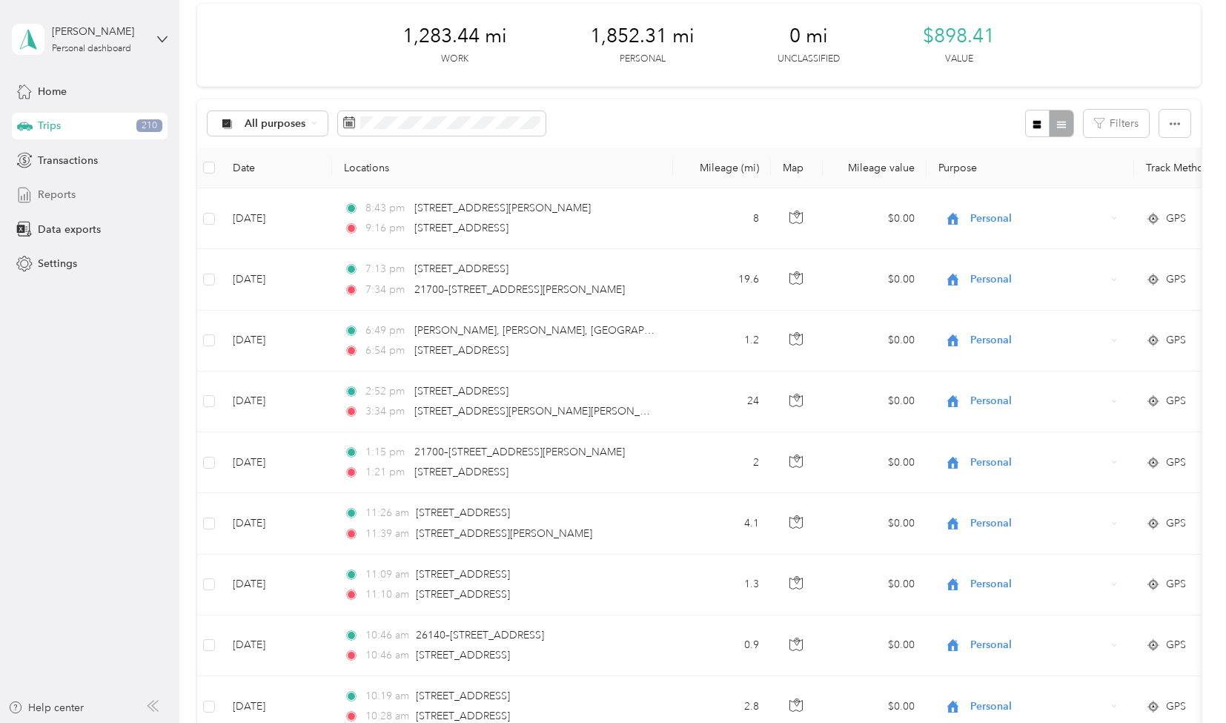
click at [53, 195] on span "Reports" at bounding box center [57, 195] width 38 height 16
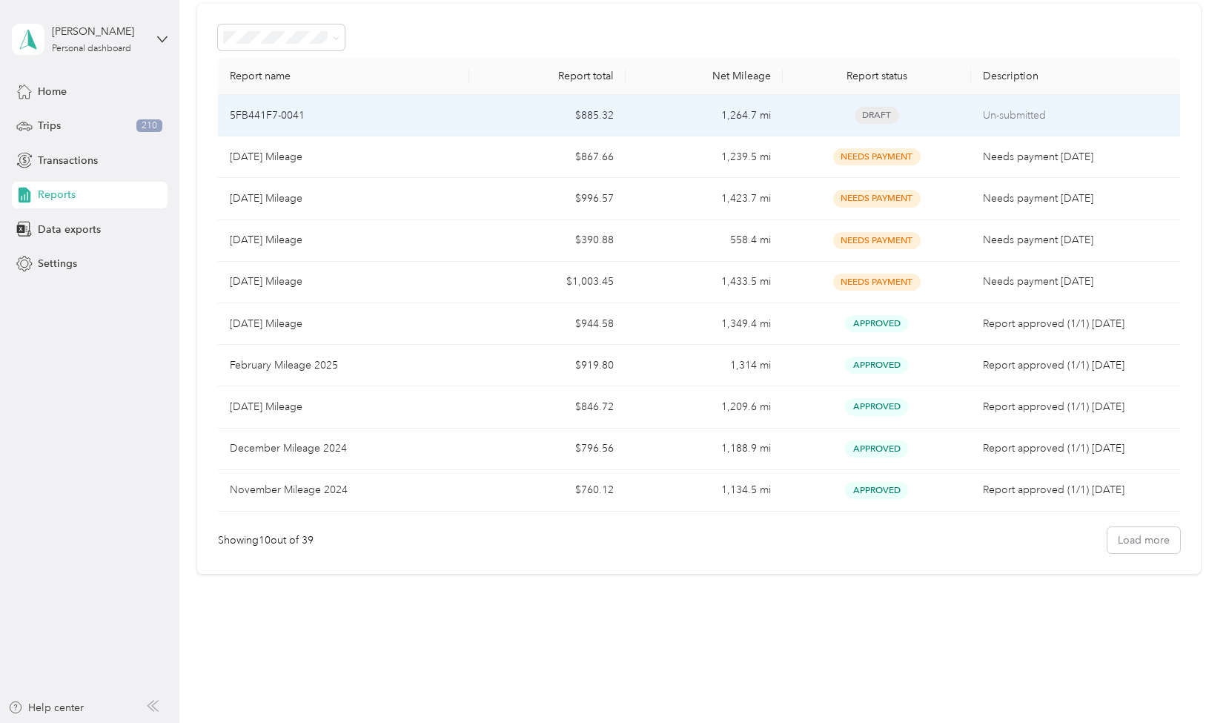
click at [805, 123] on td "Draft" at bounding box center [877, 116] width 188 height 42
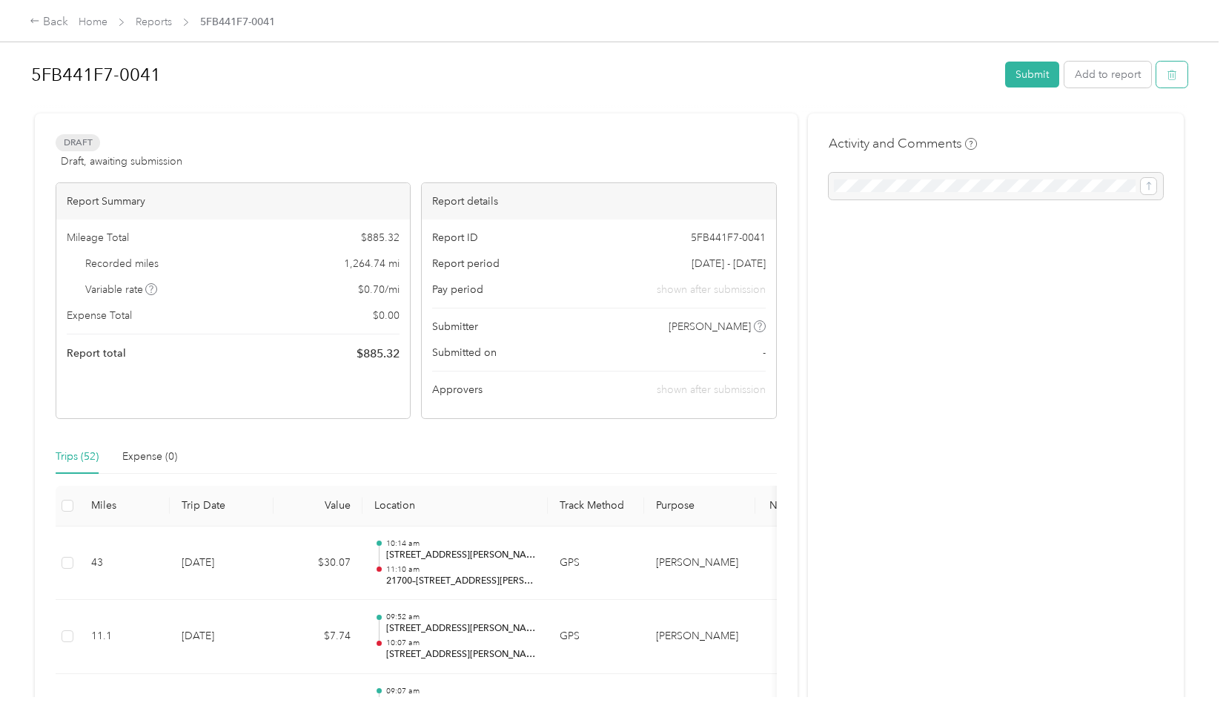
click at [1172, 70] on icon "button" at bounding box center [1172, 75] width 10 height 10
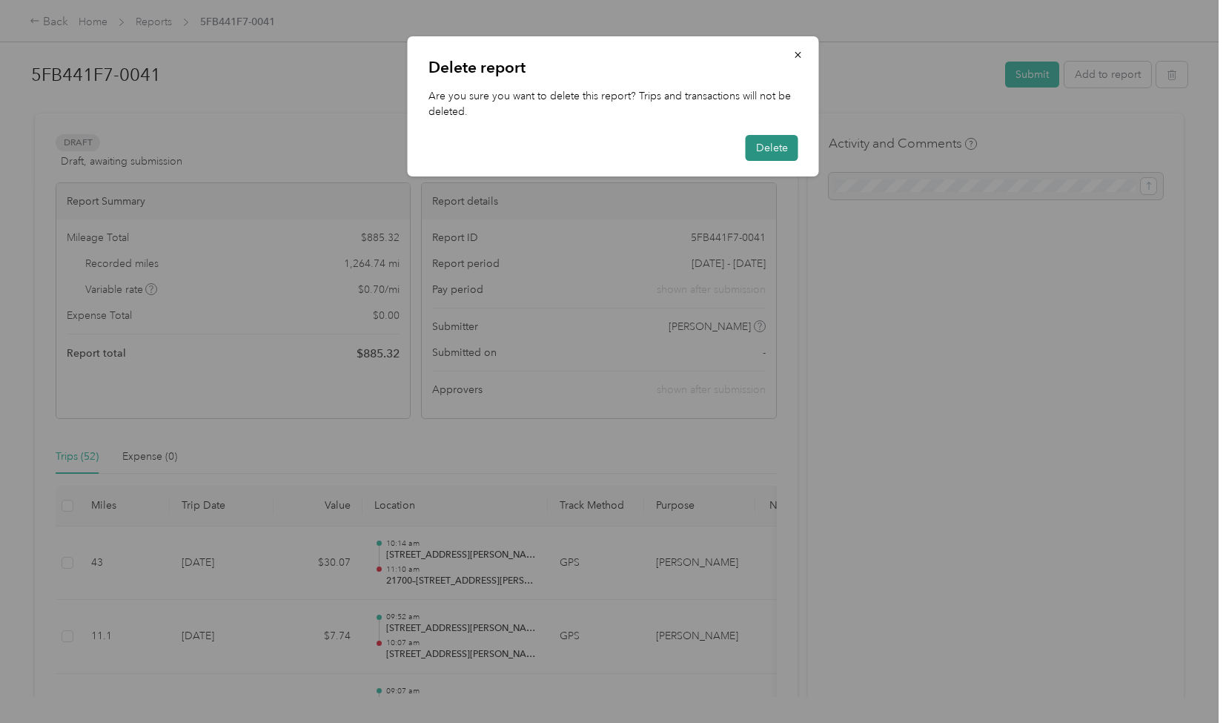
click at [780, 151] on button "Delete" at bounding box center [772, 148] width 53 height 26
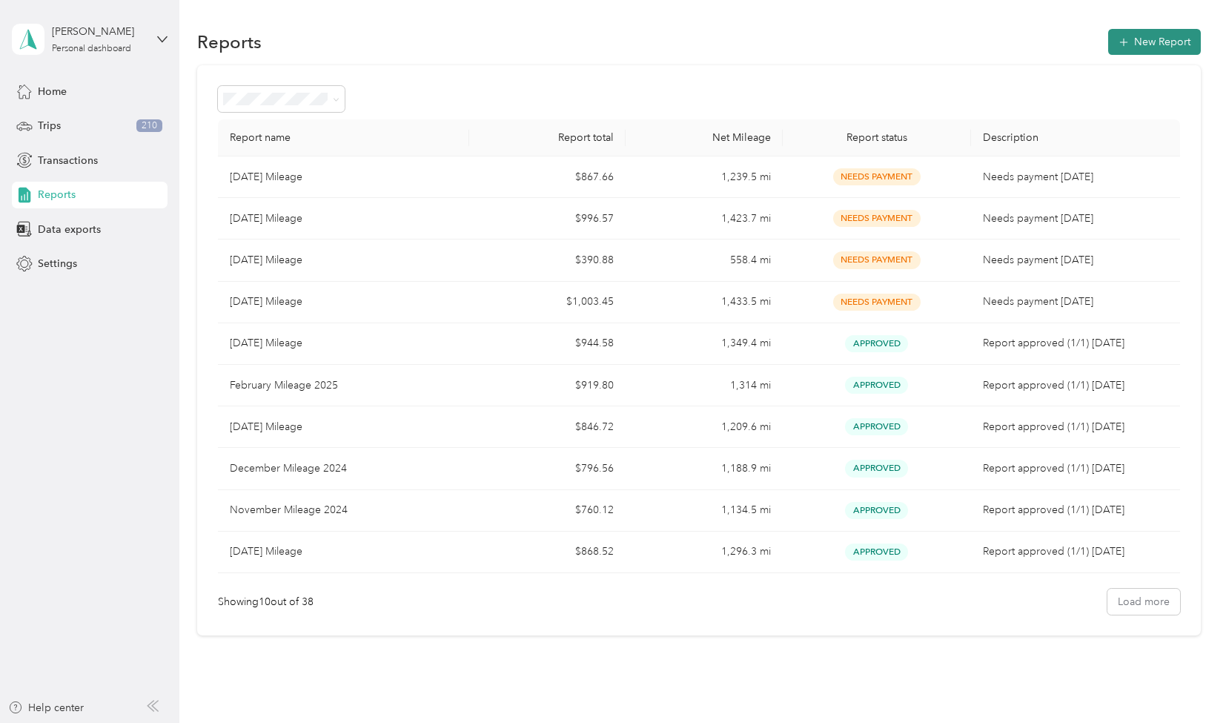
click at [1154, 38] on button "New Report" at bounding box center [1155, 42] width 93 height 26
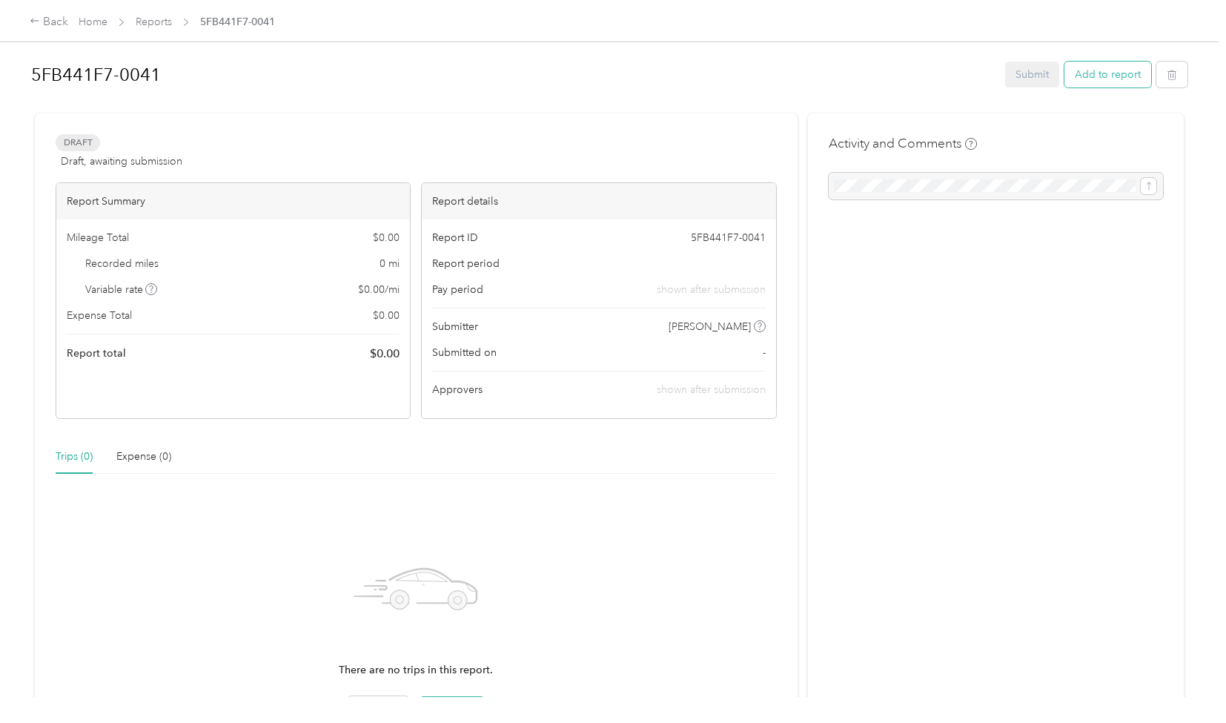
click at [1106, 78] on button "Add to report" at bounding box center [1108, 75] width 87 height 26
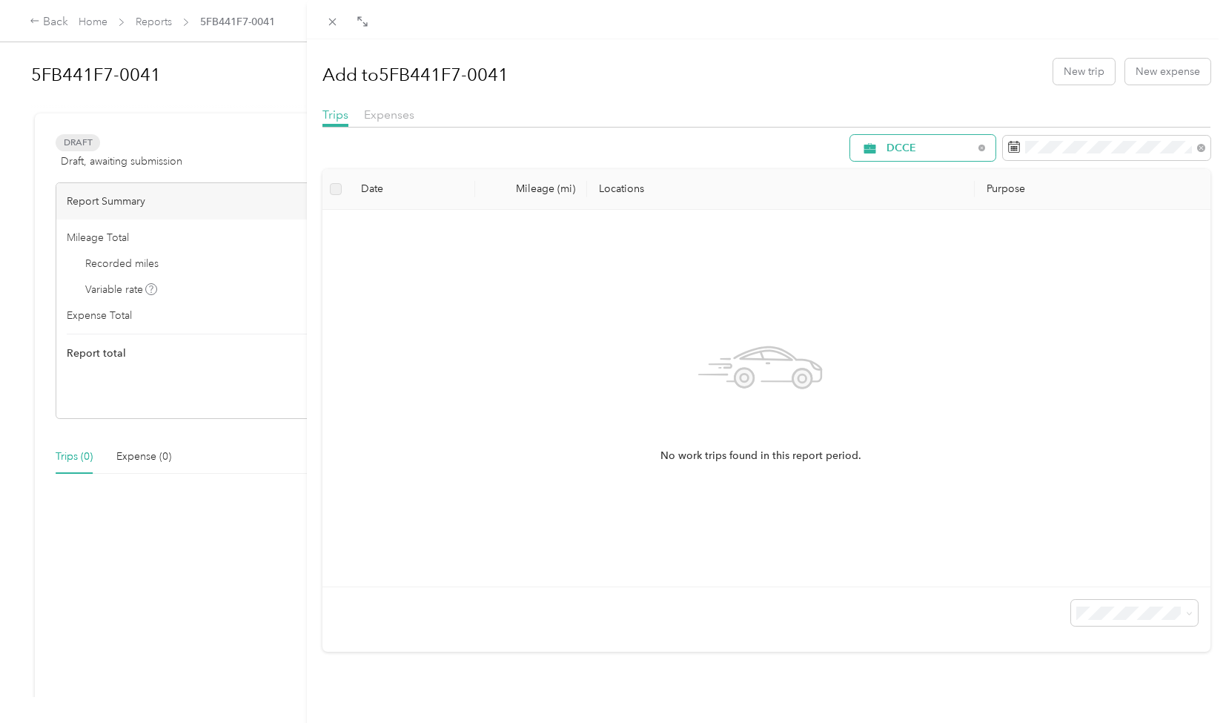
click at [897, 148] on span "DCCE" at bounding box center [930, 148] width 87 height 10
click at [900, 258] on ol "All Purposes Unclassified DCCE [PERSON_NAME] Get Mail Banking Court Client Visi…" at bounding box center [911, 262] width 145 height 208
click at [1015, 139] on span at bounding box center [1107, 148] width 208 height 25
click at [1008, 148] on icon at bounding box center [1014, 147] width 12 height 12
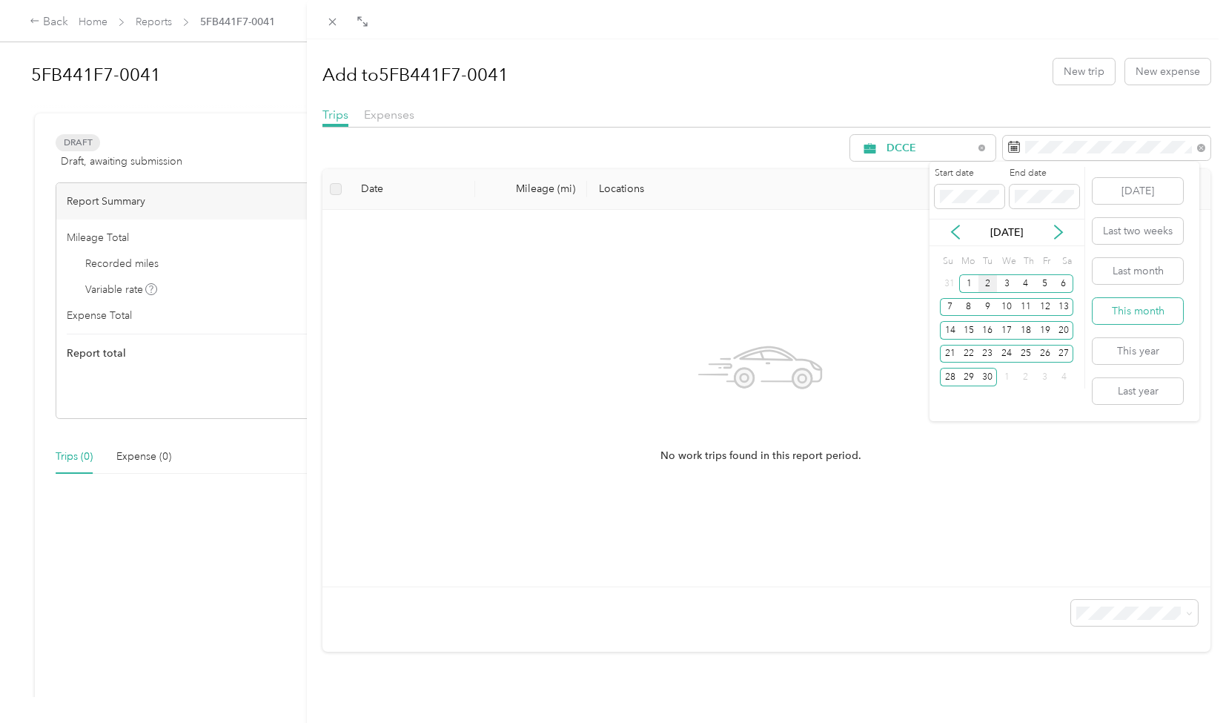
click at [1147, 315] on button "This month" at bounding box center [1138, 311] width 90 height 26
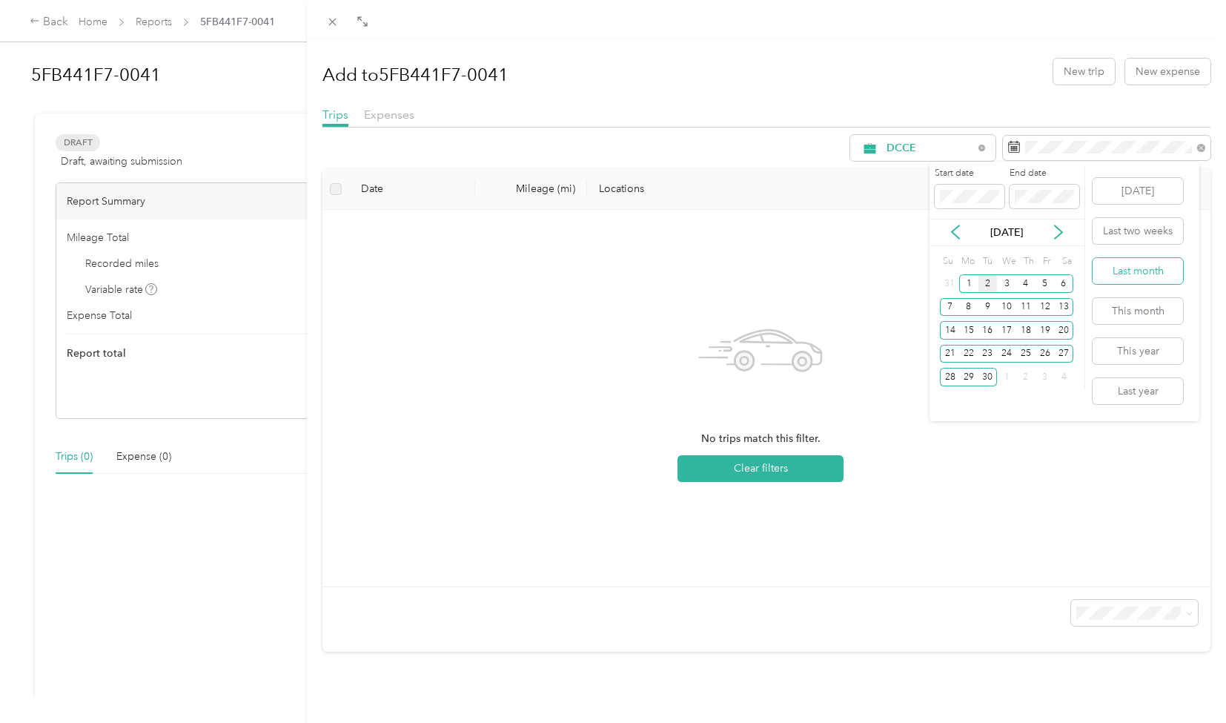
click at [1129, 268] on button "Last month" at bounding box center [1138, 271] width 90 height 26
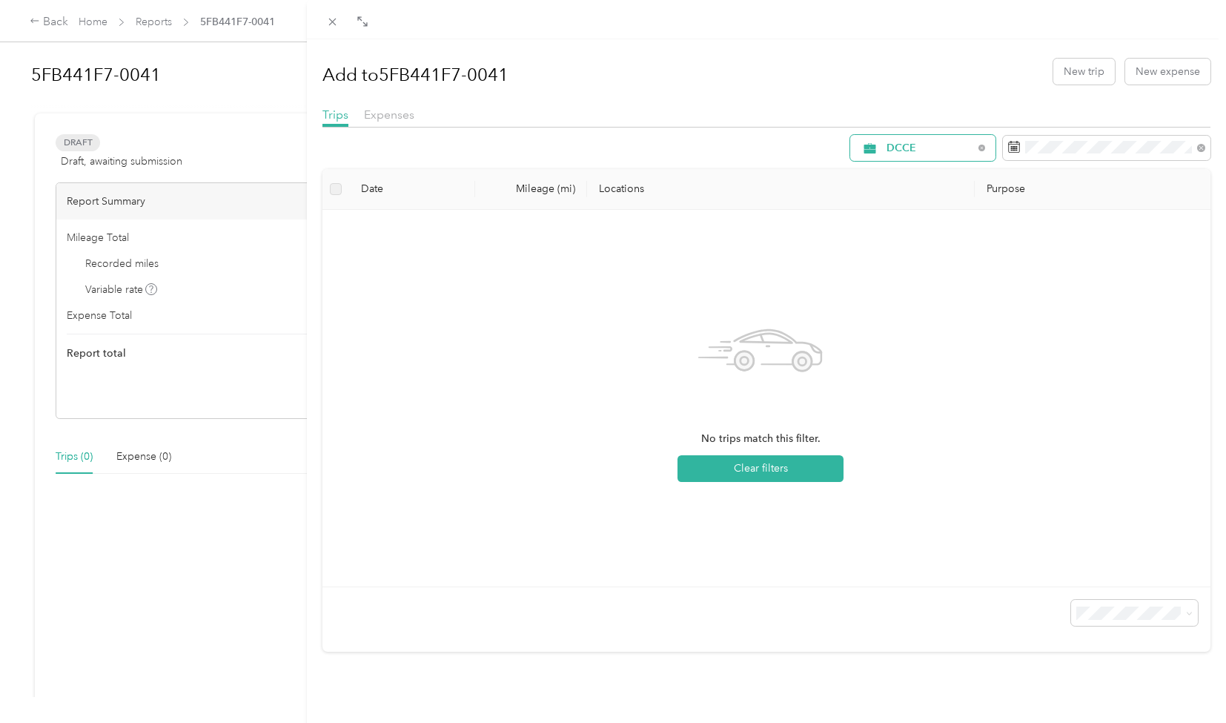
click at [917, 147] on span "DCCE" at bounding box center [930, 148] width 87 height 10
click at [891, 251] on span "[PERSON_NAME]" at bounding box center [925, 253] width 99 height 16
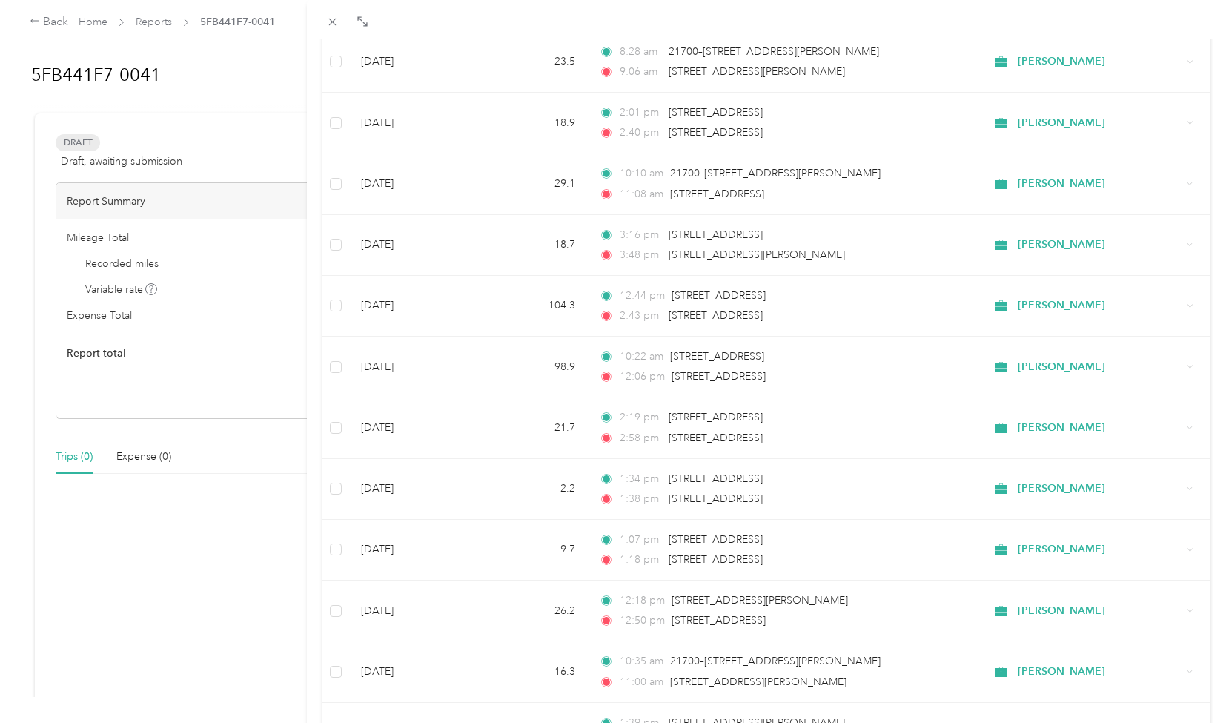
scroll to position [1119, 0]
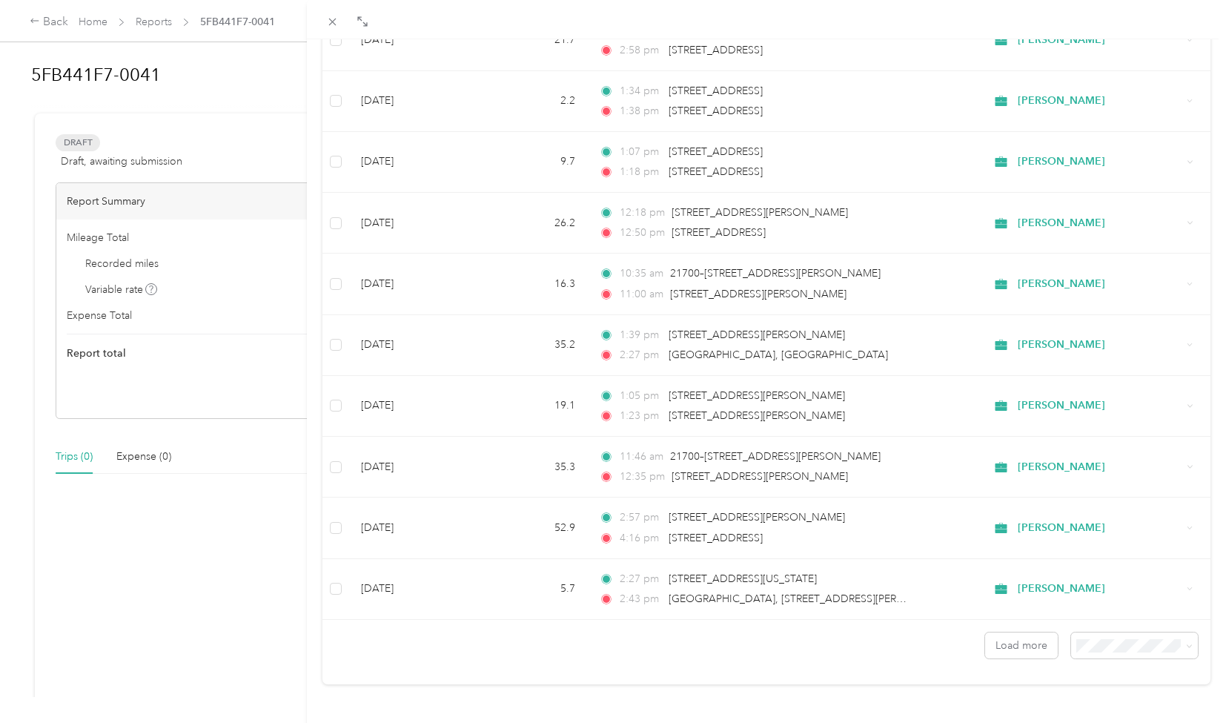
click at [1106, 601] on span "100 per load" at bounding box center [1101, 607] width 61 height 13
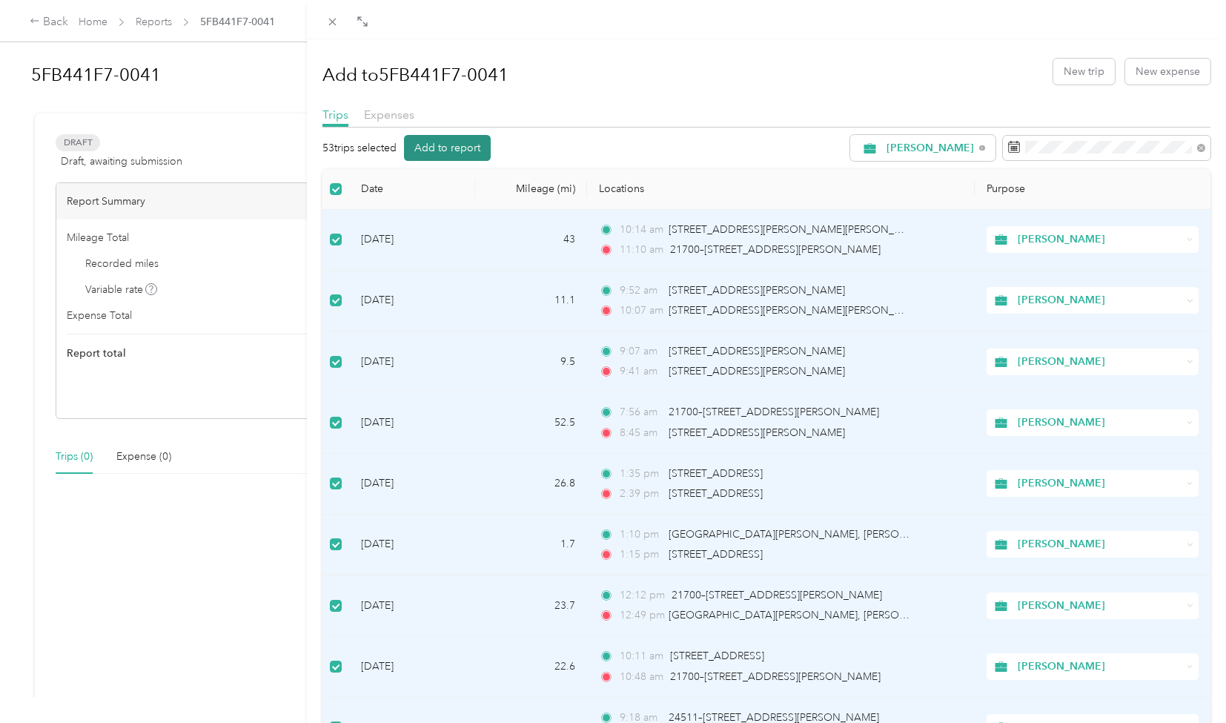
click at [451, 143] on button "Add to report" at bounding box center [447, 148] width 87 height 26
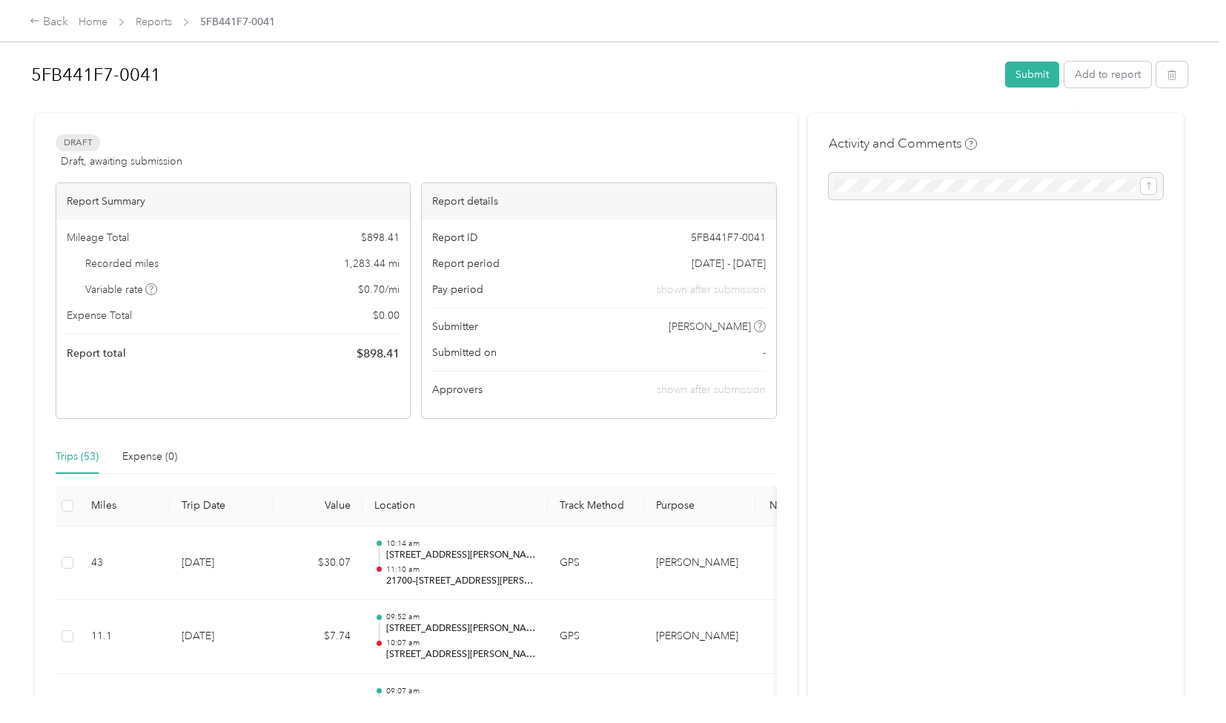
click at [900, 186] on div at bounding box center [996, 186] width 334 height 27
click at [1100, 183] on div at bounding box center [996, 186] width 334 height 27
click at [54, 113] on div "Rename" at bounding box center [60, 118] width 59 height 36
click at [56, 121] on div "Rename" at bounding box center [60, 118] width 59 height 36
click at [171, 67] on h1 "5FB441F7-0041" at bounding box center [513, 75] width 964 height 36
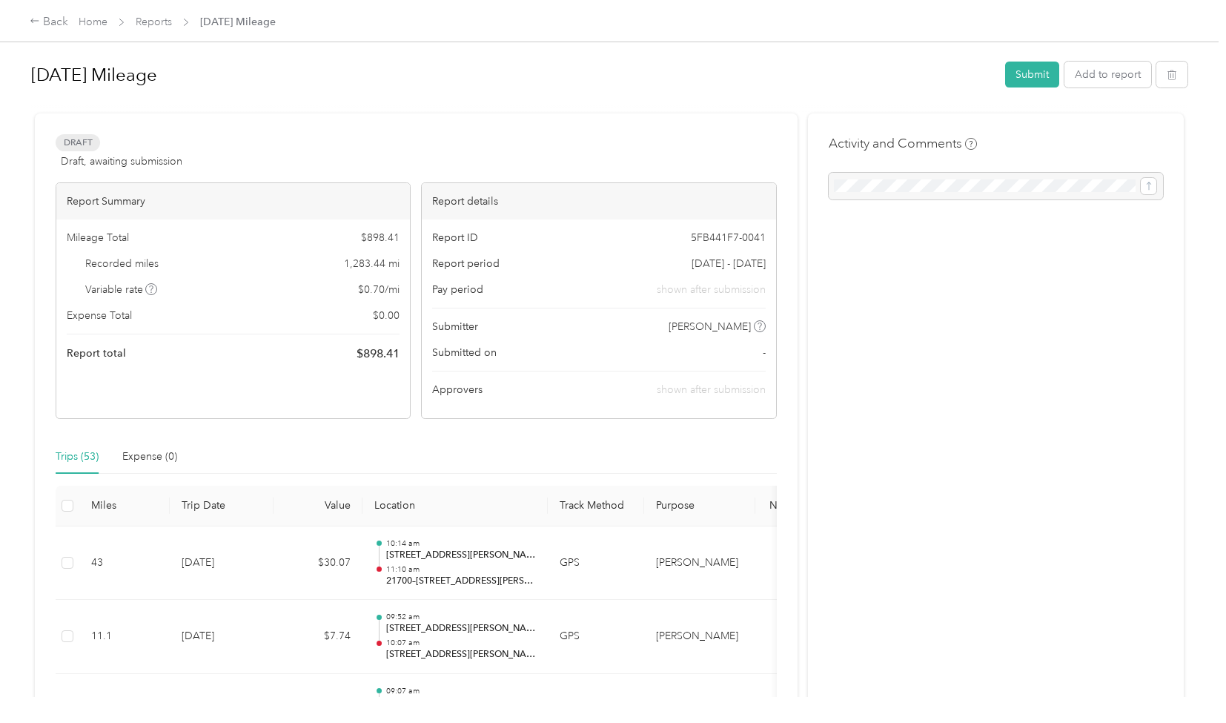
click at [1010, 184] on div at bounding box center [996, 186] width 334 height 27
